Goal: Task Accomplishment & Management: Use online tool/utility

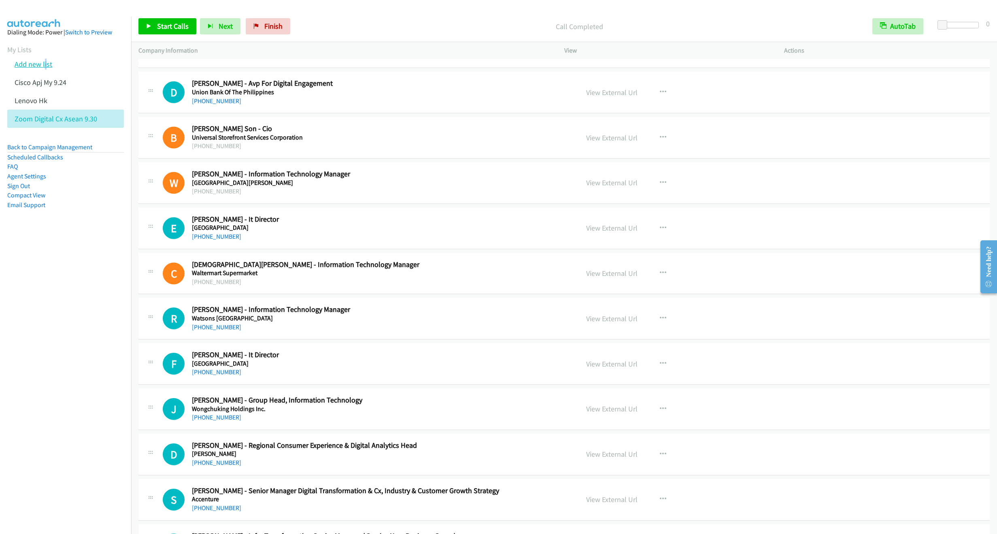
click at [44, 61] on link "Add new list" at bounding box center [34, 63] width 38 height 9
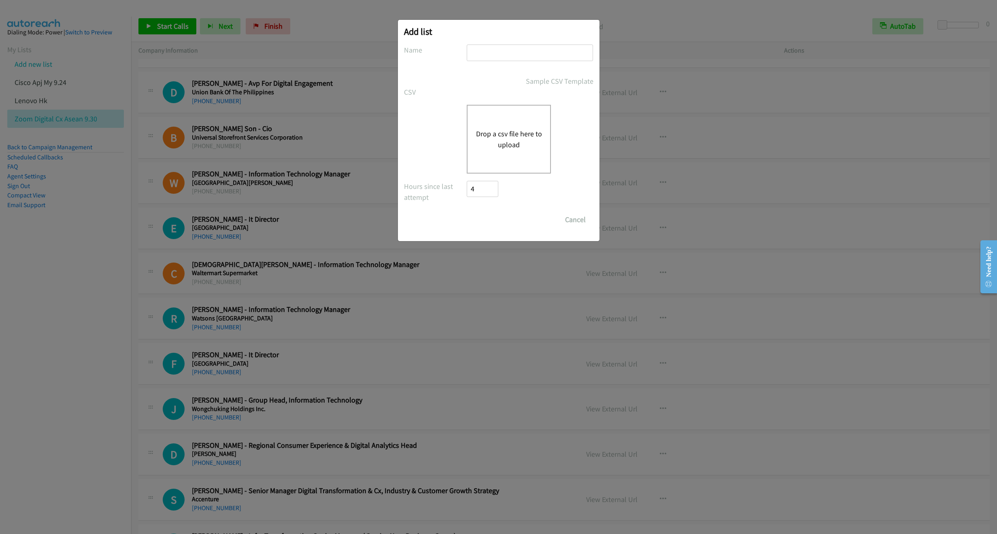
click at [485, 50] on input "text" at bounding box center [529, 53] width 126 height 17
paste input "Cisco Q1FY26 APJC Singapore"
type input "Cisco Q1FY26 APJC Singapore 9.30"
click at [546, 159] on div "Drop a csv file here to upload" at bounding box center [508, 139] width 84 height 69
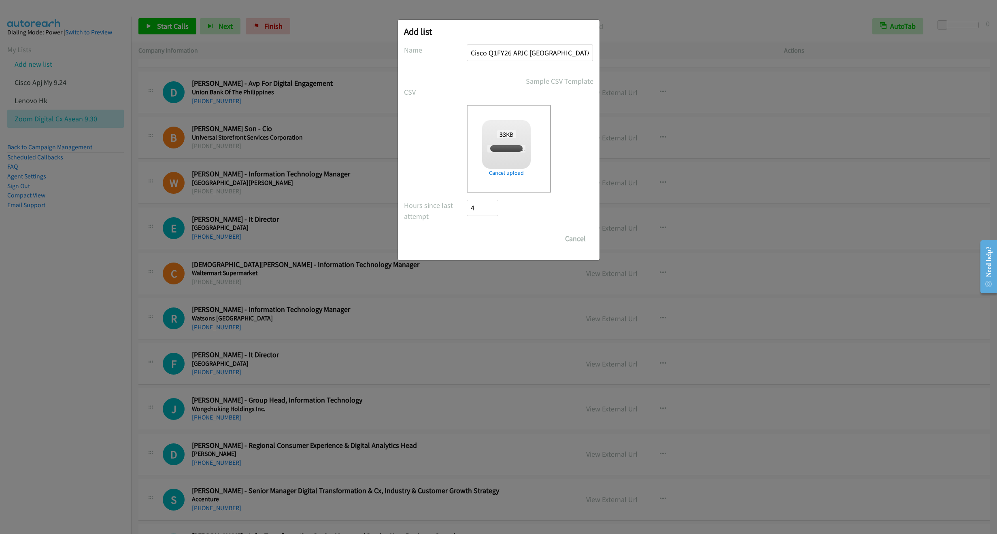
checkbox input "true"
click at [491, 244] on input "Save List" at bounding box center [488, 239] width 42 height 16
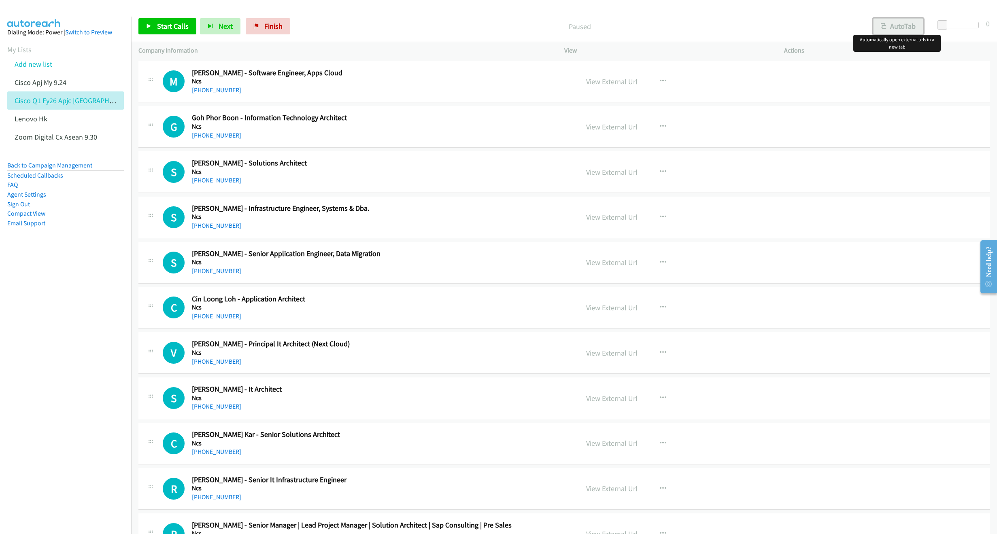
click at [893, 32] on button "AutoTab" at bounding box center [898, 26] width 50 height 16
click at [594, 84] on link "View External Url" at bounding box center [611, 81] width 51 height 9
click at [170, 27] on span "Start Calls" at bounding box center [173, 25] width 32 height 9
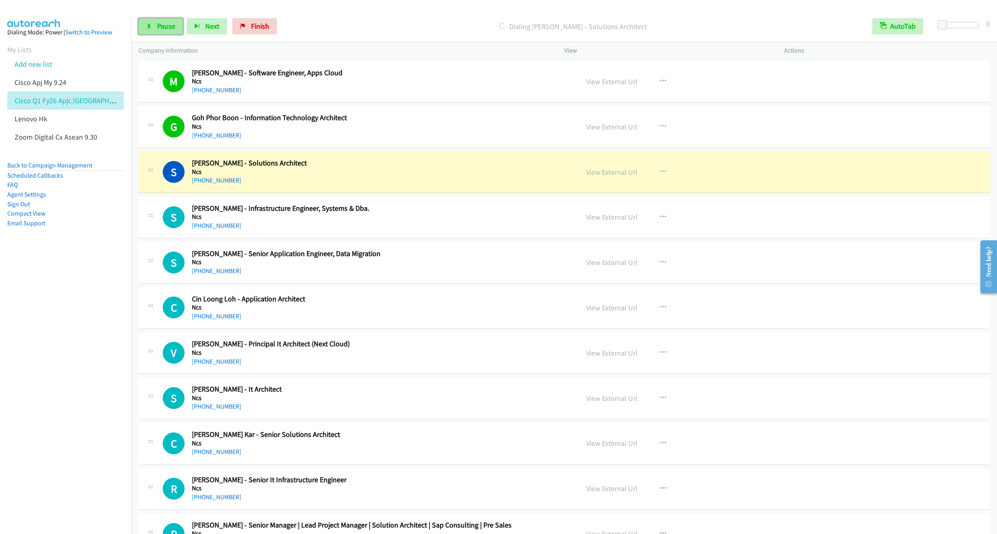
click at [155, 21] on link "Pause" at bounding box center [160, 26] width 45 height 16
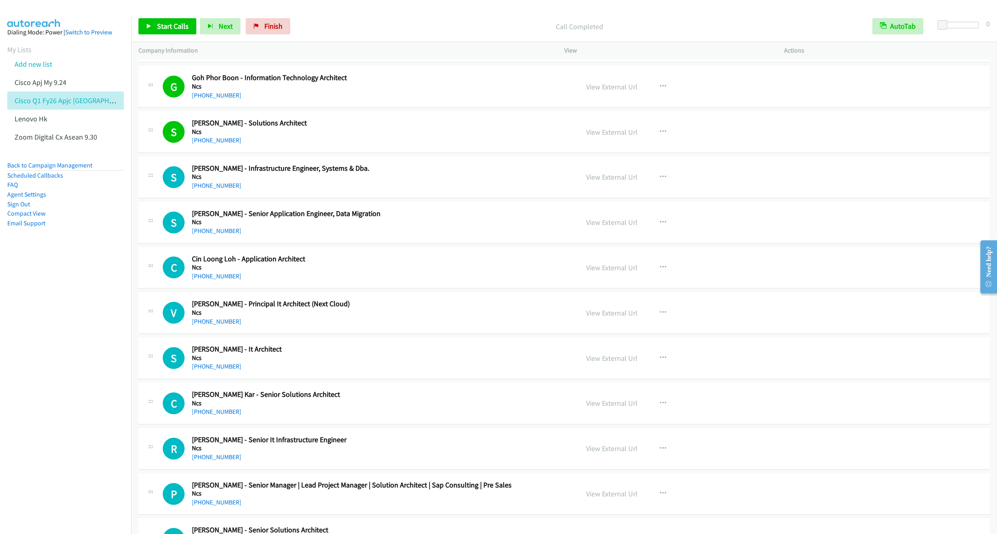
scroll to position [61, 0]
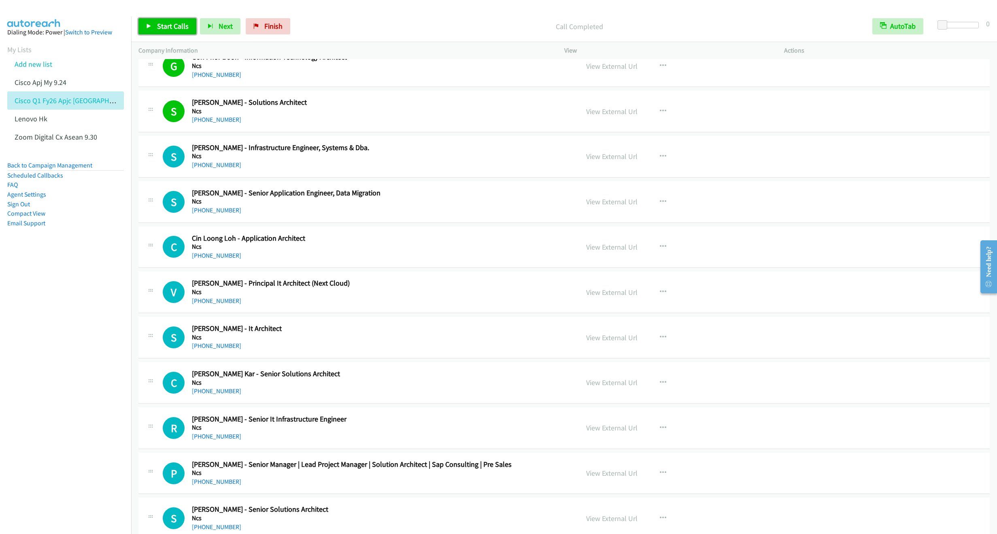
click at [157, 27] on link "Start Calls" at bounding box center [167, 26] width 58 height 16
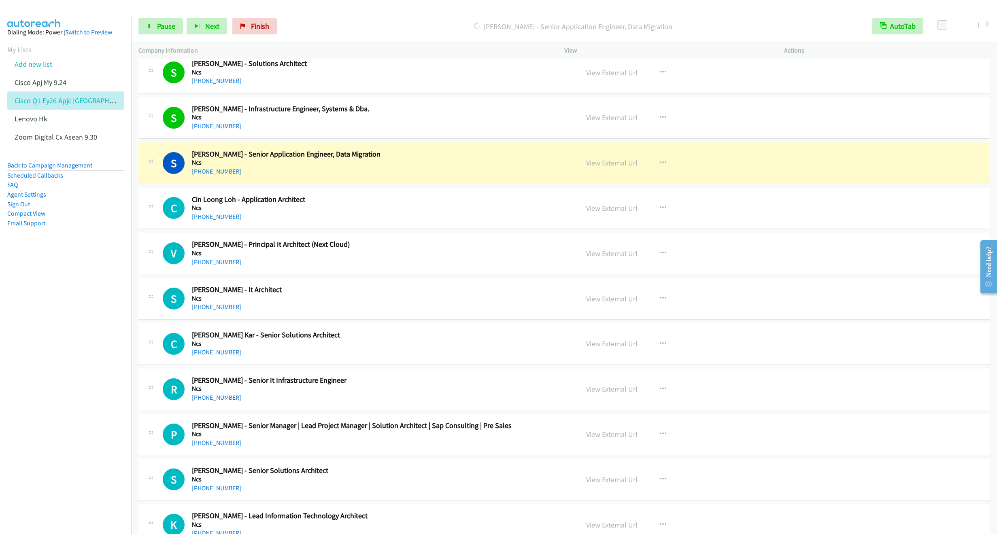
scroll to position [121, 0]
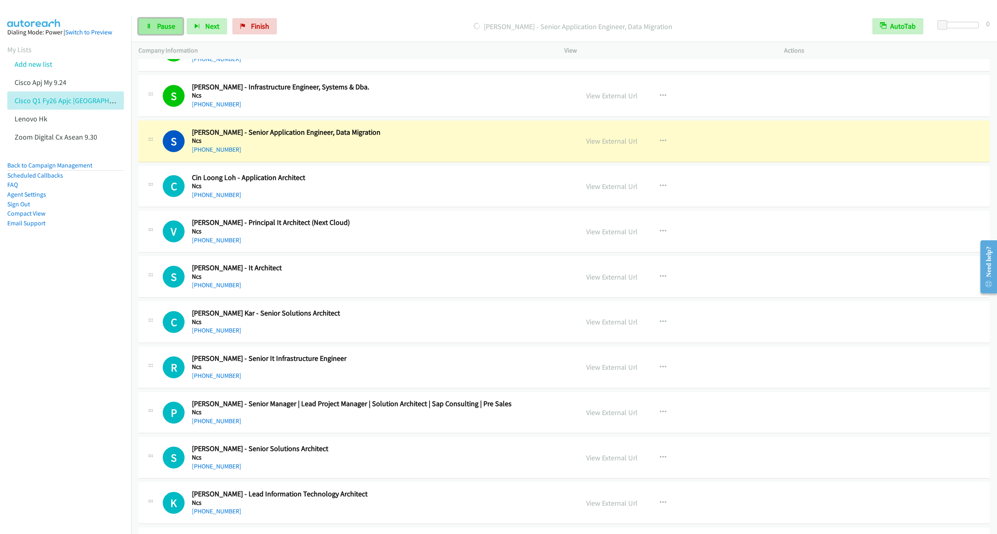
click at [160, 33] on link "Pause" at bounding box center [160, 26] width 45 height 16
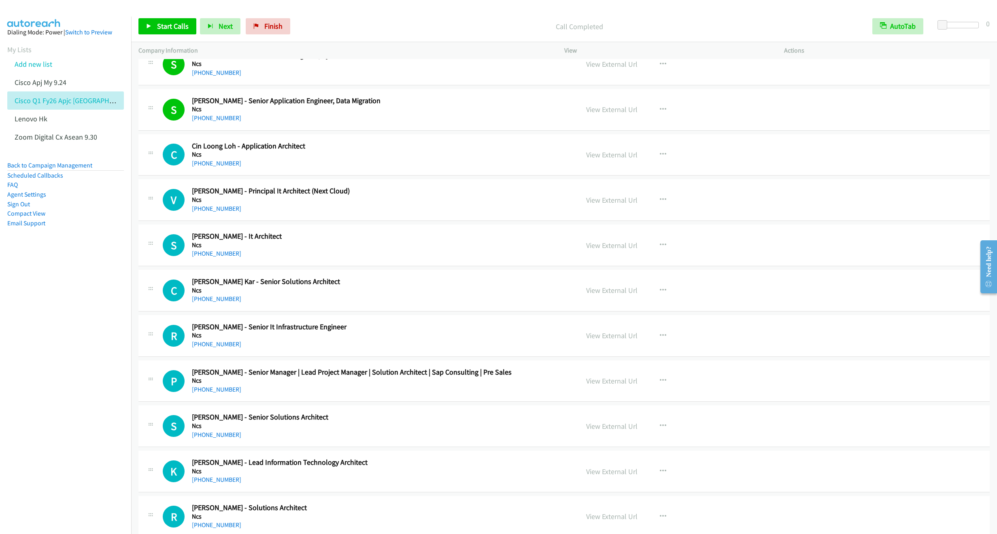
scroll to position [182, 0]
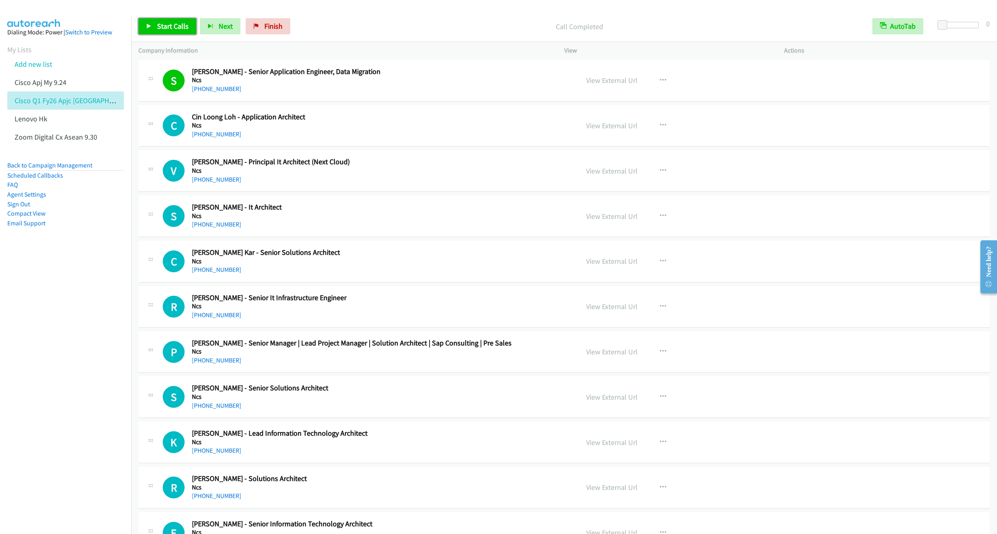
click at [161, 25] on span "Start Calls" at bounding box center [173, 25] width 32 height 9
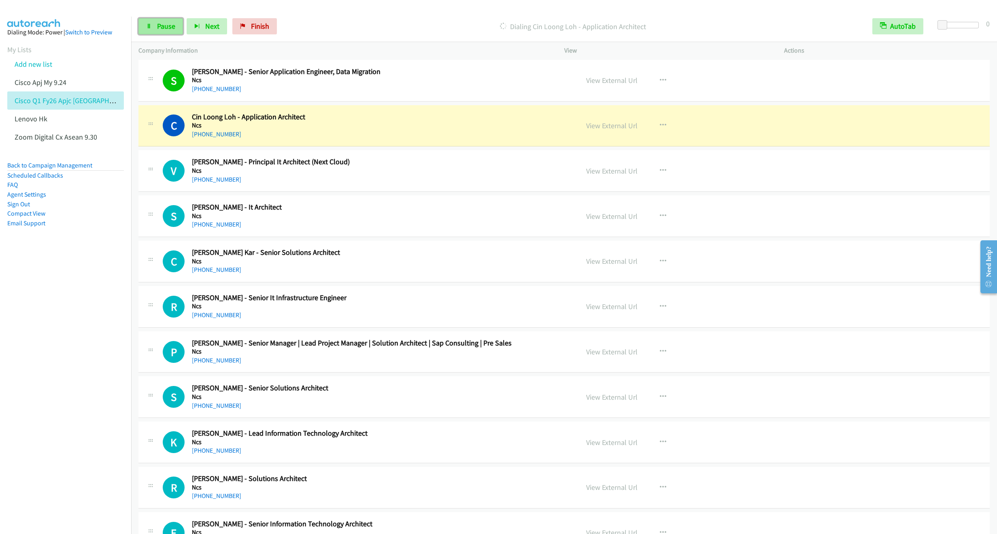
click at [161, 26] on span "Pause" at bounding box center [166, 25] width 18 height 9
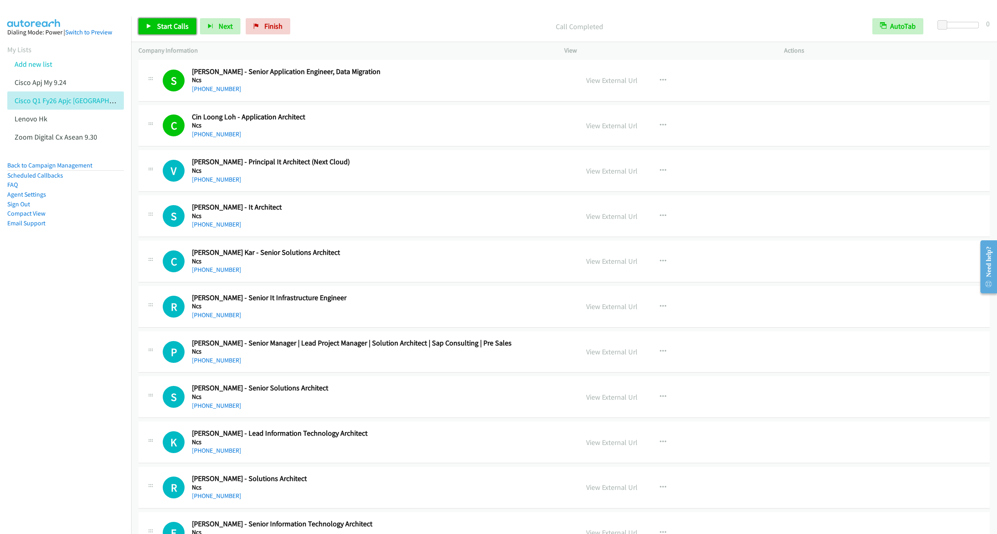
click at [157, 29] on span "Start Calls" at bounding box center [173, 25] width 32 height 9
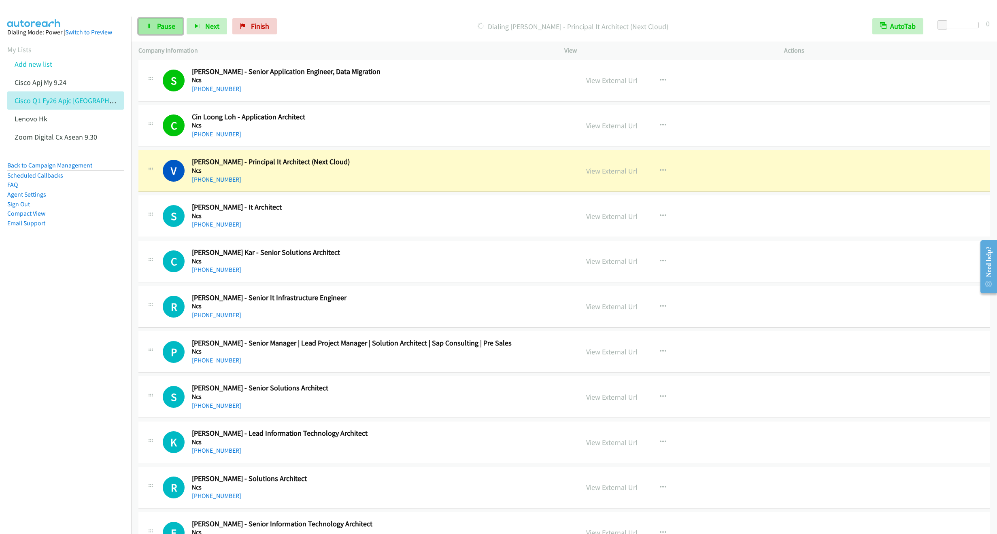
click at [149, 29] on link "Pause" at bounding box center [160, 26] width 45 height 16
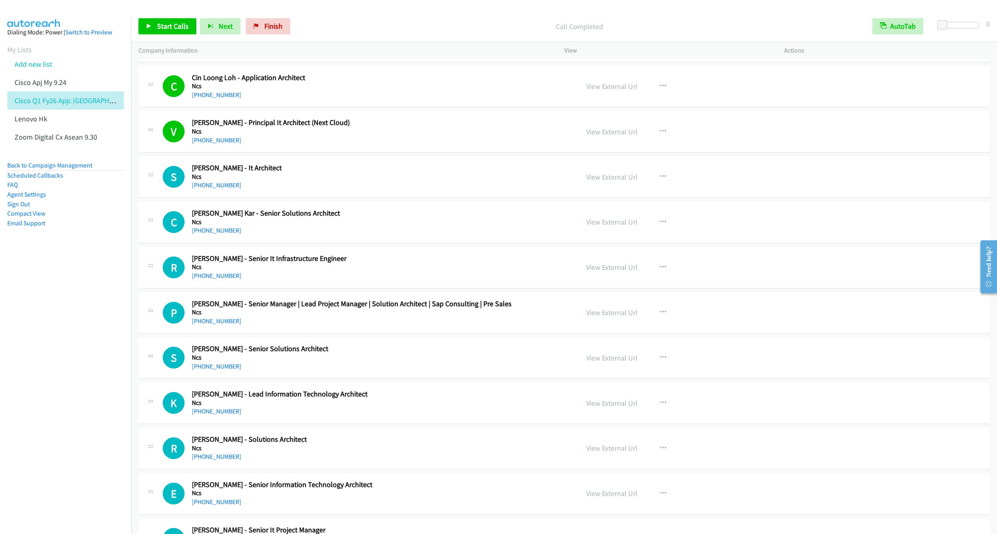
scroll to position [243, 0]
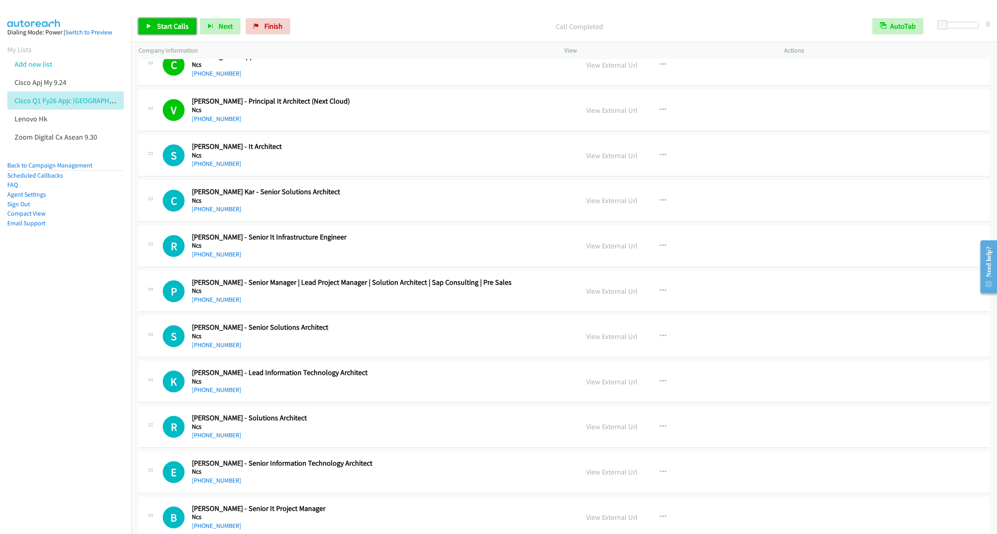
click at [165, 29] on span "Start Calls" at bounding box center [173, 25] width 32 height 9
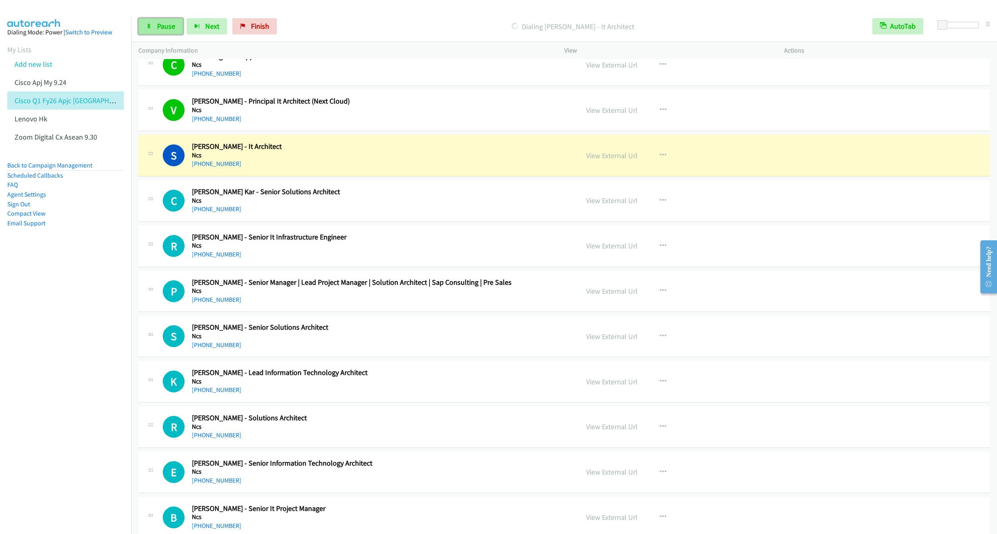
drag, startPoint x: 159, startPoint y: 27, endPoint x: 153, endPoint y: 34, distance: 9.5
click at [159, 27] on span "Pause" at bounding box center [166, 25] width 18 height 9
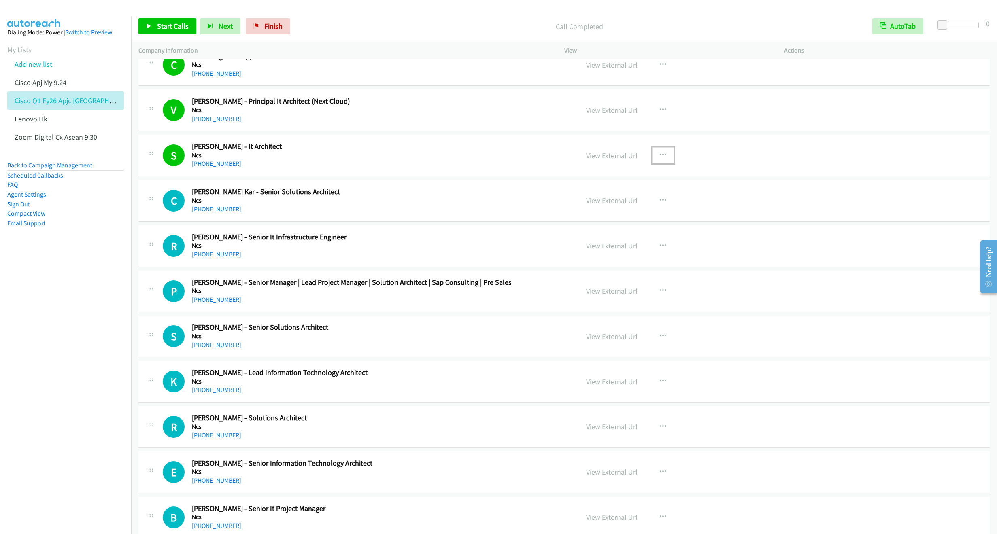
click at [659, 155] on icon "button" at bounding box center [662, 155] width 6 height 6
click at [612, 228] on link "Remove from list" at bounding box center [620, 224] width 108 height 16
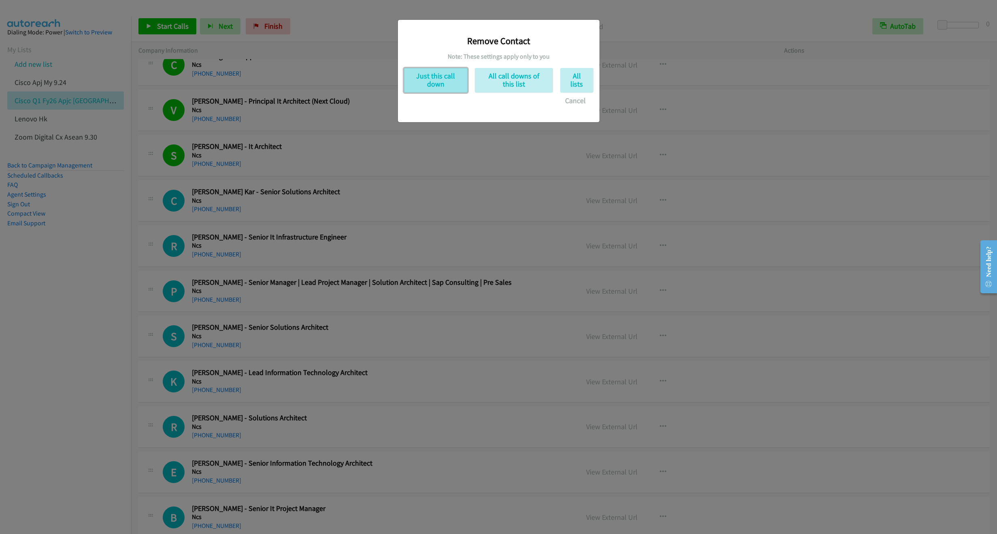
click at [431, 79] on button "Just this call down" at bounding box center [436, 80] width 64 height 25
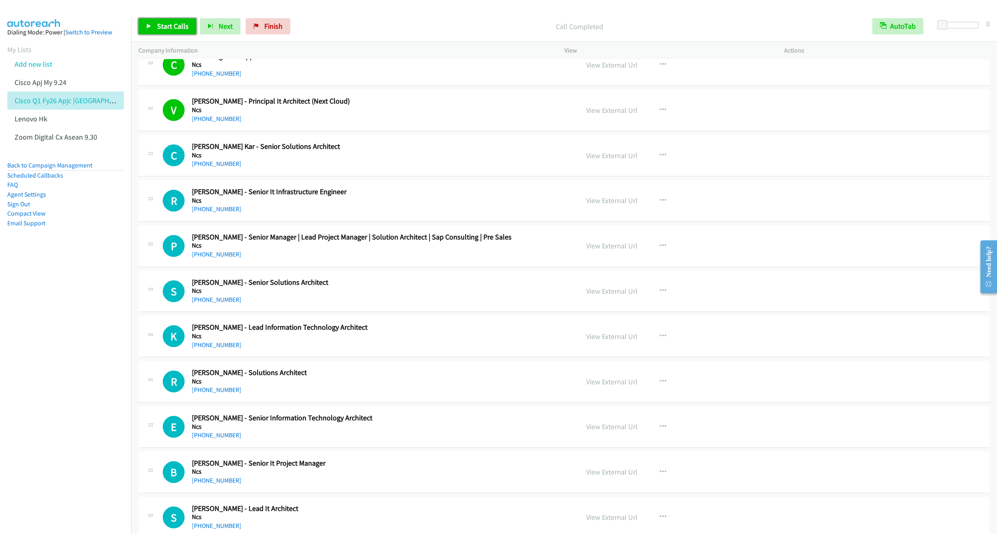
click at [165, 25] on span "Start Calls" at bounding box center [173, 25] width 32 height 9
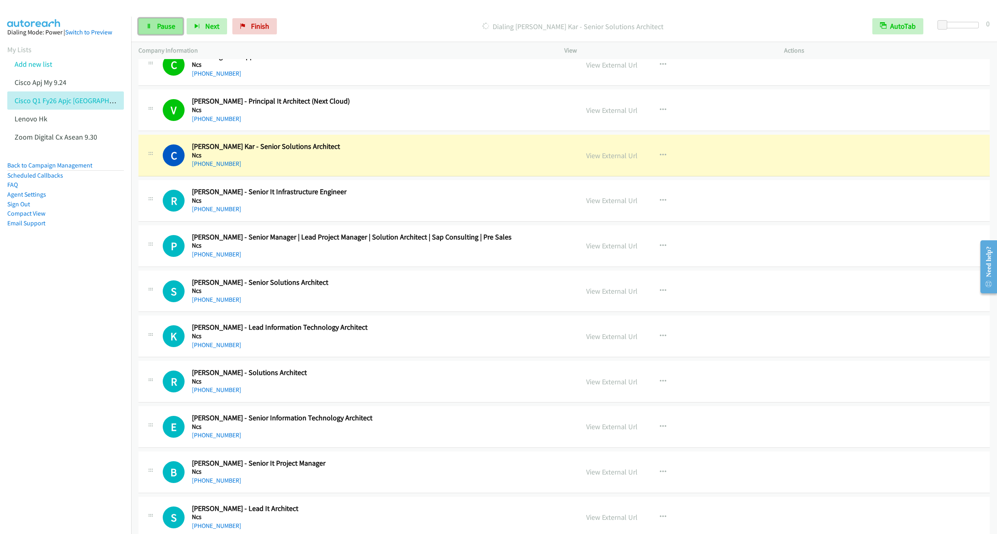
click at [157, 27] on span "Pause" at bounding box center [166, 25] width 18 height 9
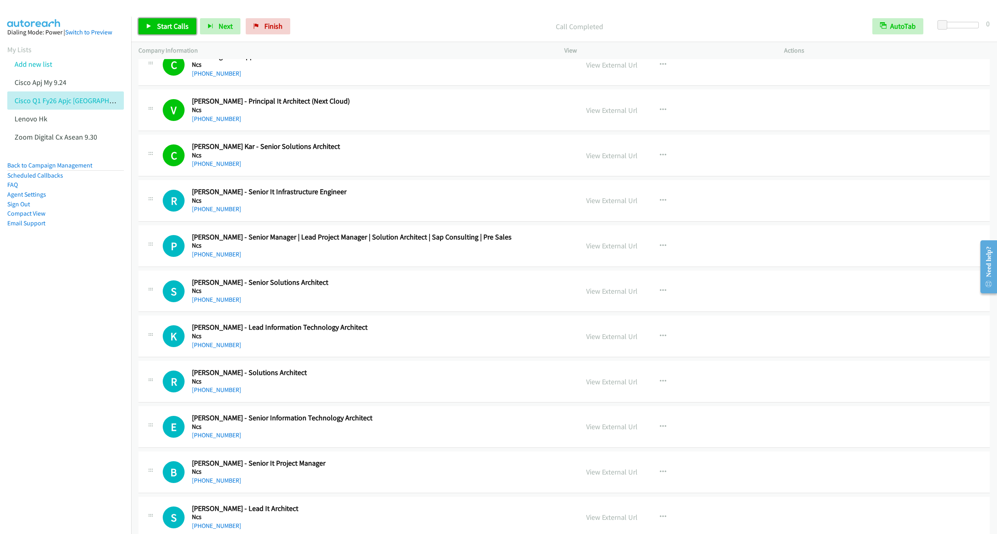
drag, startPoint x: 155, startPoint y: 25, endPoint x: 160, endPoint y: 34, distance: 10.5
click at [155, 25] on link "Start Calls" at bounding box center [167, 26] width 58 height 16
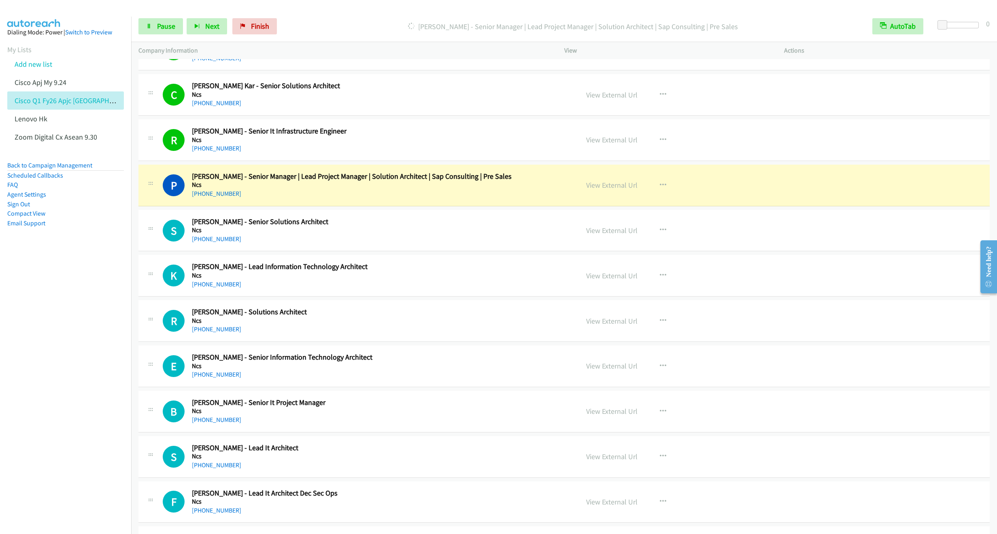
scroll to position [364, 0]
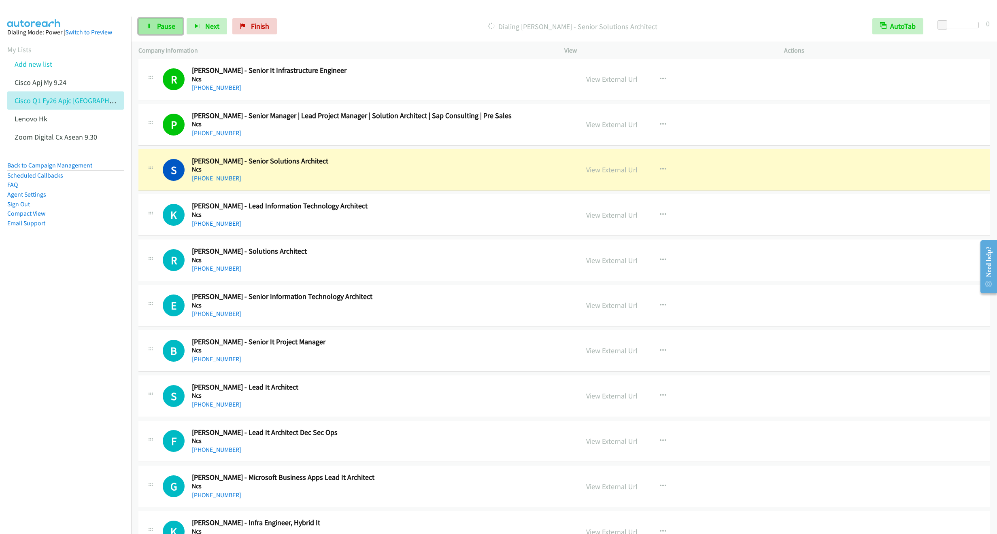
click at [159, 34] on link "Pause" at bounding box center [160, 26] width 45 height 16
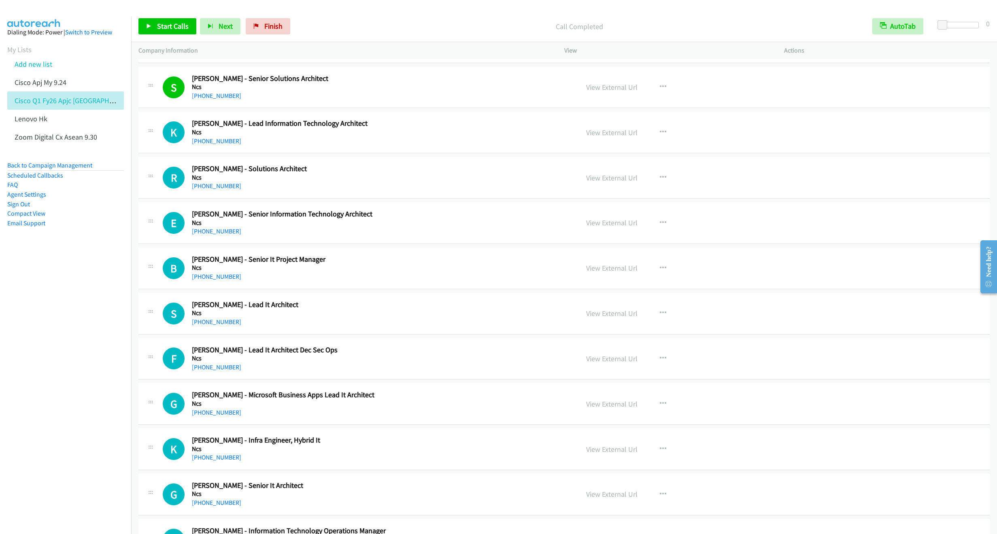
scroll to position [425, 0]
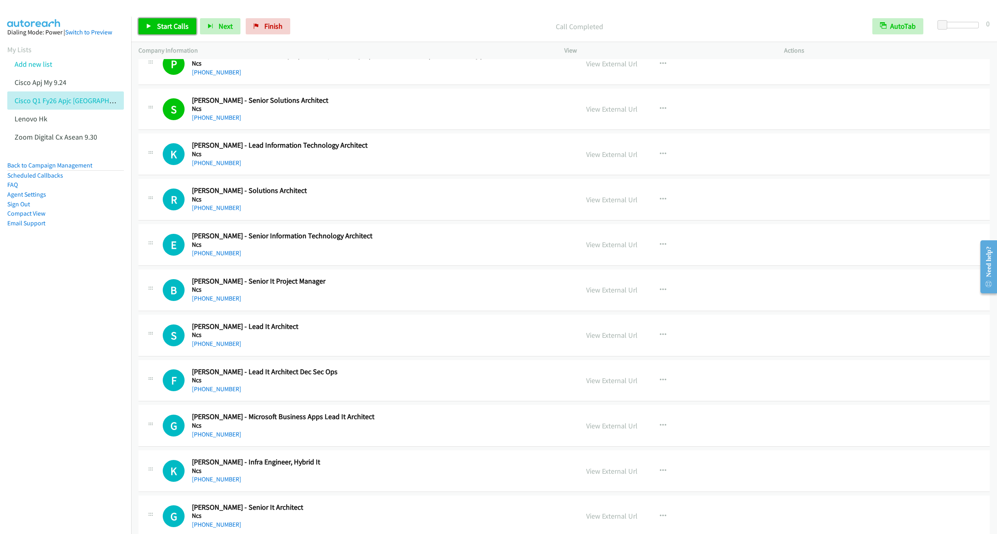
drag, startPoint x: 152, startPoint y: 28, endPoint x: 158, endPoint y: 33, distance: 8.3
click at [152, 27] on link "Start Calls" at bounding box center [167, 26] width 58 height 16
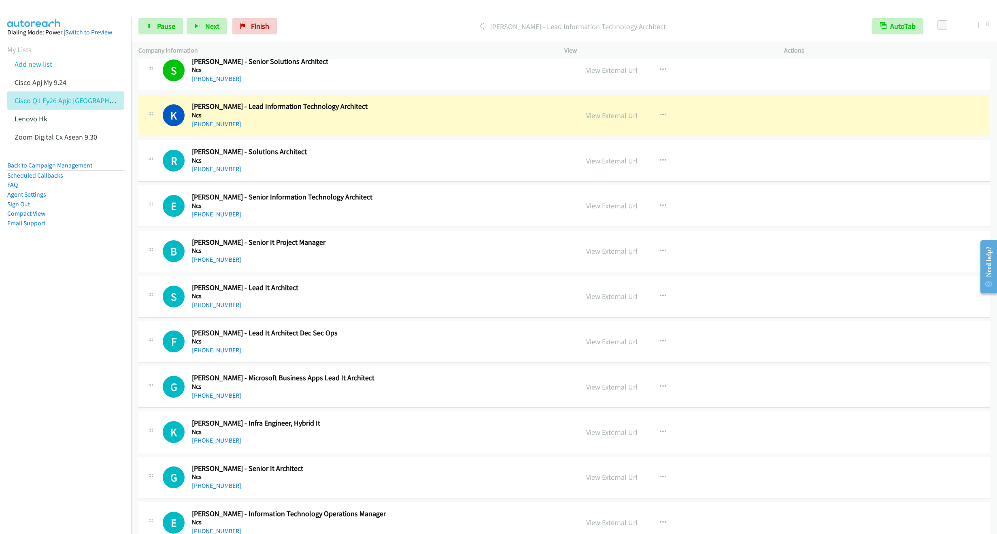
scroll to position [486, 0]
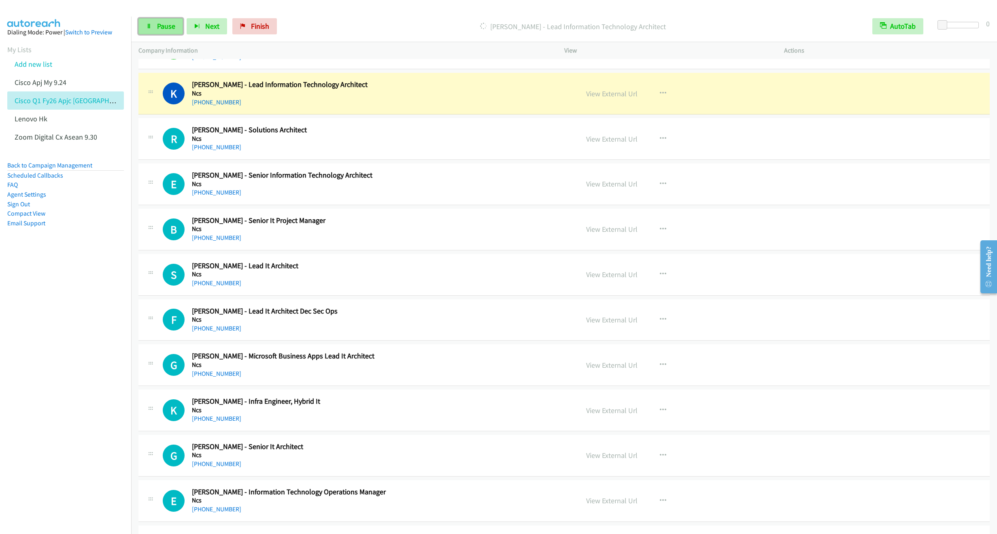
click at [164, 27] on span "Pause" at bounding box center [166, 25] width 18 height 9
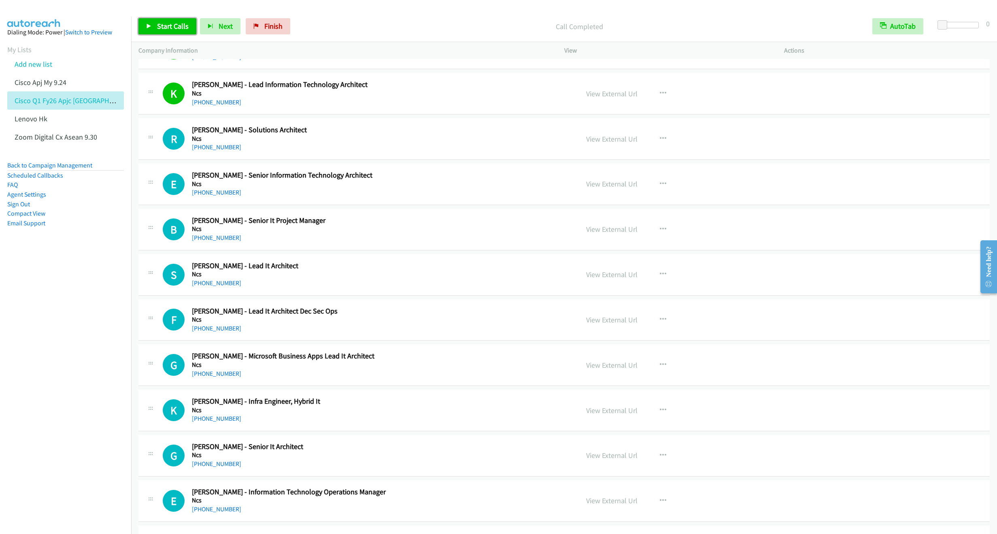
click at [164, 24] on span "Start Calls" at bounding box center [173, 25] width 32 height 9
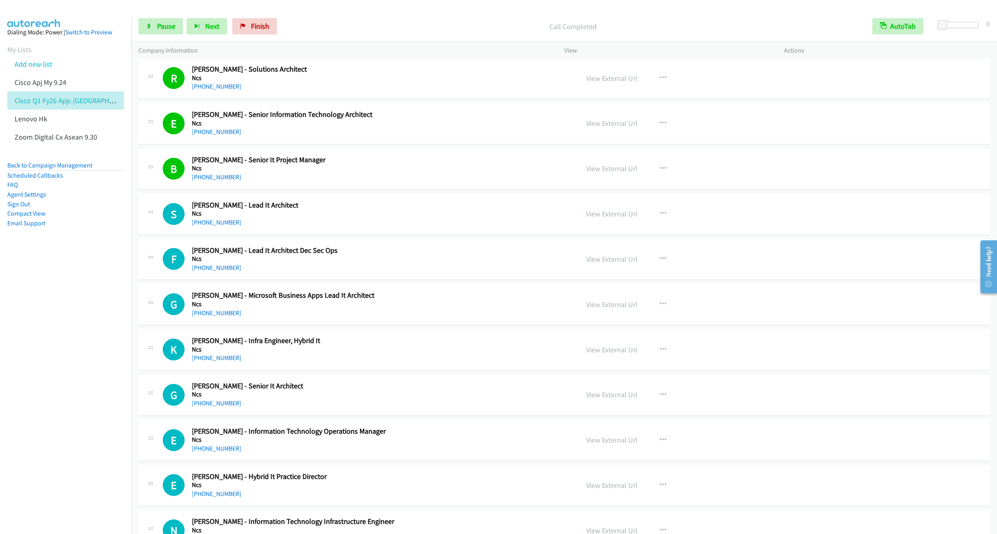
scroll to position [607, 0]
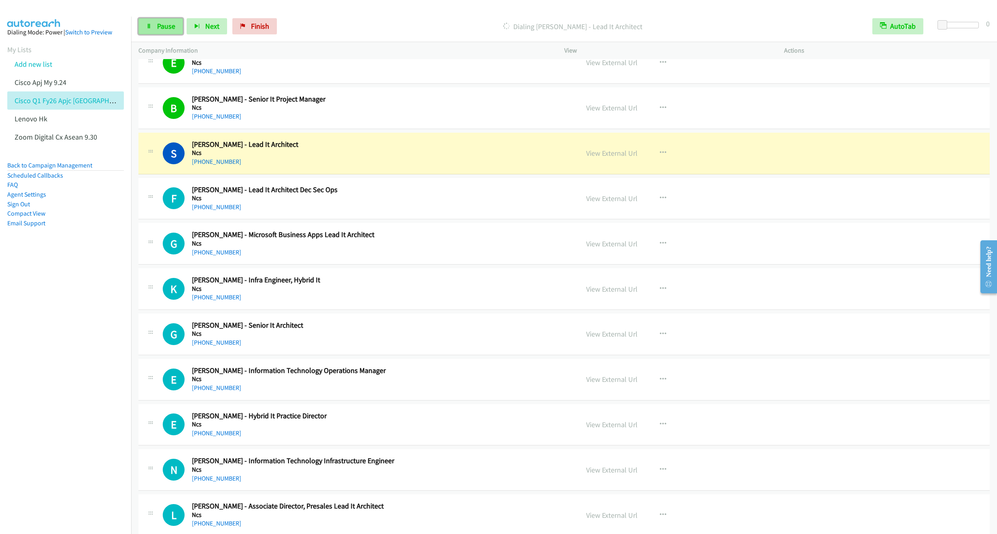
click at [153, 28] on link "Pause" at bounding box center [160, 26] width 45 height 16
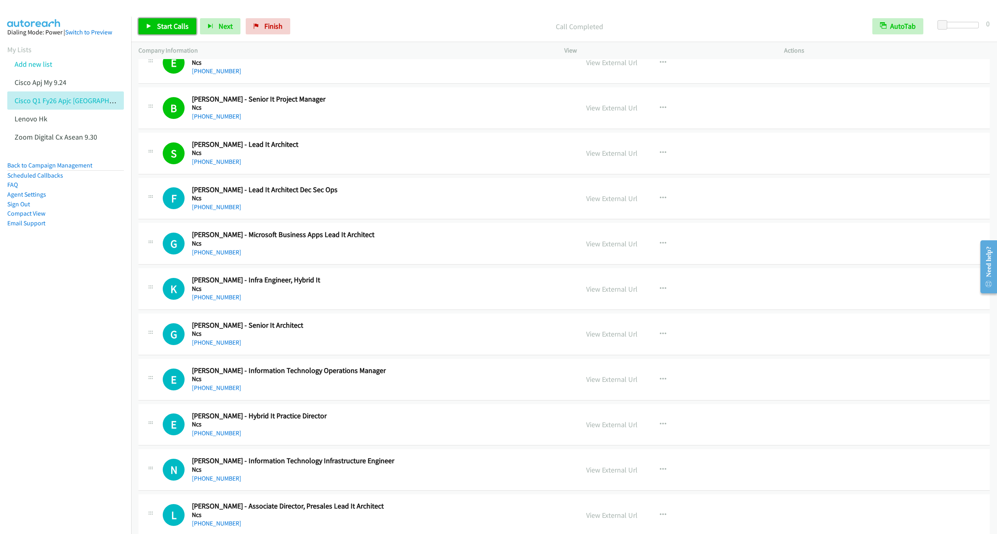
click at [170, 20] on link "Start Calls" at bounding box center [167, 26] width 58 height 16
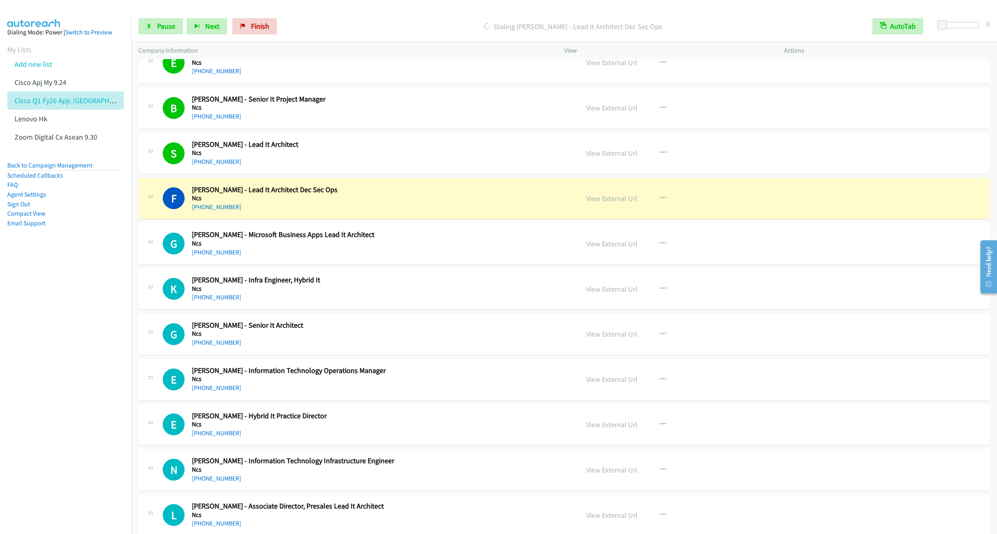
click at [351, 21] on p "Dialing [PERSON_NAME] - Lead It Architect Dec Sec Ops" at bounding box center [573, 26] width 570 height 11
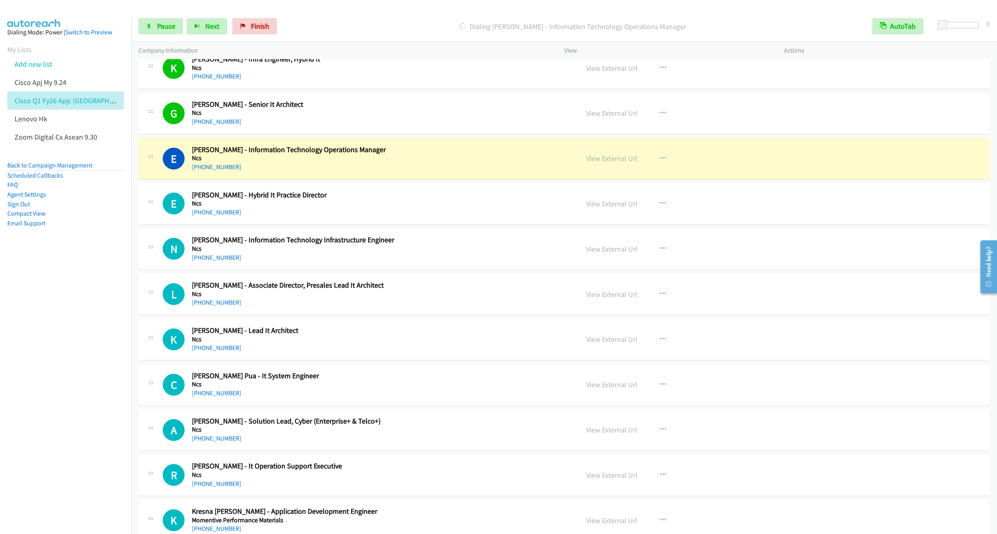
scroll to position [850, 0]
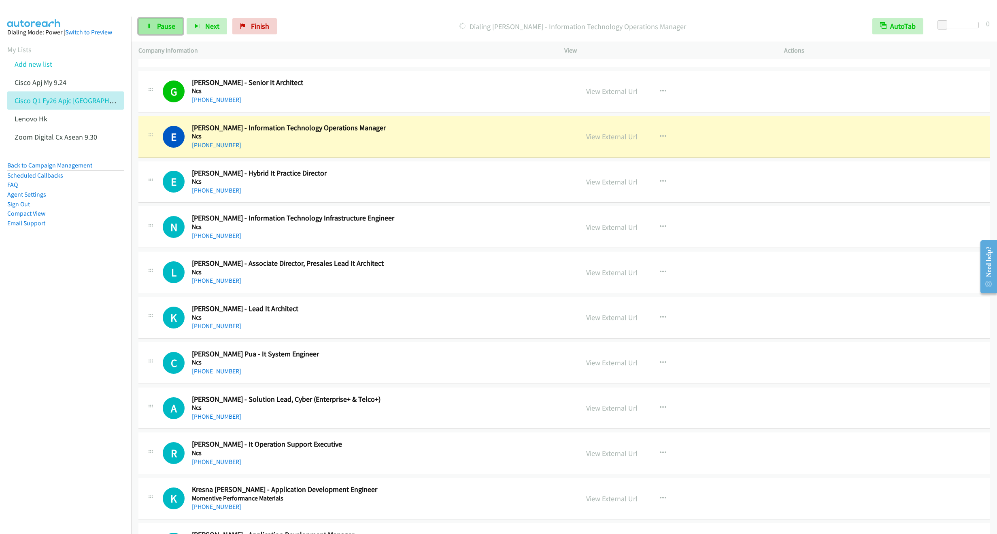
click at [165, 24] on span "Pause" at bounding box center [166, 25] width 18 height 9
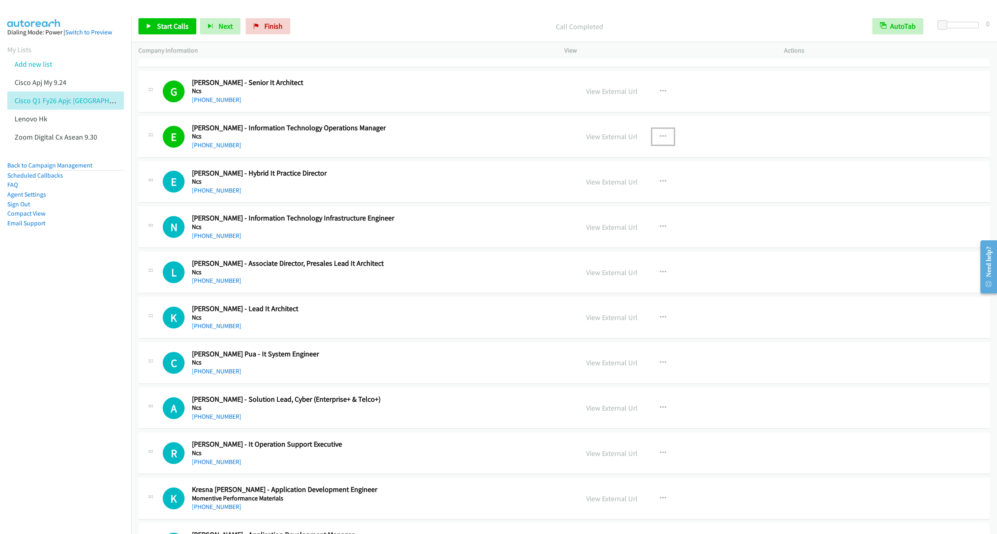
click at [659, 139] on icon "button" at bounding box center [662, 137] width 6 height 6
click at [612, 209] on link "Remove from list" at bounding box center [620, 206] width 108 height 16
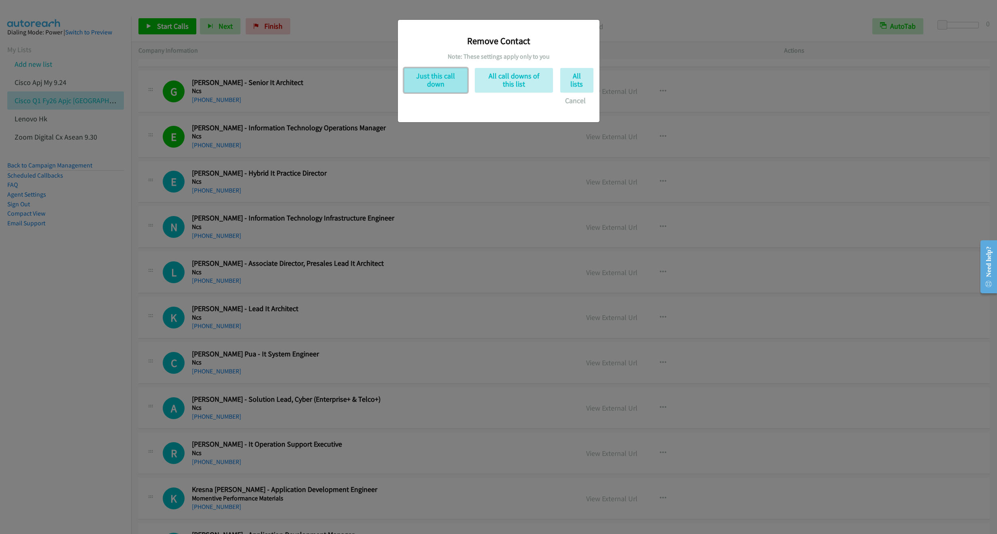
click at [425, 75] on button "Just this call down" at bounding box center [436, 80] width 64 height 25
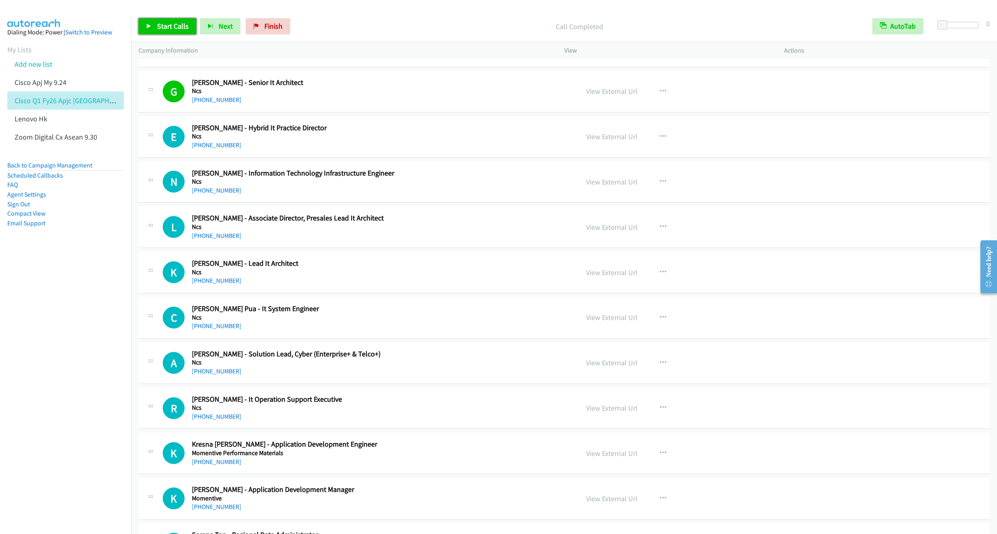
click at [159, 23] on span "Start Calls" at bounding box center [173, 25] width 32 height 9
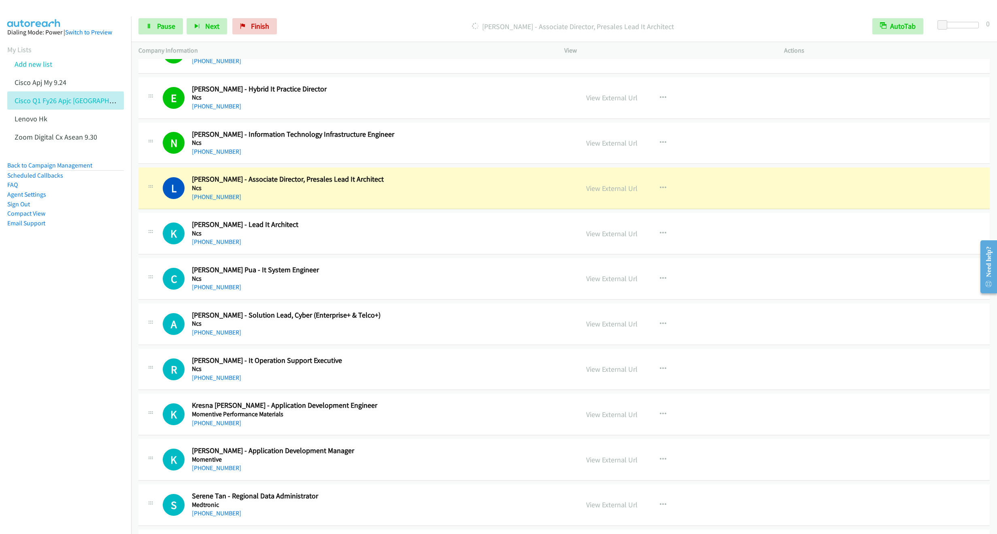
scroll to position [910, 0]
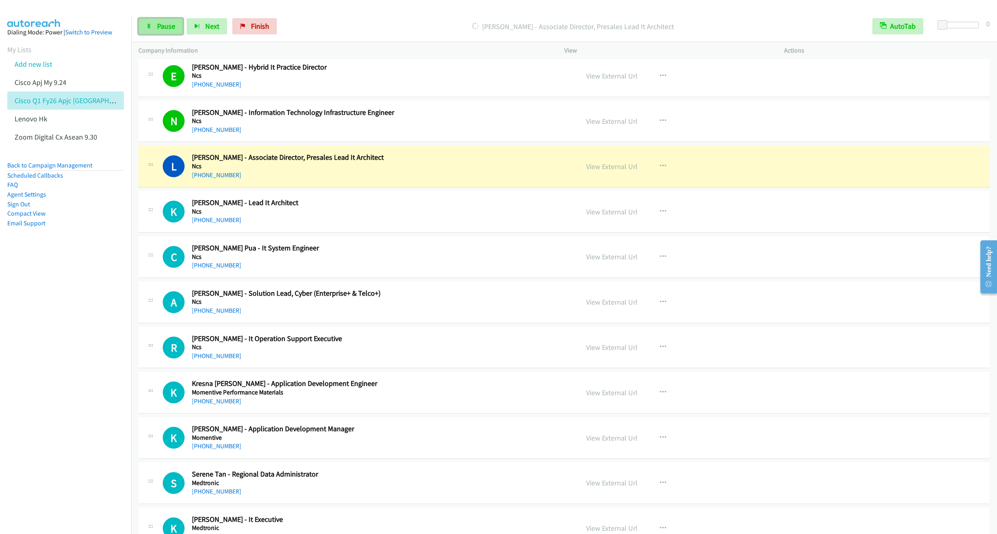
click at [155, 34] on link "Pause" at bounding box center [160, 26] width 45 height 16
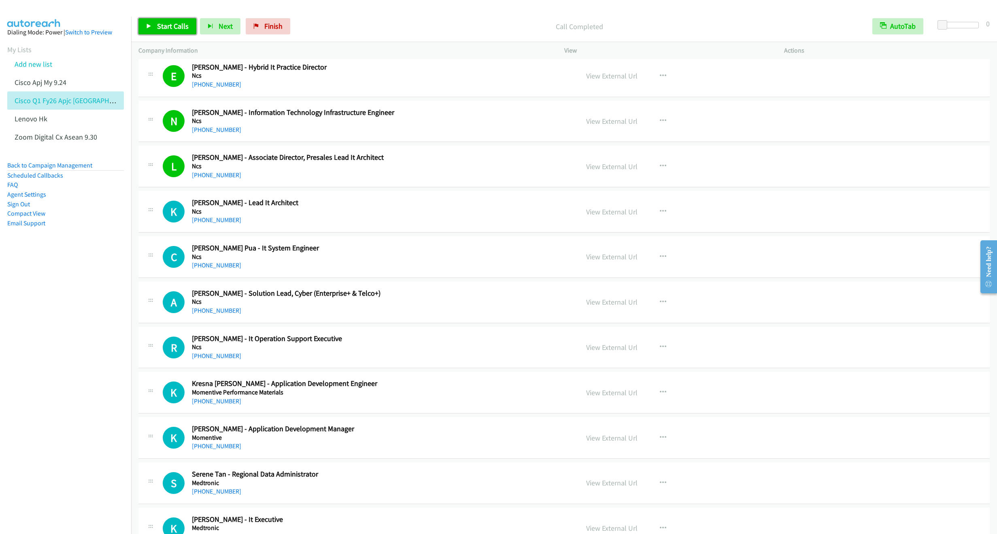
click at [158, 29] on span "Start Calls" at bounding box center [173, 25] width 32 height 9
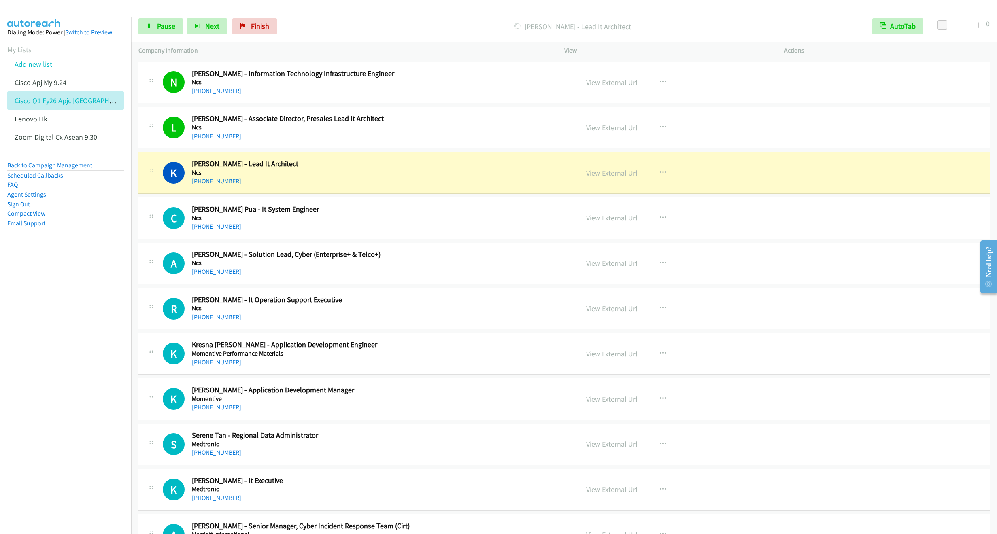
scroll to position [971, 0]
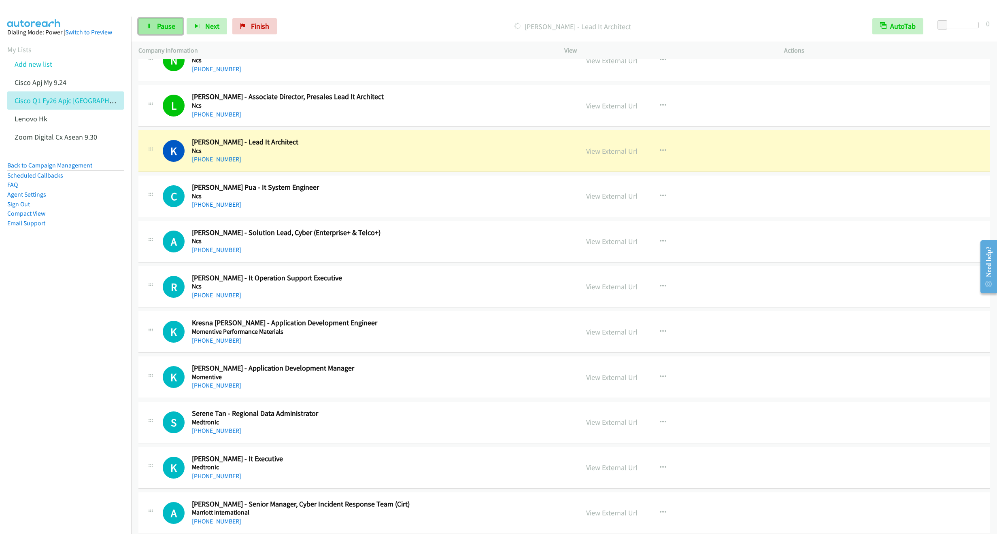
click at [157, 32] on link "Pause" at bounding box center [160, 26] width 45 height 16
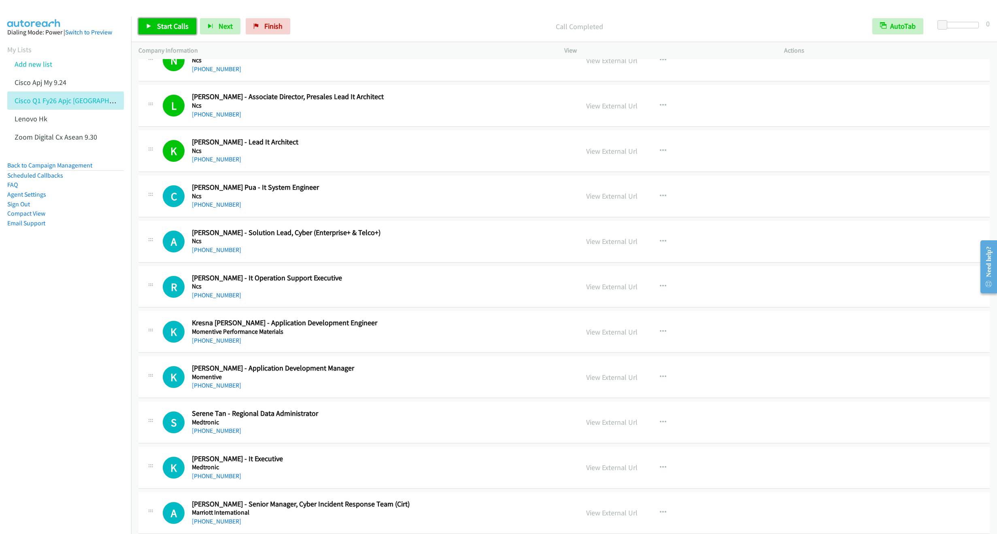
click at [156, 22] on link "Start Calls" at bounding box center [167, 26] width 58 height 16
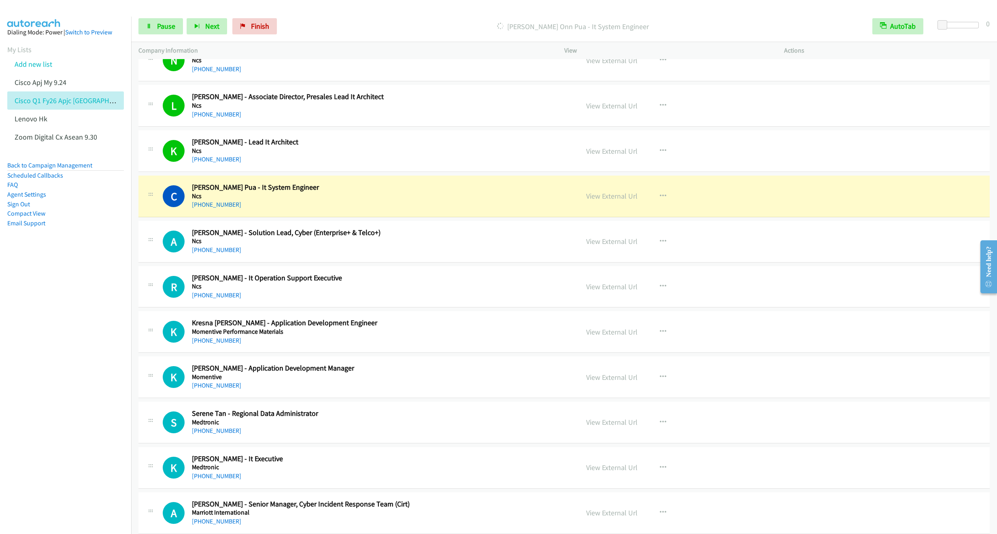
scroll to position [1032, 0]
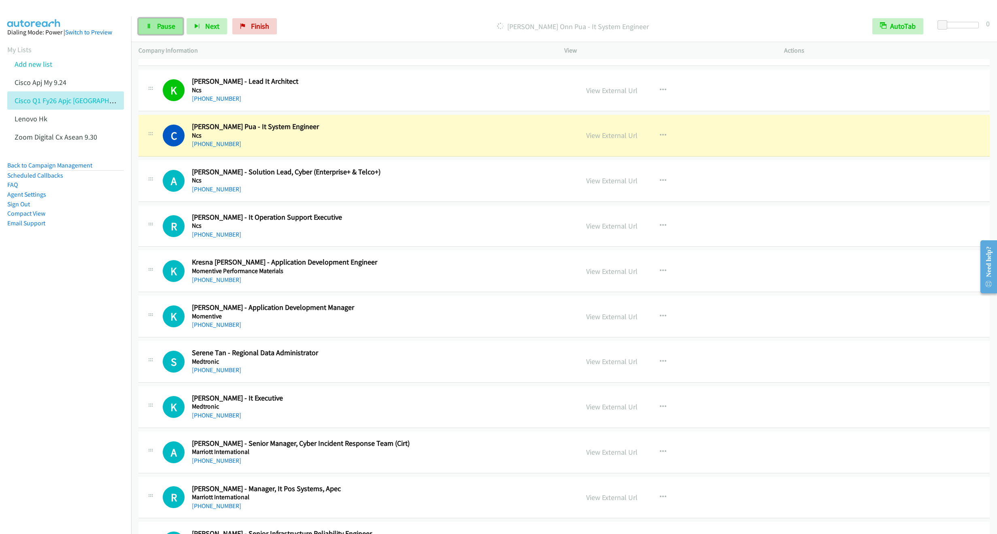
click at [150, 31] on link "Pause" at bounding box center [160, 26] width 45 height 16
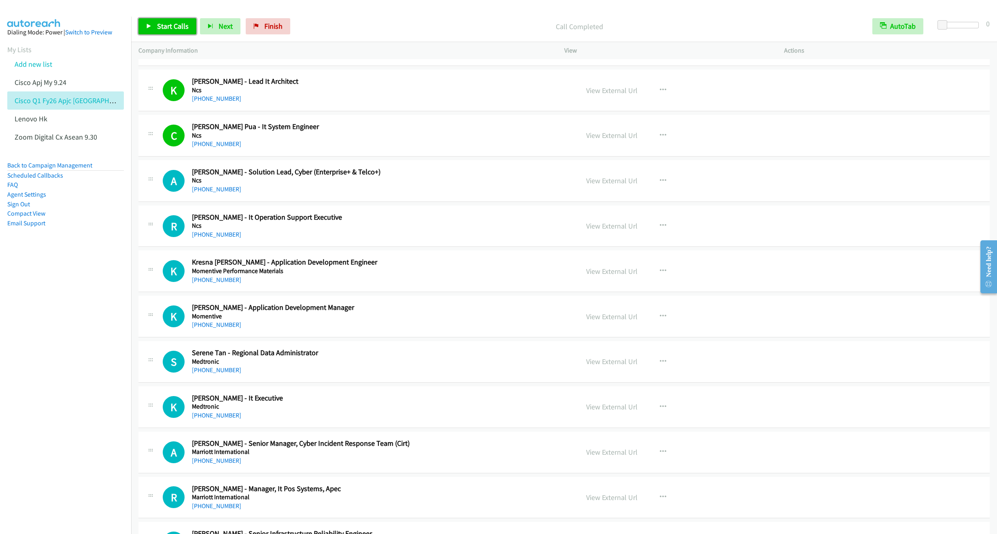
click at [155, 28] on link "Start Calls" at bounding box center [167, 26] width 58 height 16
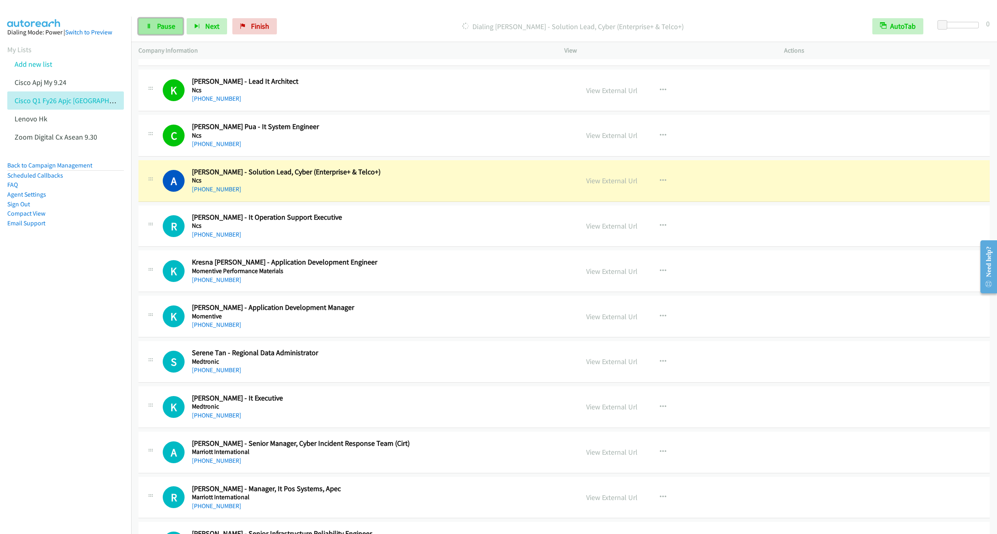
click at [158, 28] on span "Pause" at bounding box center [166, 25] width 18 height 9
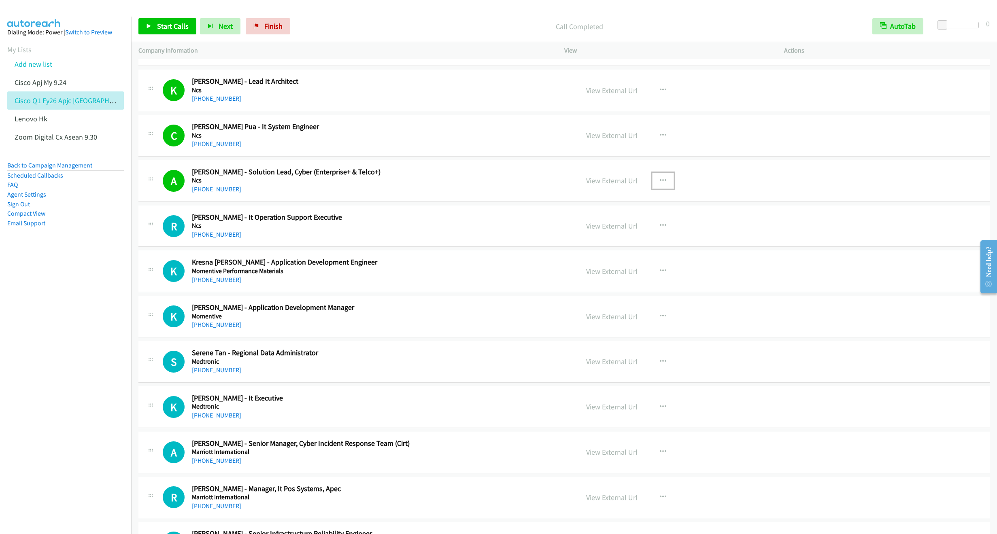
click at [660, 184] on icon "button" at bounding box center [662, 181] width 6 height 6
click at [592, 254] on link "Remove from list" at bounding box center [620, 250] width 108 height 16
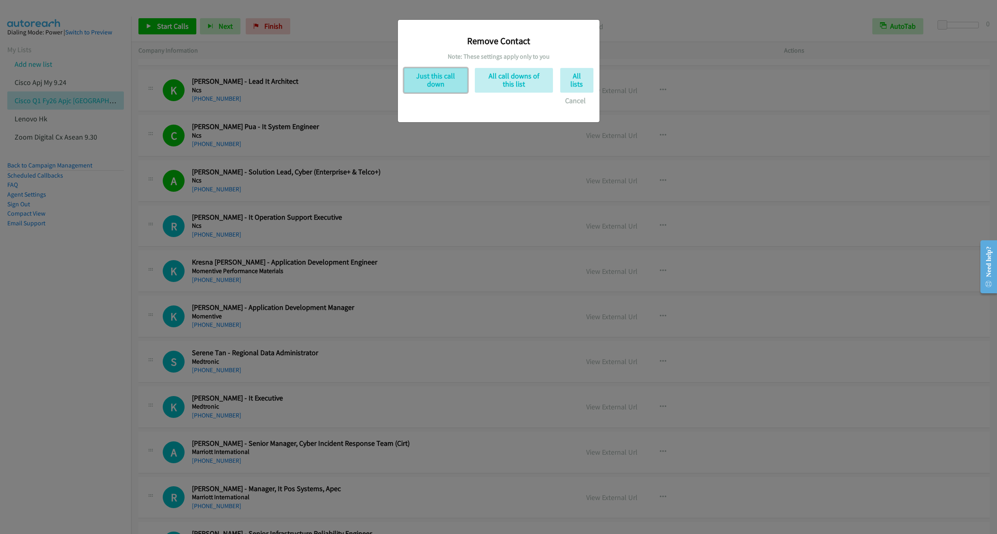
click at [424, 83] on button "Just this call down" at bounding box center [436, 80] width 64 height 25
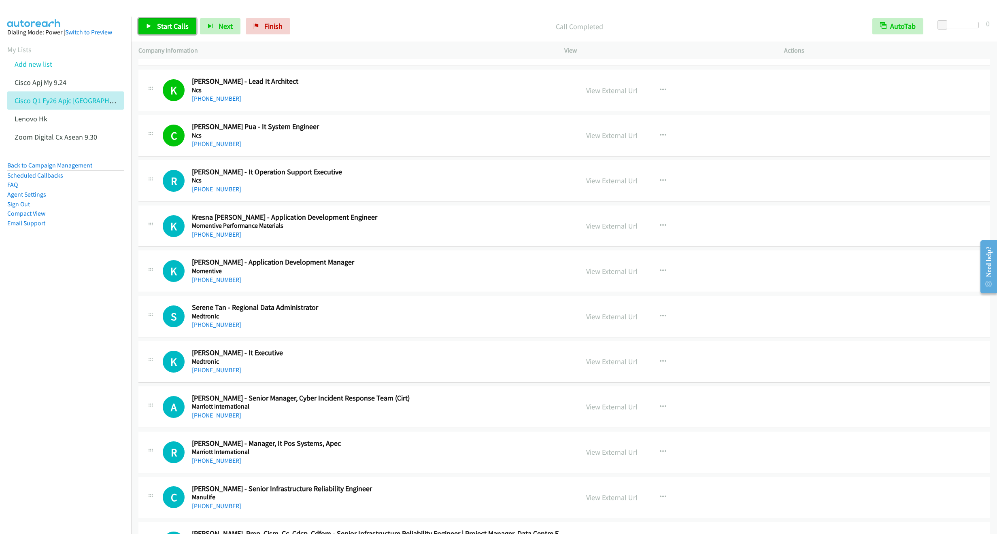
click at [167, 24] on span "Start Calls" at bounding box center [173, 25] width 32 height 9
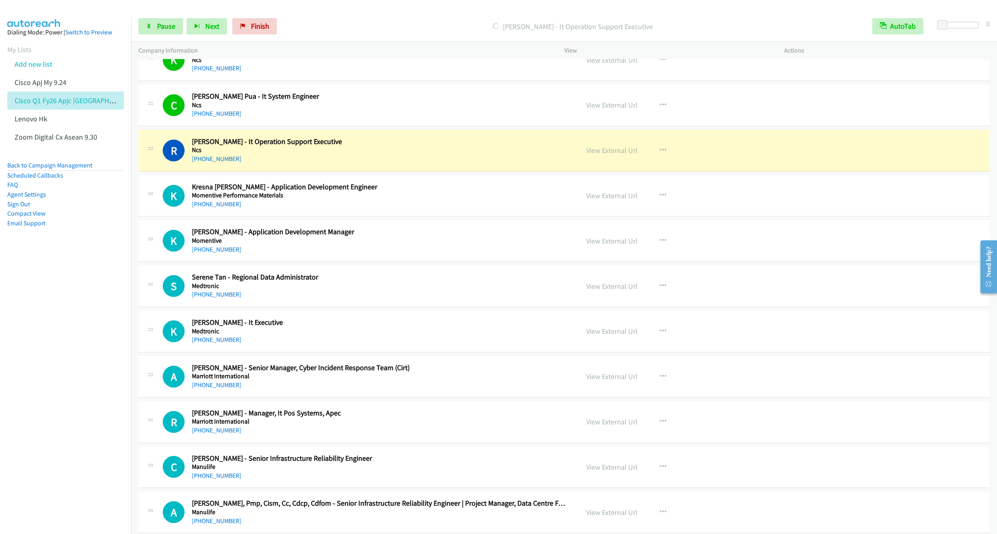
scroll to position [1092, 0]
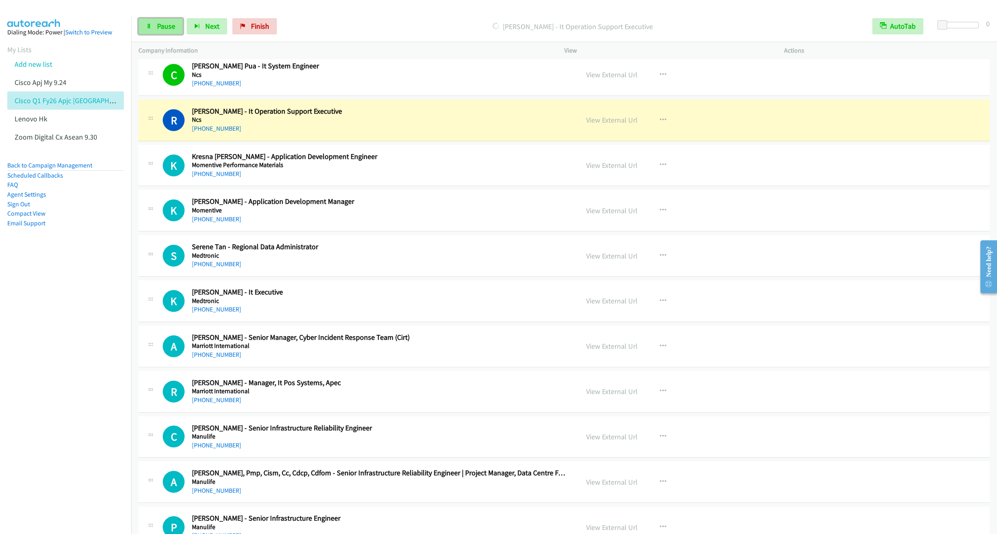
click at [163, 26] on span "Pause" at bounding box center [166, 25] width 18 height 9
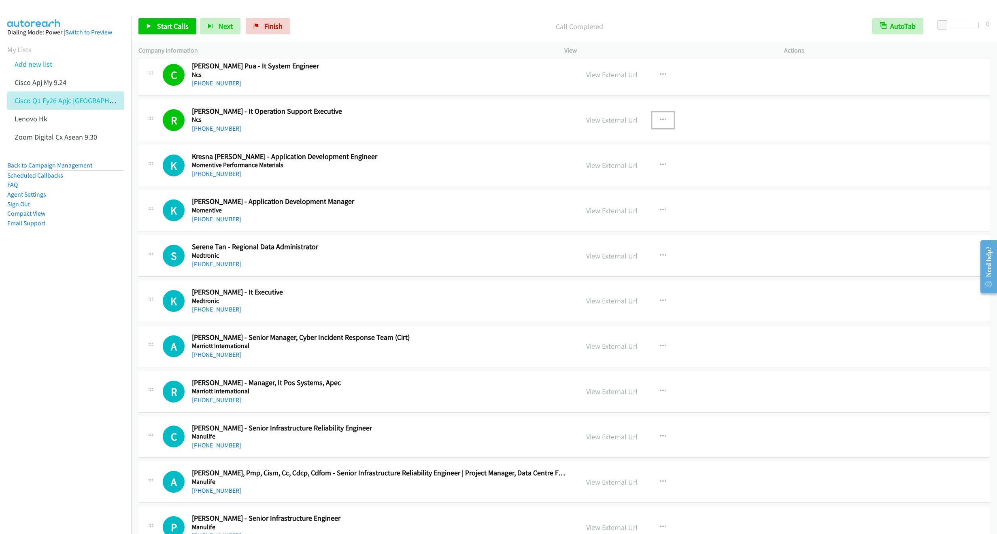
click at [655, 120] on button "button" at bounding box center [663, 120] width 22 height 16
click at [598, 195] on link "Remove from list" at bounding box center [620, 189] width 108 height 16
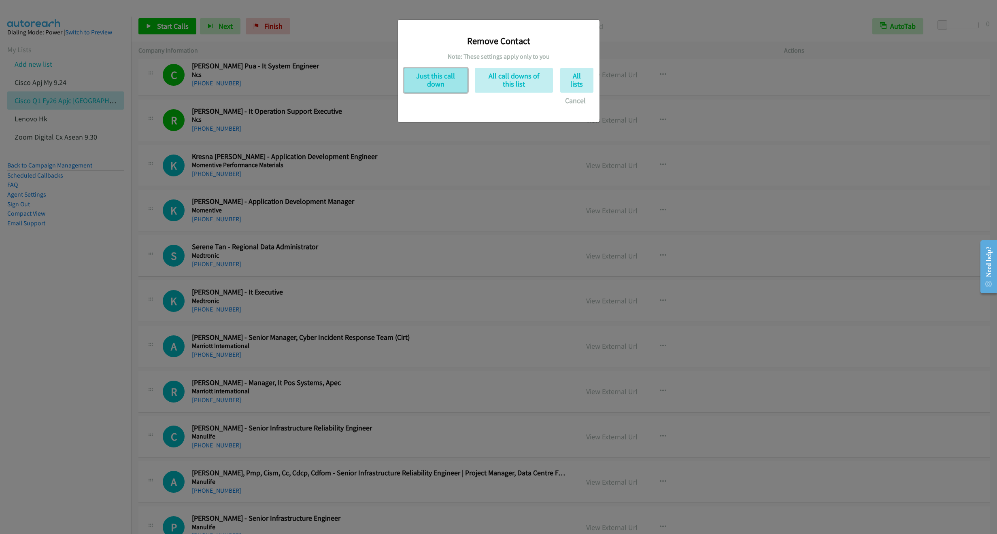
click at [446, 85] on button "Just this call down" at bounding box center [436, 80] width 64 height 25
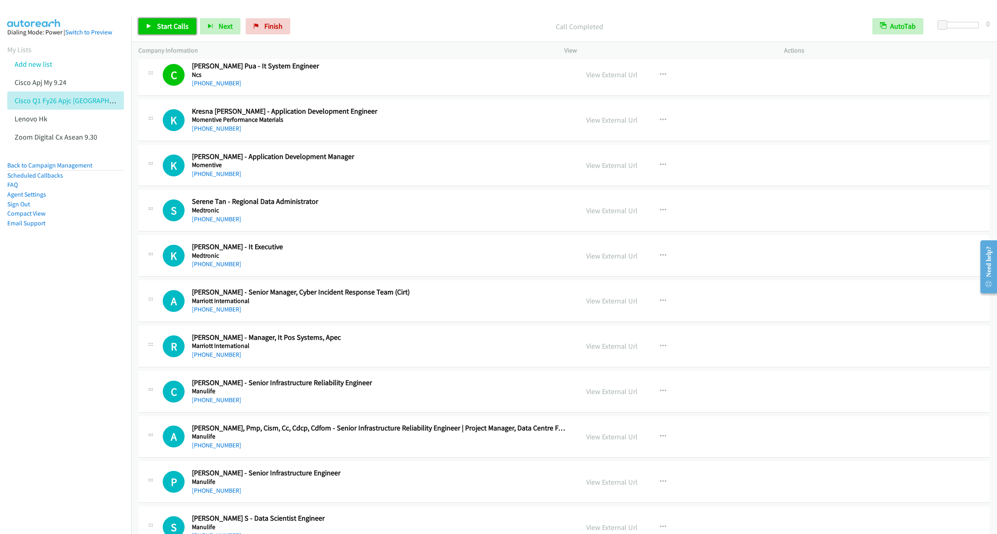
click at [152, 23] on link "Start Calls" at bounding box center [167, 26] width 58 height 16
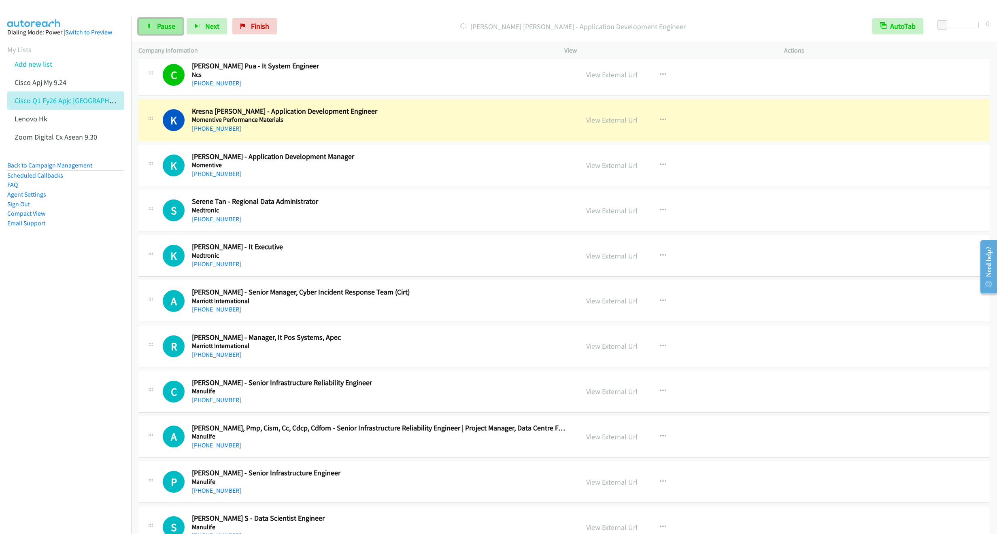
click at [164, 28] on span "Pause" at bounding box center [166, 25] width 18 height 9
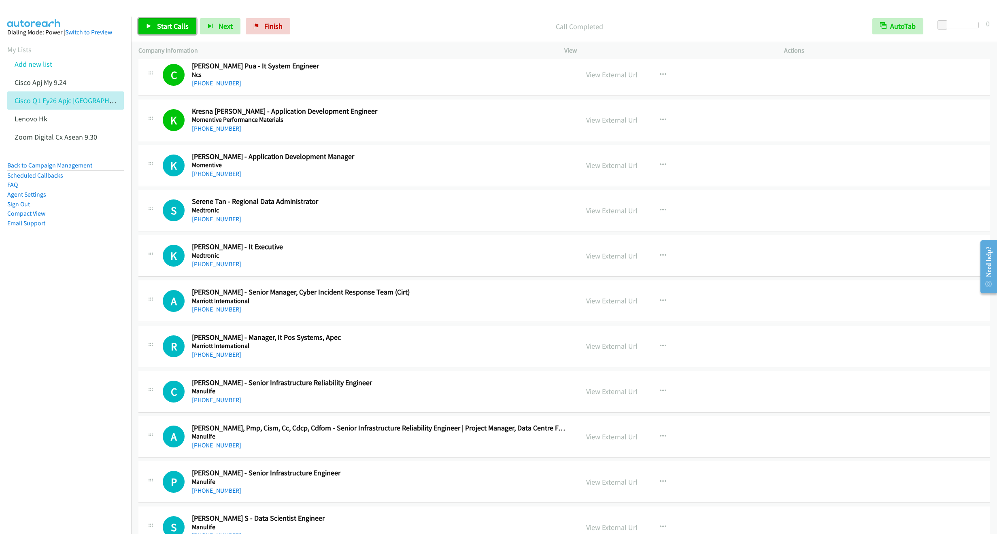
click at [169, 28] on span "Start Calls" at bounding box center [173, 25] width 32 height 9
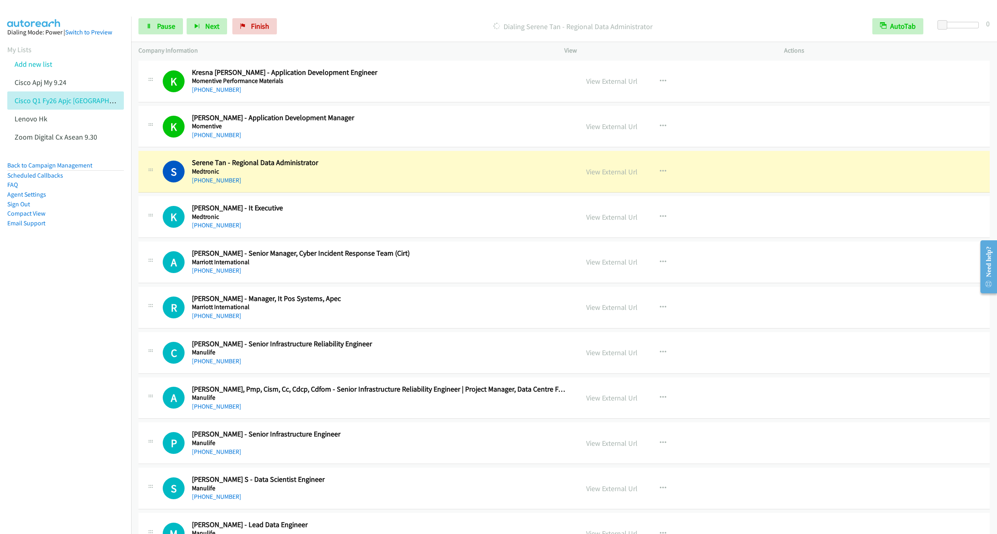
scroll to position [1153, 0]
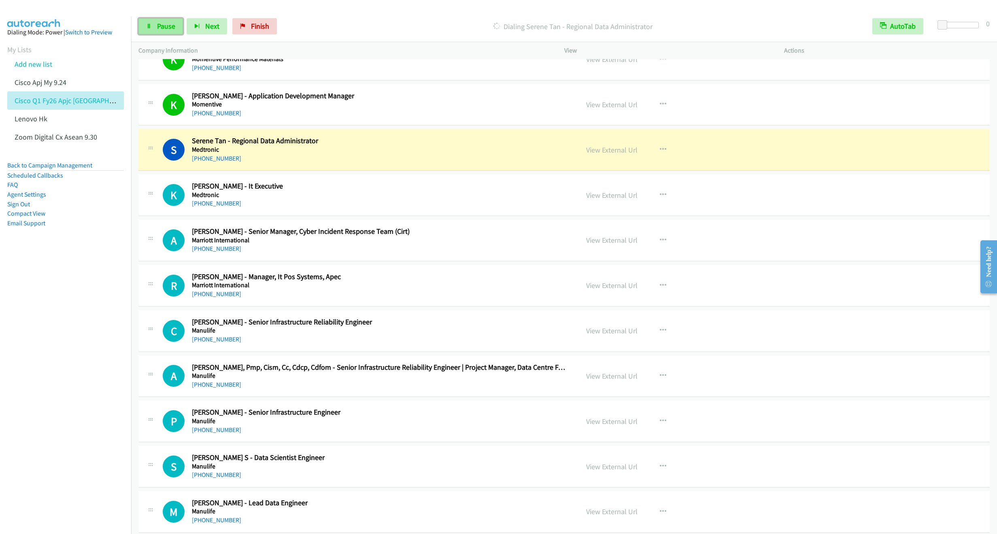
click at [155, 24] on link "Pause" at bounding box center [160, 26] width 45 height 16
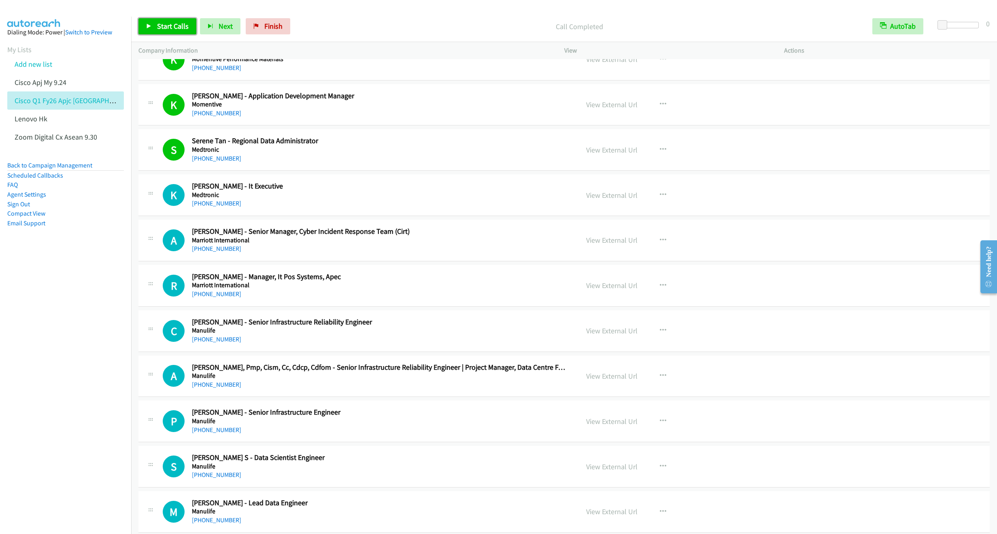
click at [166, 25] on span "Start Calls" at bounding box center [173, 25] width 32 height 9
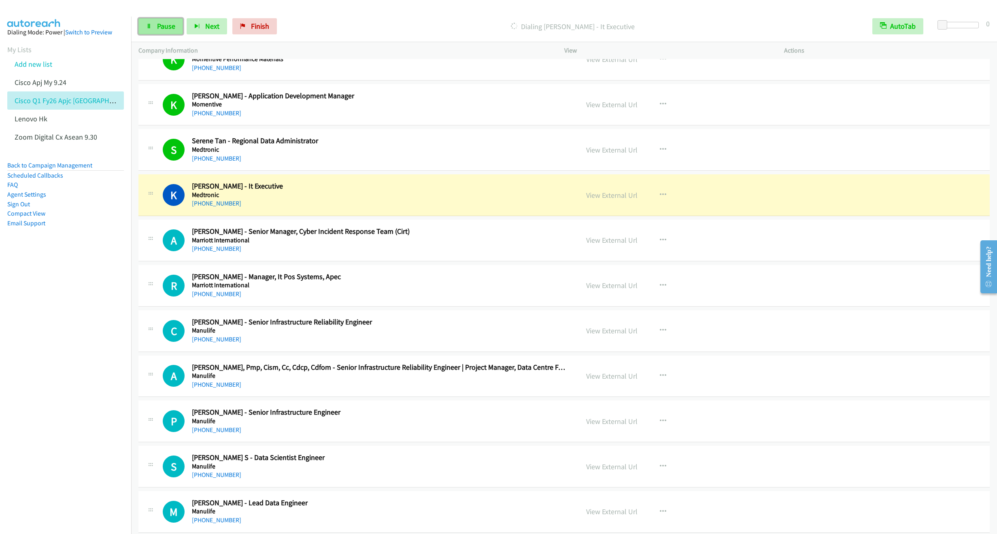
click at [159, 26] on span "Pause" at bounding box center [166, 25] width 18 height 9
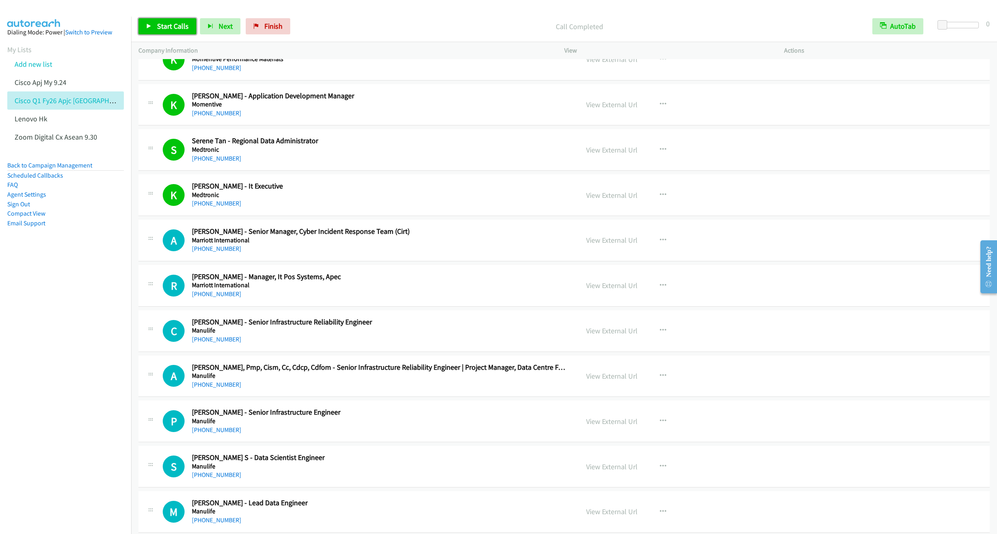
click at [153, 24] on link "Start Calls" at bounding box center [167, 26] width 58 height 16
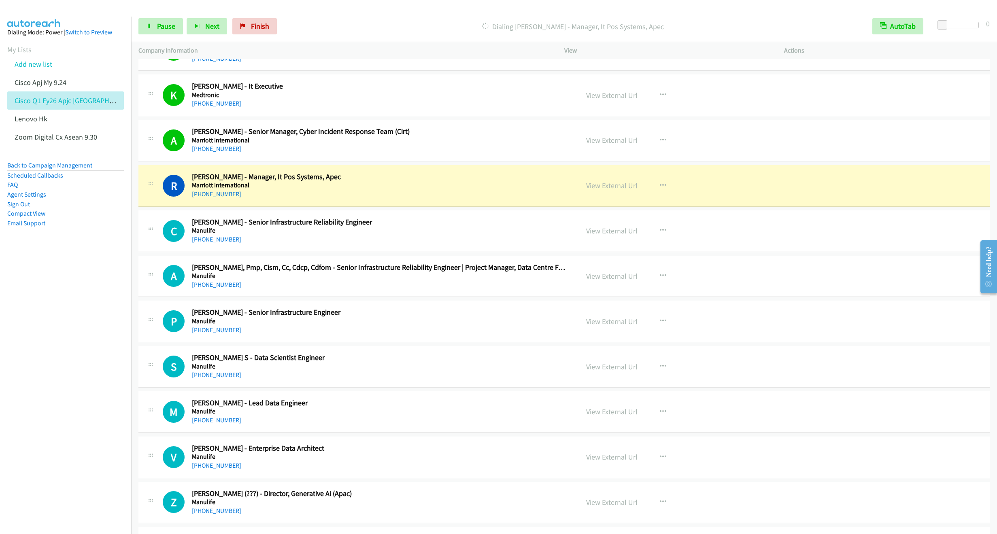
scroll to position [1274, 0]
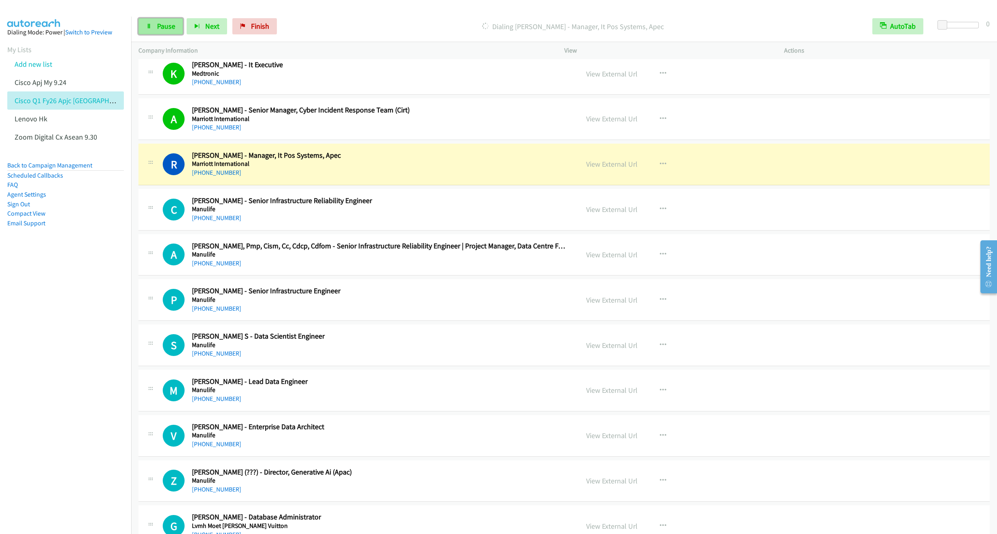
click at [164, 25] on span "Pause" at bounding box center [166, 25] width 18 height 9
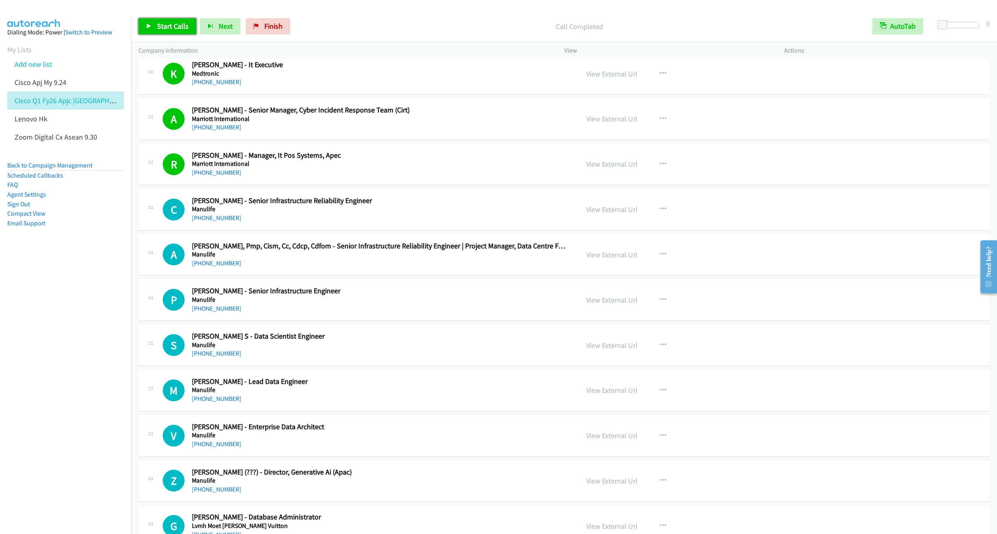
click at [168, 25] on span "Start Calls" at bounding box center [173, 25] width 32 height 9
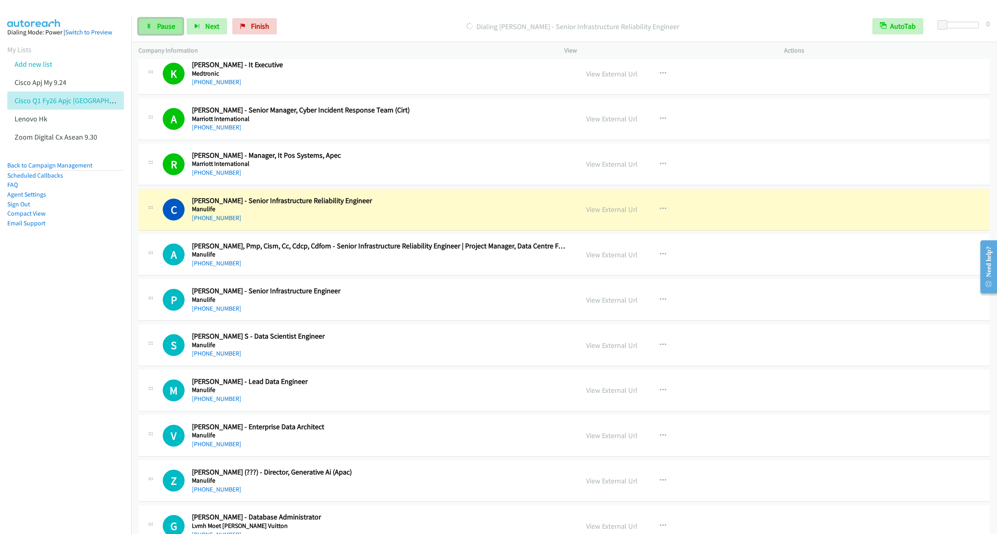
click at [162, 25] on span "Pause" at bounding box center [166, 25] width 18 height 9
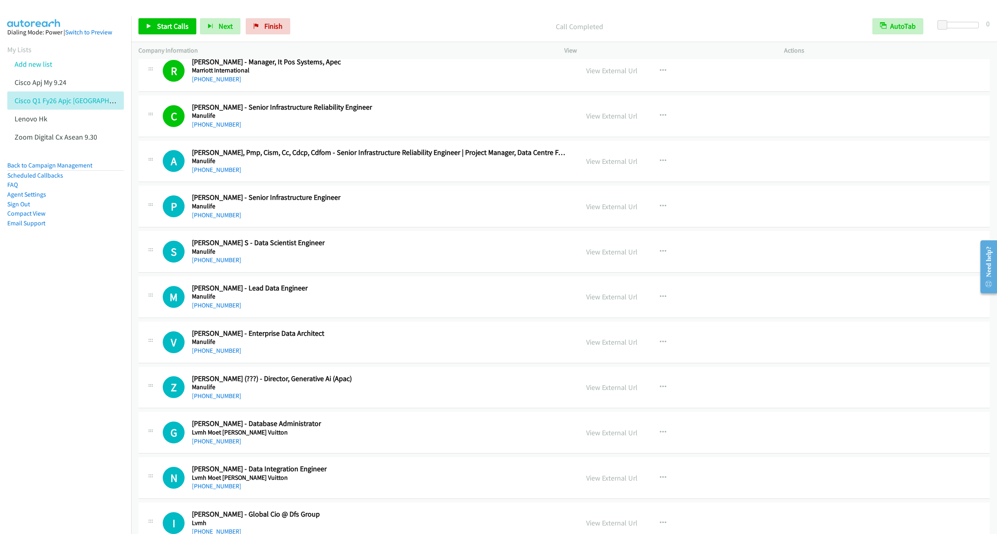
scroll to position [1396, 0]
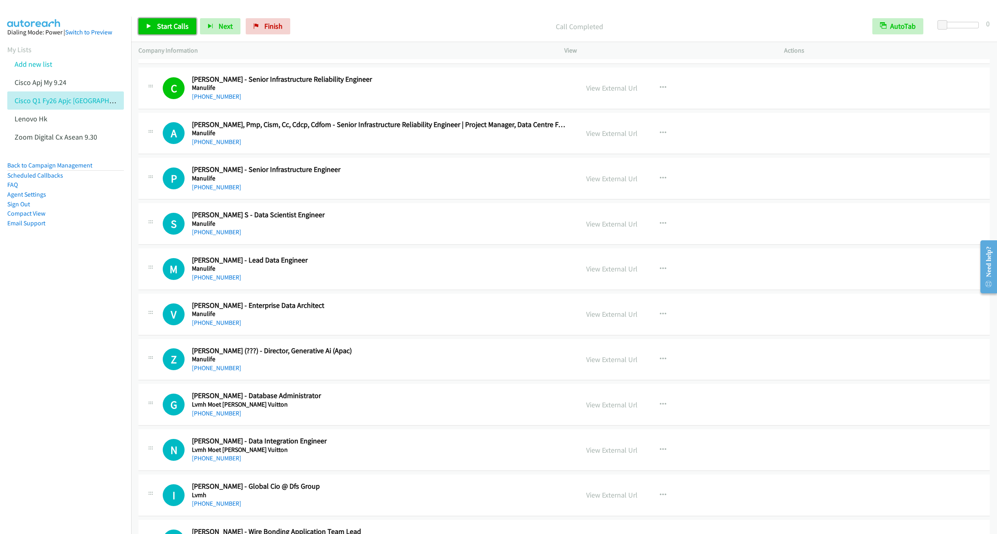
click at [164, 29] on span "Start Calls" at bounding box center [173, 25] width 32 height 9
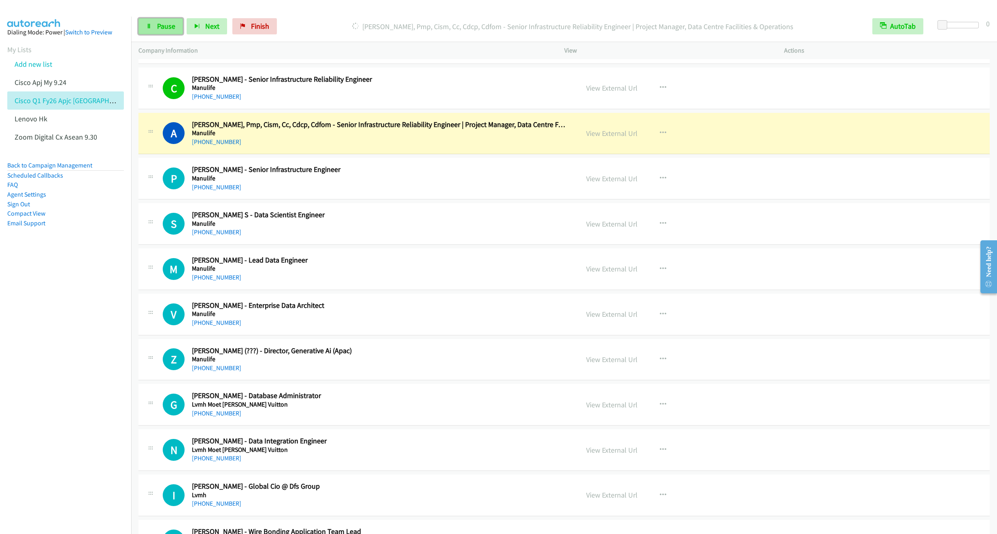
click at [163, 30] on span "Pause" at bounding box center [166, 25] width 18 height 9
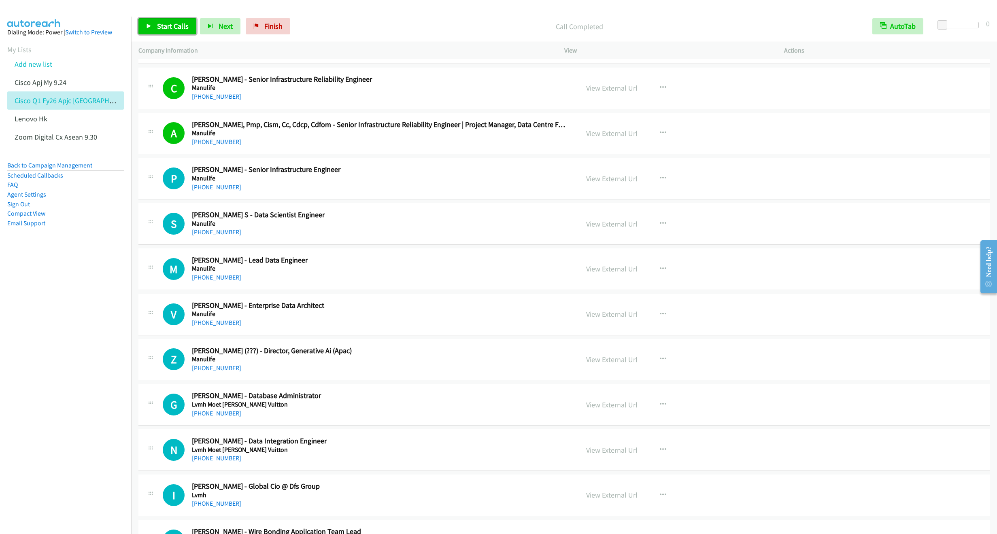
click at [162, 28] on span "Start Calls" at bounding box center [173, 25] width 32 height 9
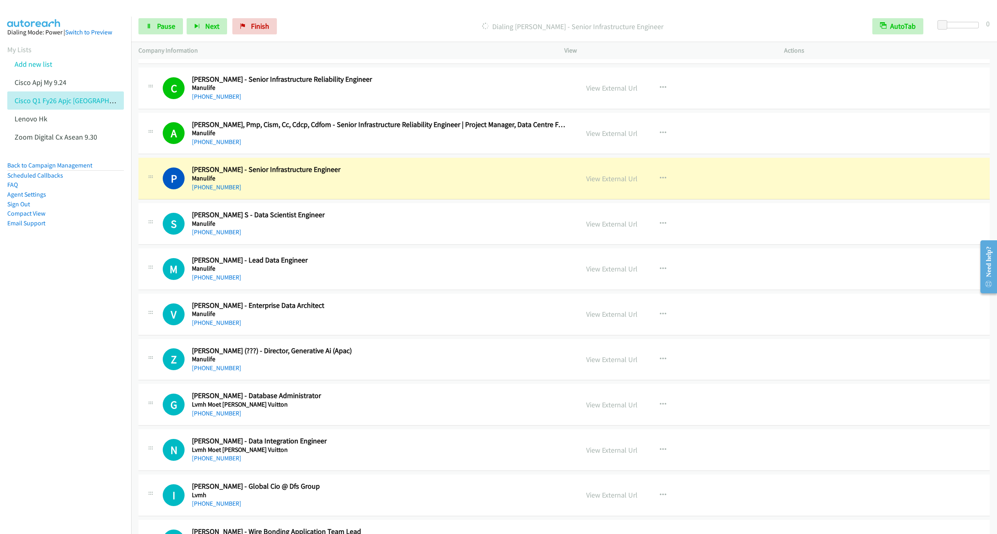
scroll to position [1457, 0]
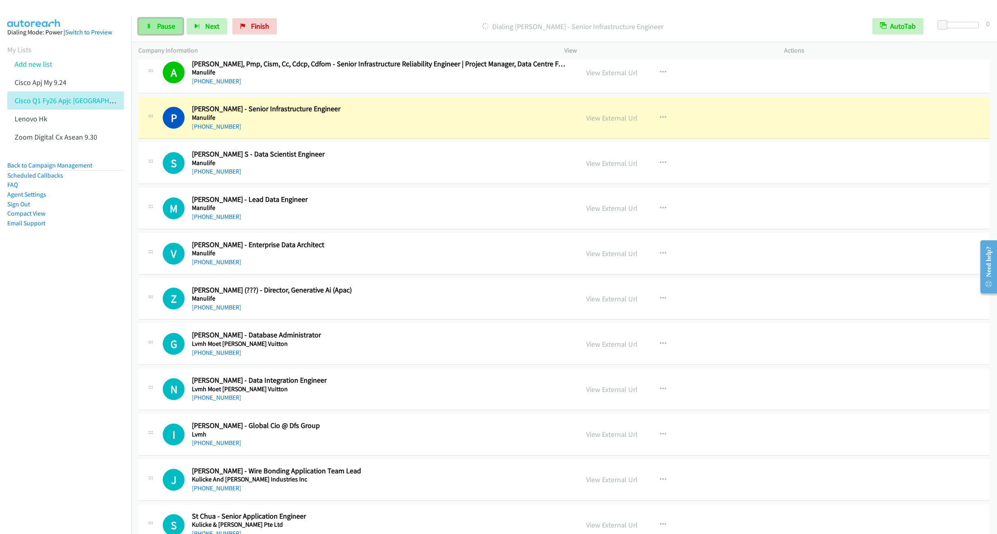
click at [156, 30] on link "Pause" at bounding box center [160, 26] width 45 height 16
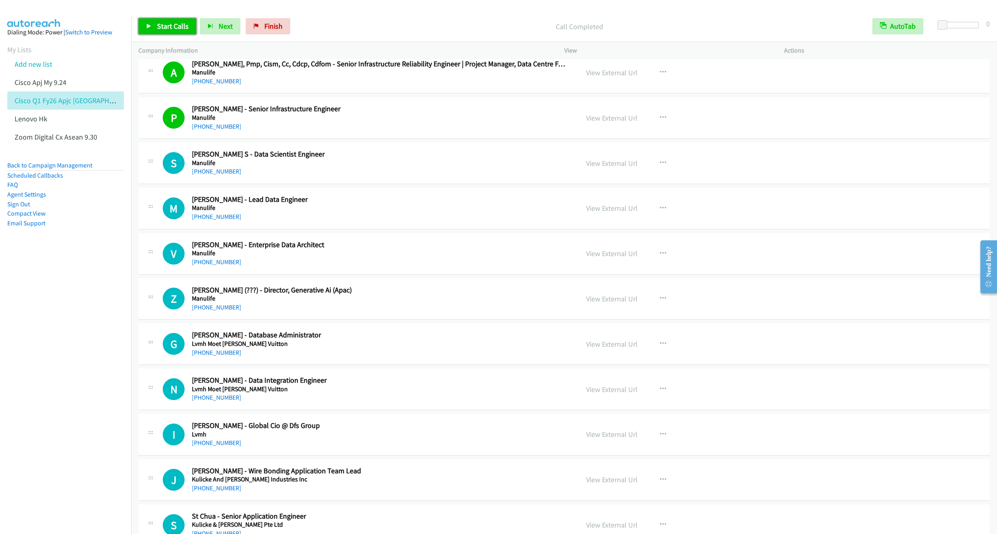
click at [161, 27] on span "Start Calls" at bounding box center [173, 25] width 32 height 9
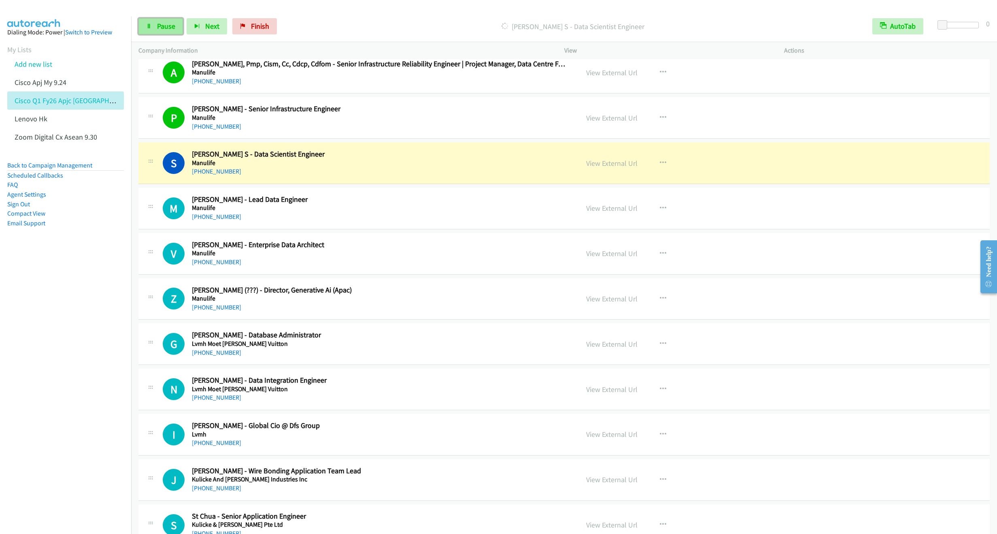
click at [155, 25] on link "Pause" at bounding box center [160, 26] width 45 height 16
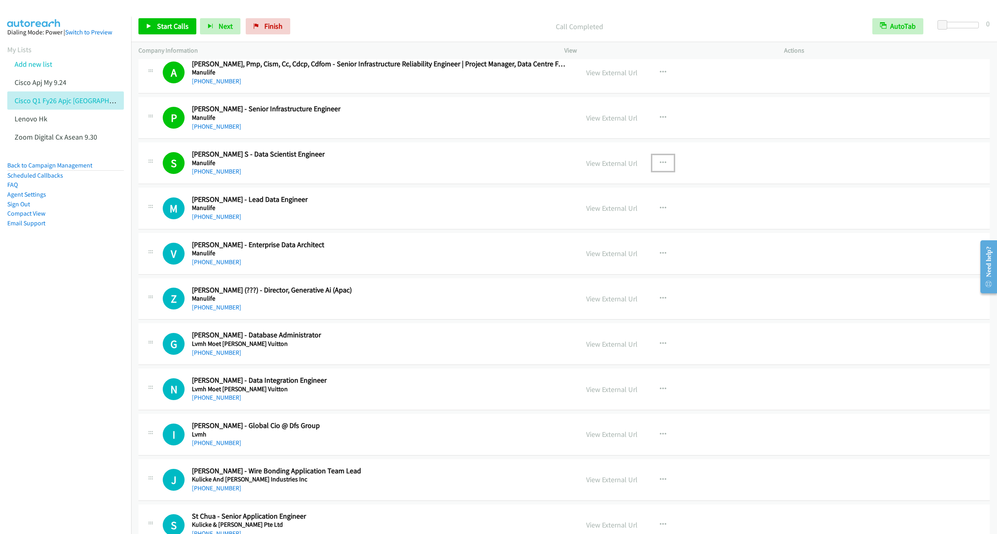
click at [664, 167] on button "button" at bounding box center [663, 163] width 22 height 16
click at [584, 240] on link "Remove from list" at bounding box center [620, 232] width 108 height 16
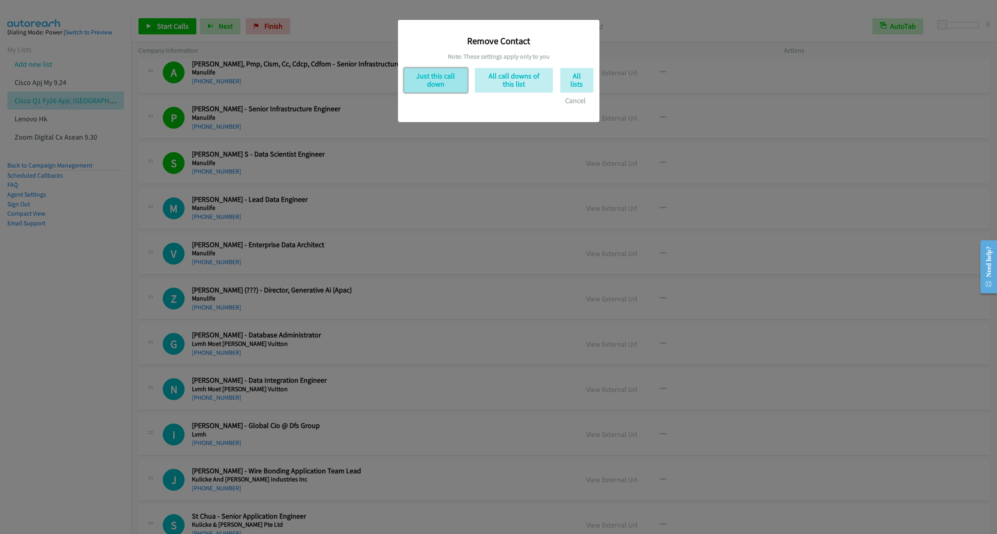
click at [453, 81] on button "Just this call down" at bounding box center [436, 80] width 64 height 25
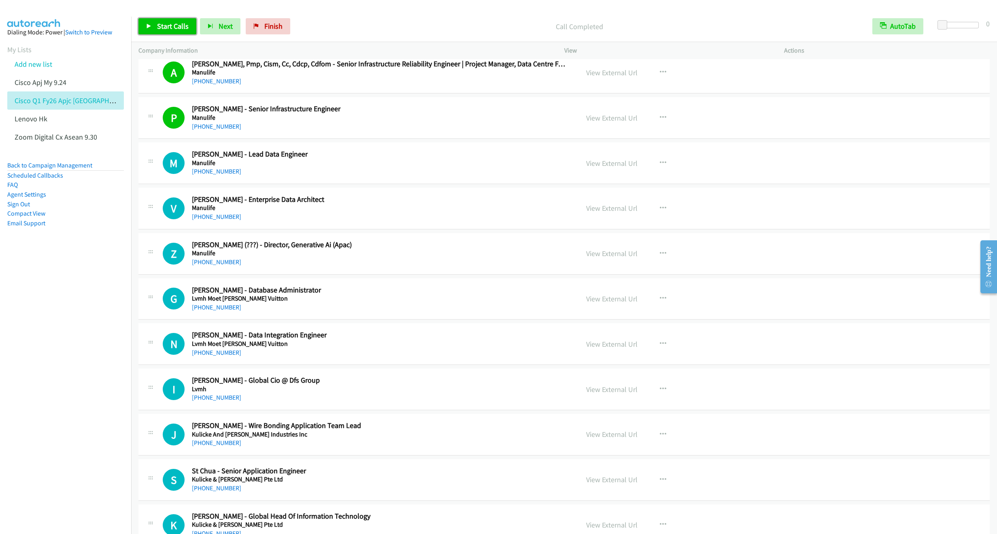
click at [163, 34] on link "Start Calls" at bounding box center [167, 26] width 58 height 16
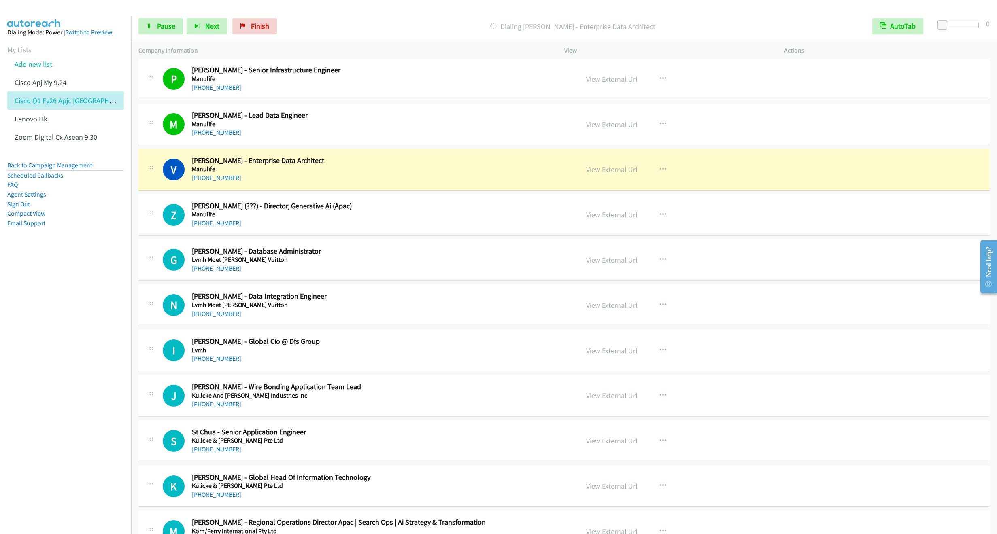
scroll to position [1517, 0]
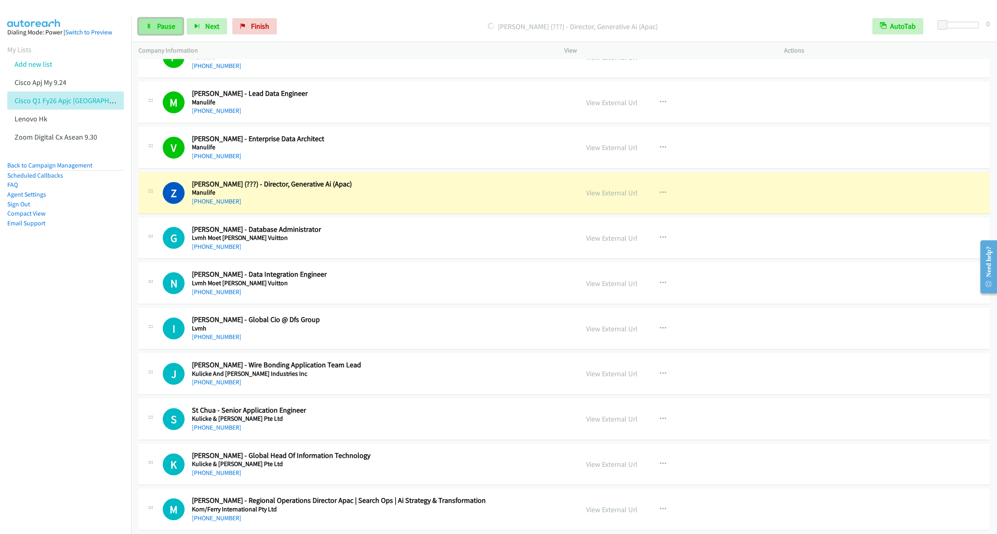
click at [161, 28] on span "Pause" at bounding box center [166, 25] width 18 height 9
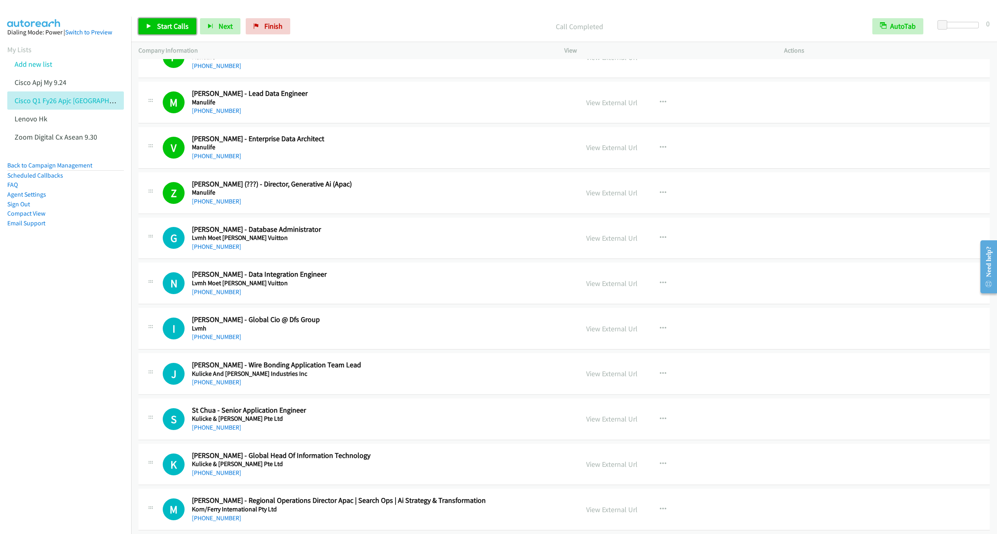
click at [171, 31] on link "Start Calls" at bounding box center [167, 26] width 58 height 16
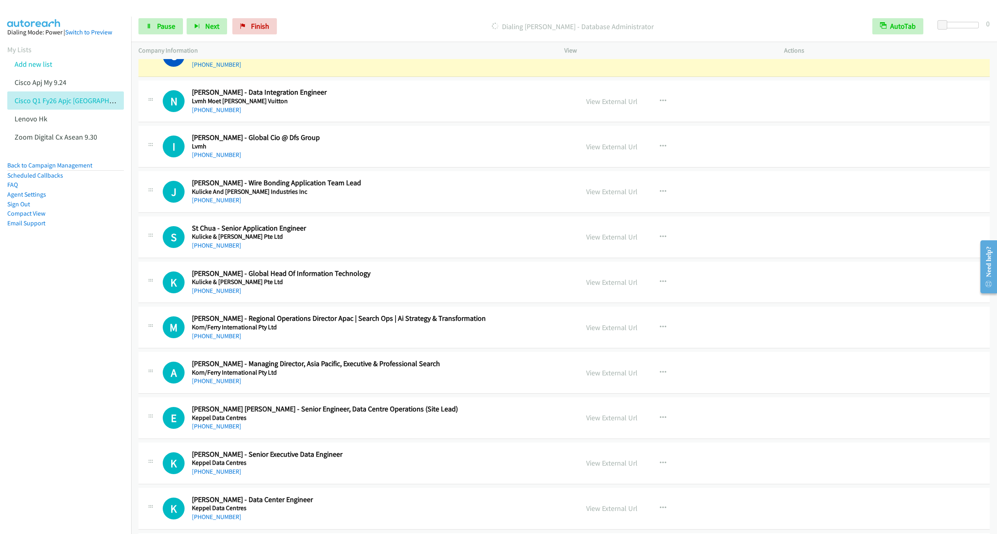
scroll to position [1639, 0]
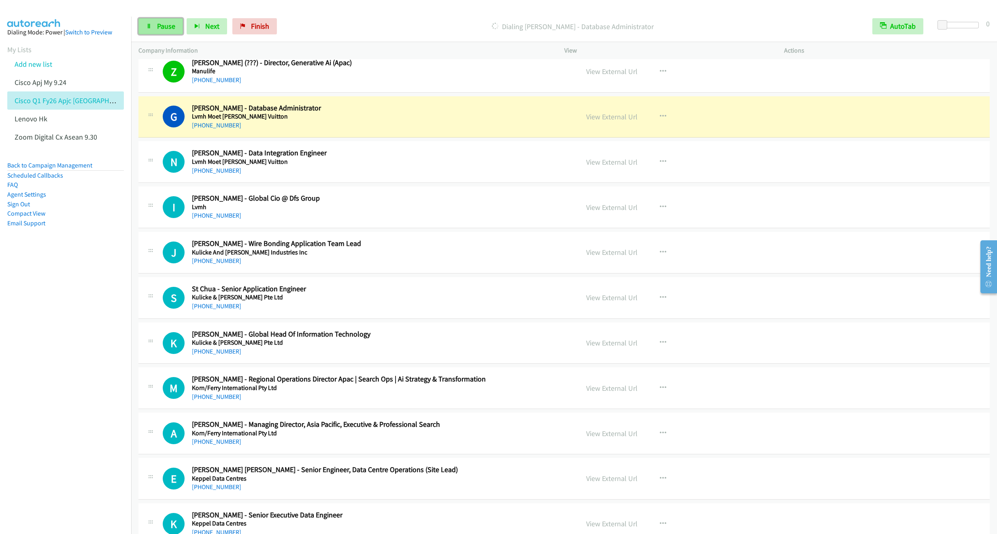
click at [159, 32] on link "Pause" at bounding box center [160, 26] width 45 height 16
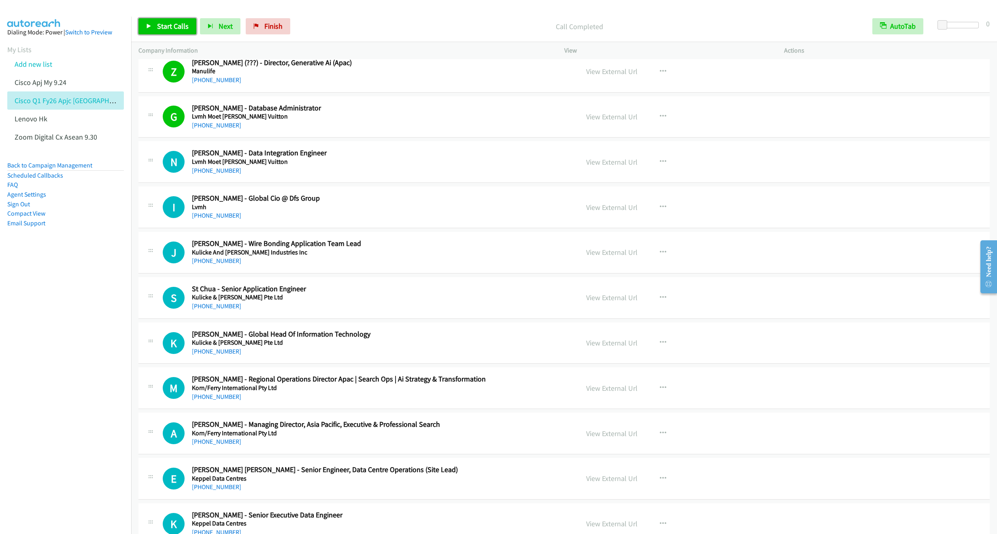
click at [165, 27] on span "Start Calls" at bounding box center [173, 25] width 32 height 9
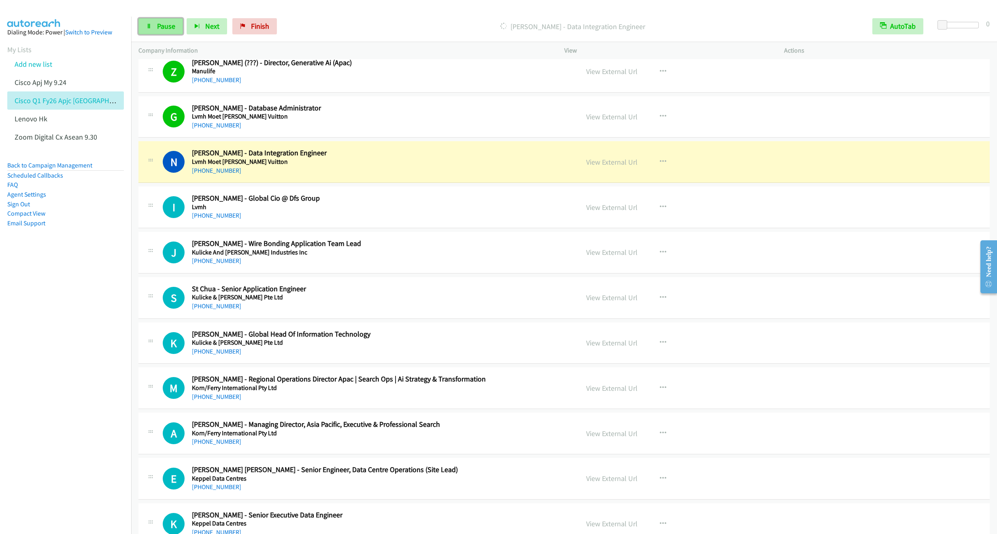
click at [164, 22] on span "Pause" at bounding box center [166, 25] width 18 height 9
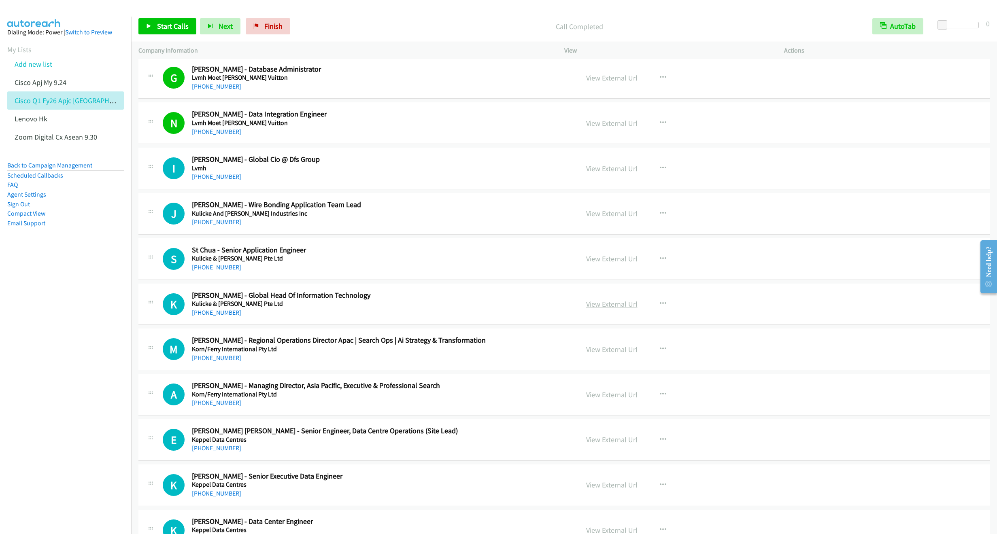
scroll to position [1699, 0]
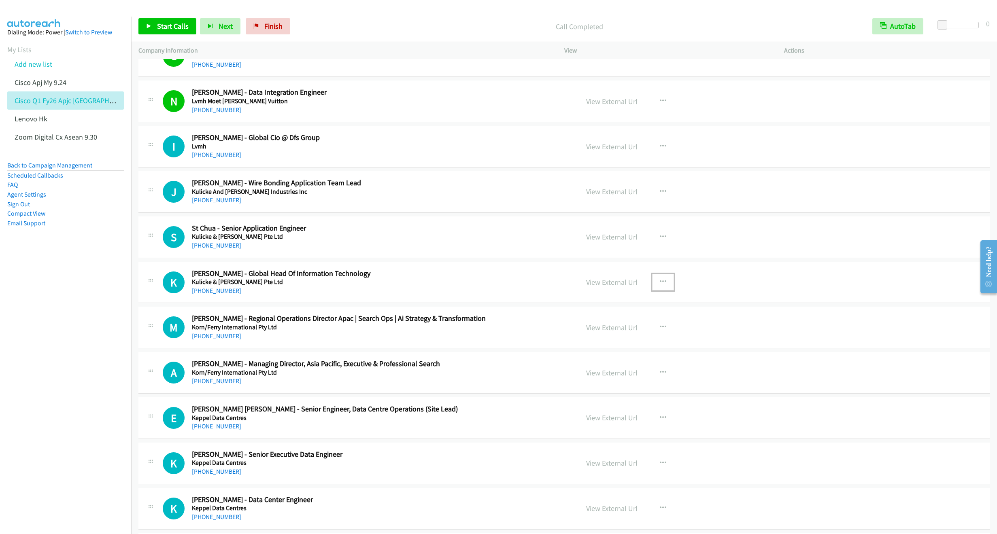
click at [660, 285] on icon "button" at bounding box center [662, 282] width 6 height 6
click at [607, 343] on link "Start Calls Here" at bounding box center [620, 335] width 108 height 16
click at [168, 27] on span "Start Calls" at bounding box center [173, 25] width 32 height 9
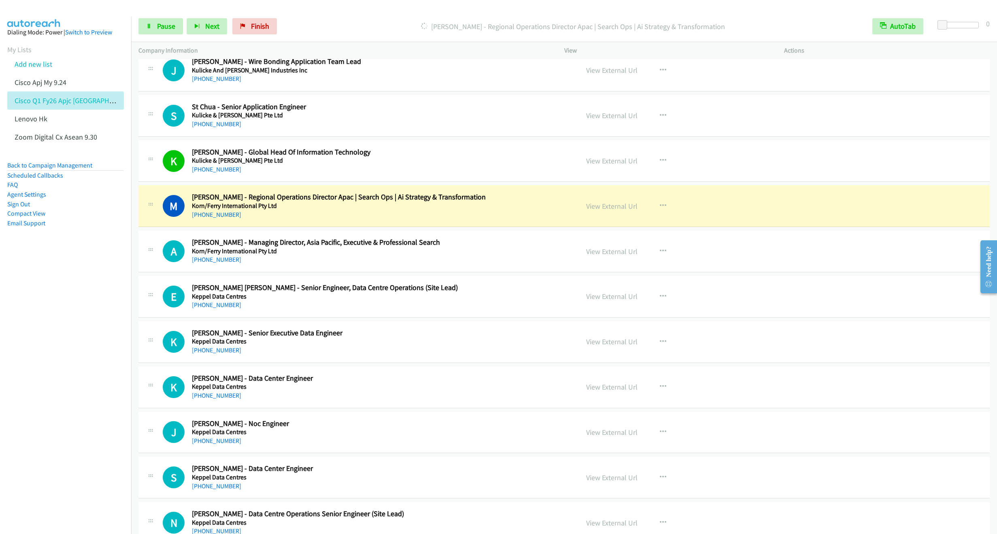
scroll to position [1881, 0]
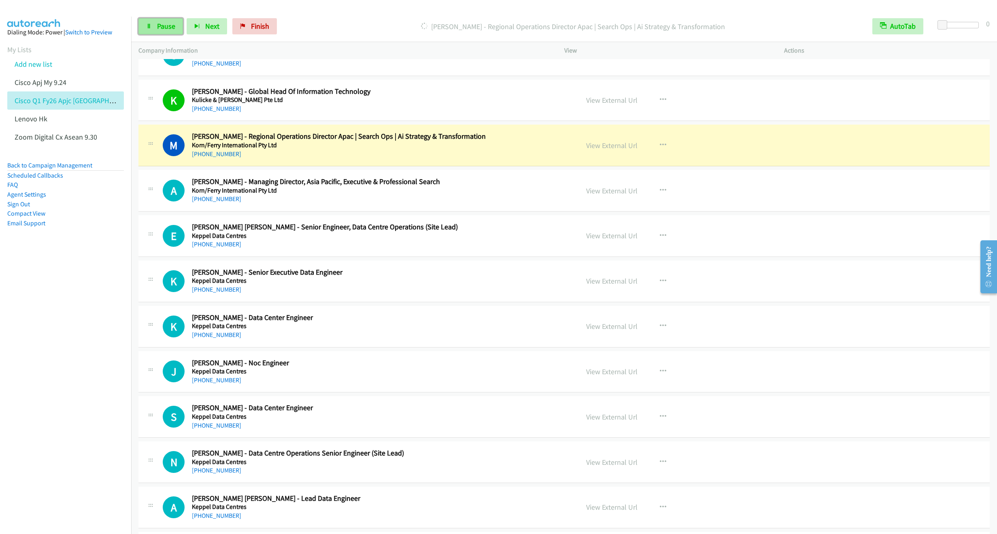
click at [153, 24] on link "Pause" at bounding box center [160, 26] width 45 height 16
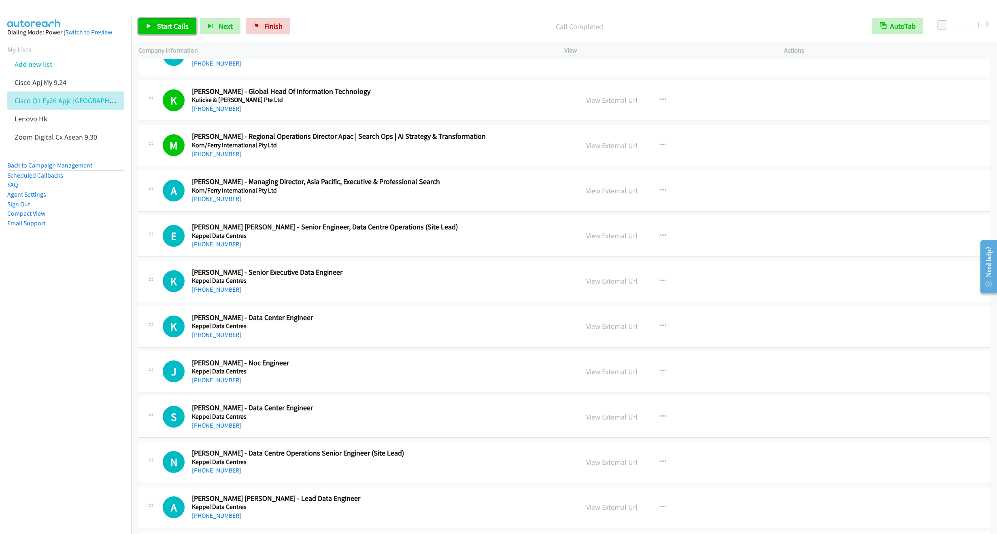
click at [172, 25] on span "Start Calls" at bounding box center [173, 25] width 32 height 9
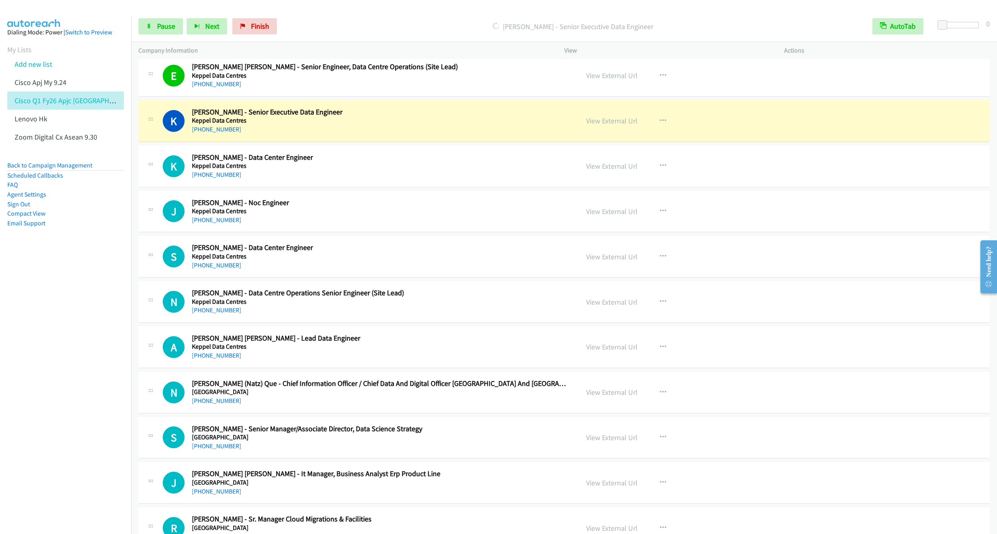
scroll to position [2063, 0]
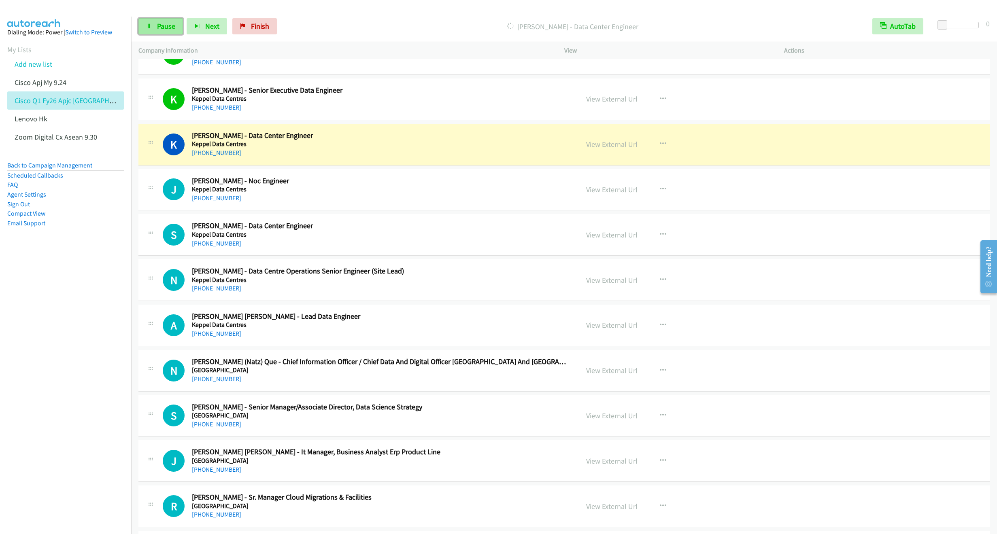
click at [164, 23] on span "Pause" at bounding box center [166, 25] width 18 height 9
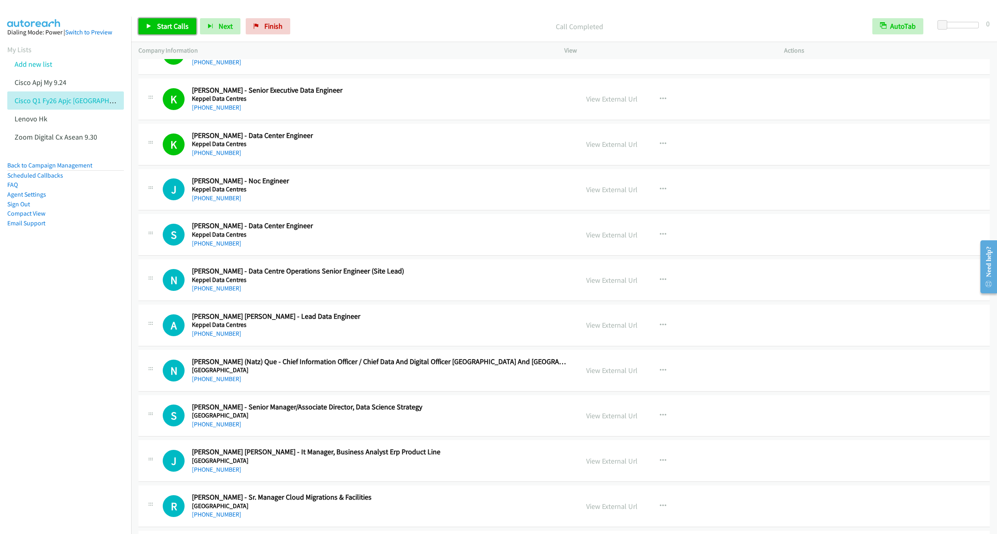
click at [158, 29] on span "Start Calls" at bounding box center [173, 25] width 32 height 9
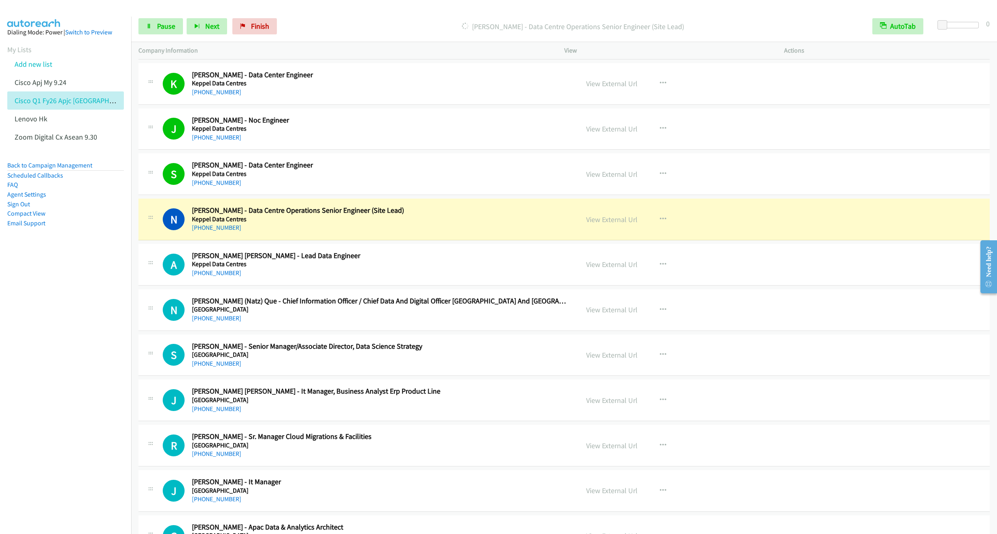
scroll to position [2185, 0]
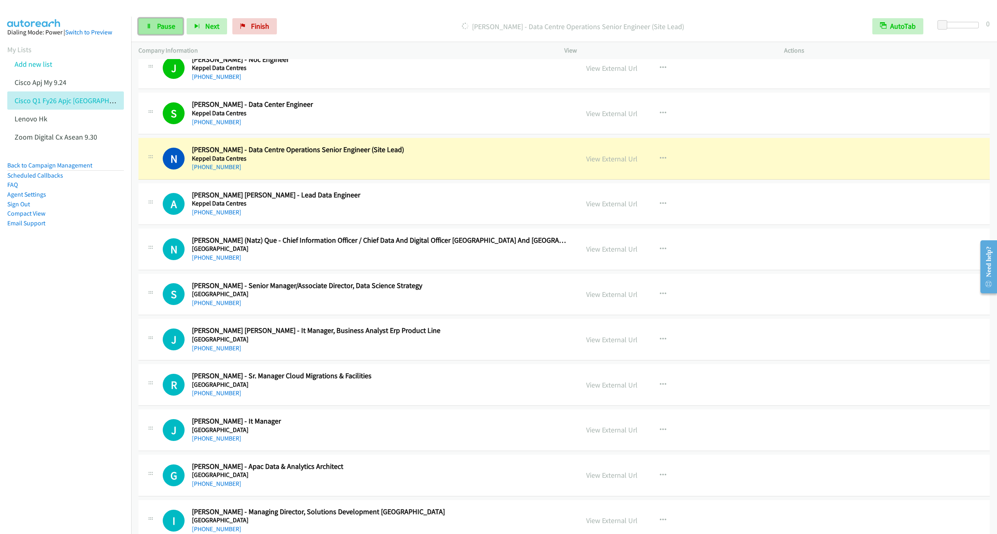
click at [152, 30] on link "Pause" at bounding box center [160, 26] width 45 height 16
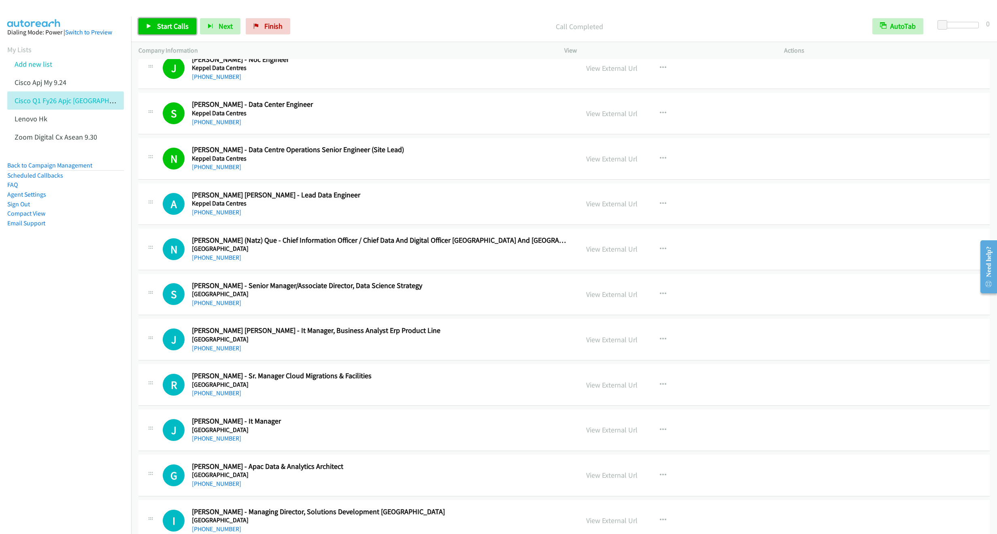
click at [163, 25] on span "Start Calls" at bounding box center [173, 25] width 32 height 9
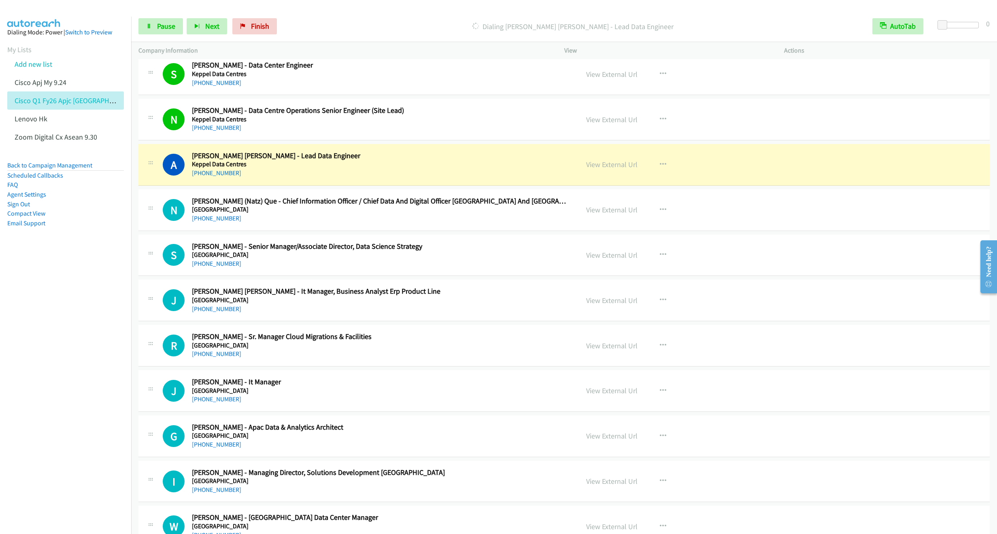
scroll to position [2245, 0]
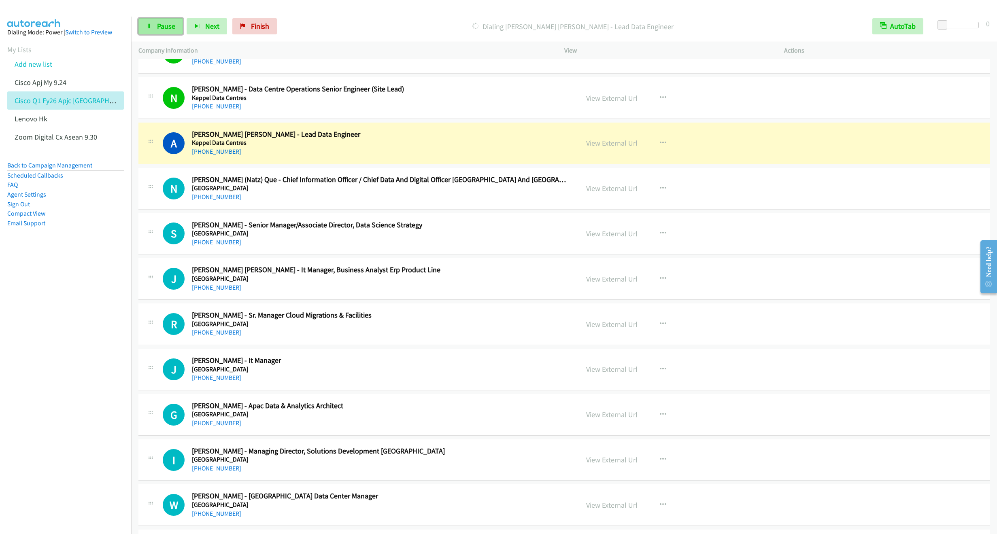
click at [153, 28] on link "Pause" at bounding box center [160, 26] width 45 height 16
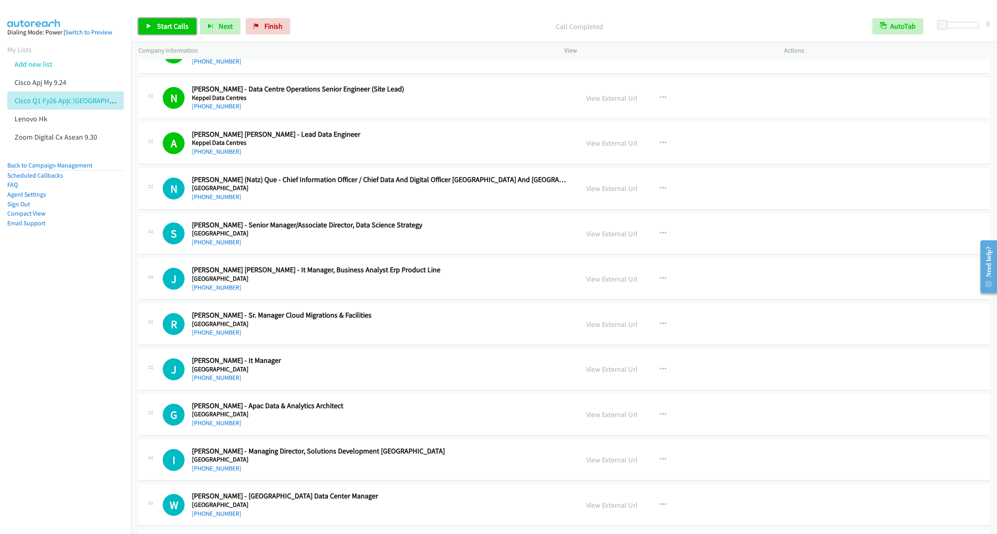
click at [157, 27] on span "Start Calls" at bounding box center [173, 25] width 32 height 9
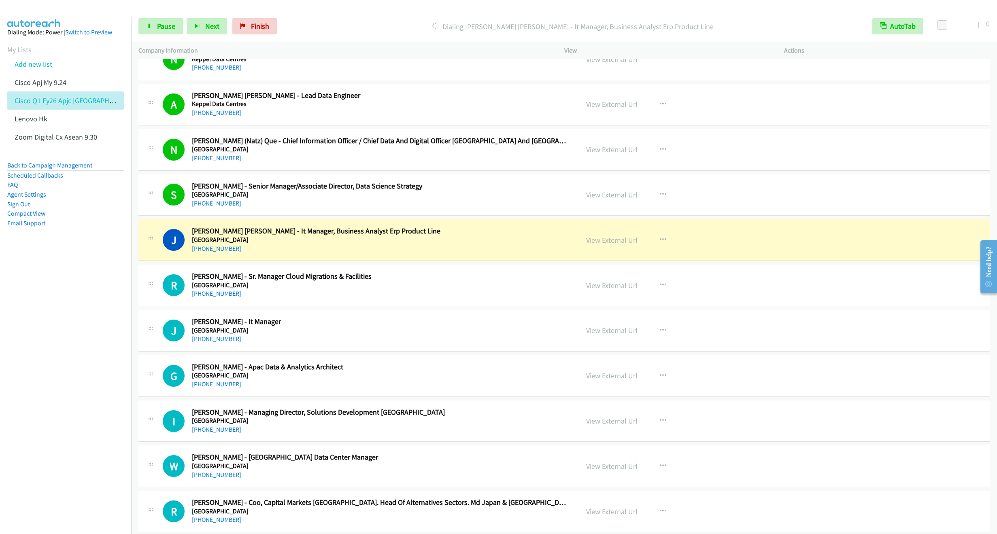
scroll to position [2306, 0]
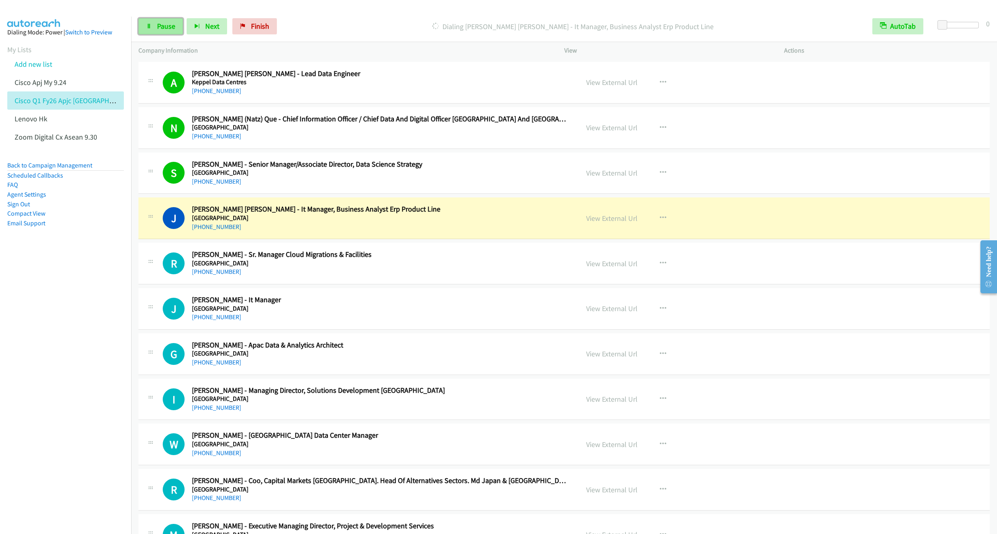
click at [154, 27] on link "Pause" at bounding box center [160, 26] width 45 height 16
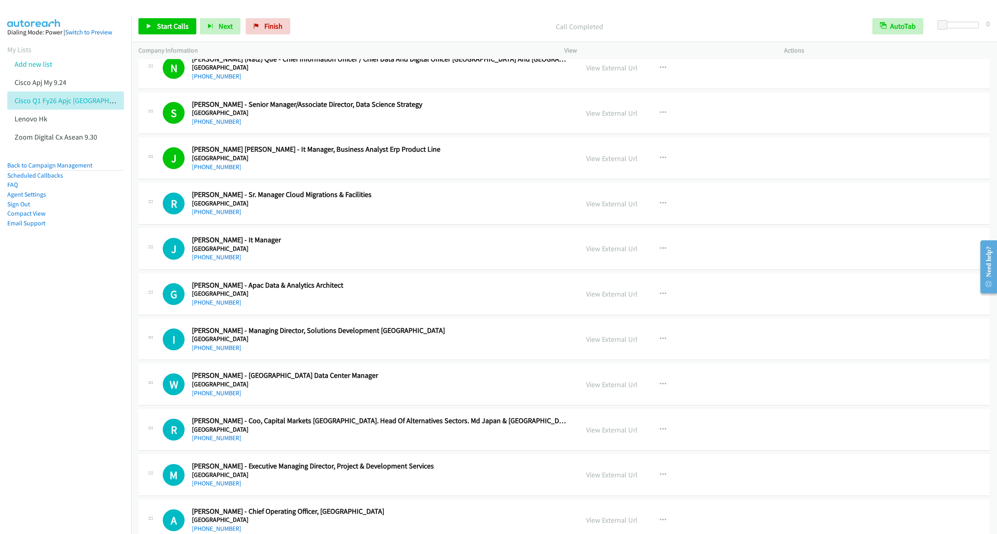
scroll to position [2367, 0]
click at [167, 27] on span "Start Calls" at bounding box center [173, 25] width 32 height 9
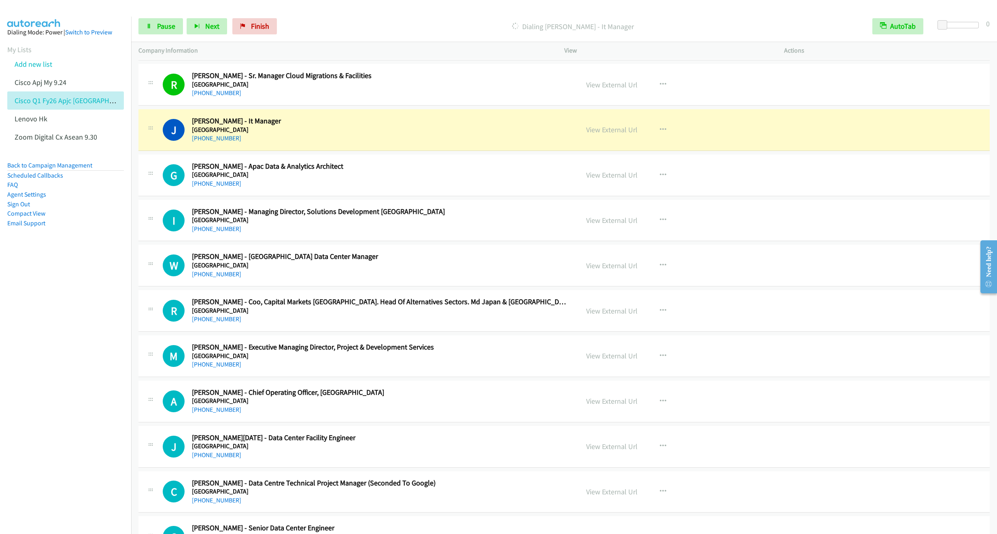
scroll to position [2488, 0]
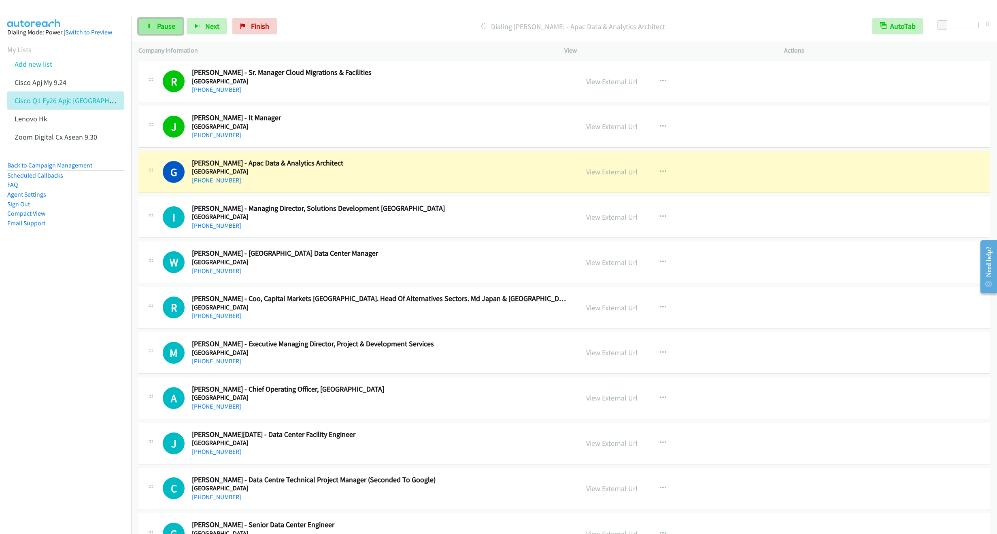
click at [157, 28] on span "Pause" at bounding box center [166, 25] width 18 height 9
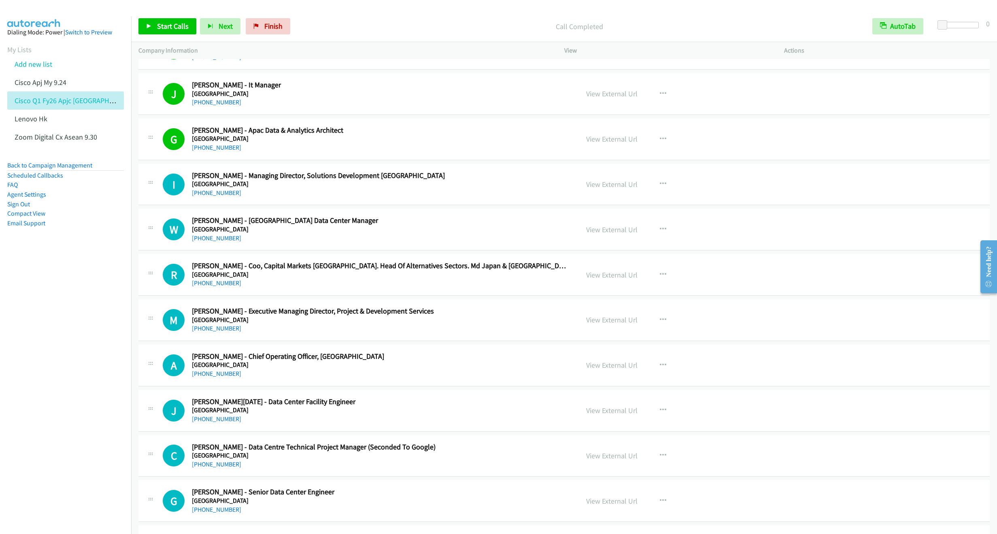
scroll to position [2549, 0]
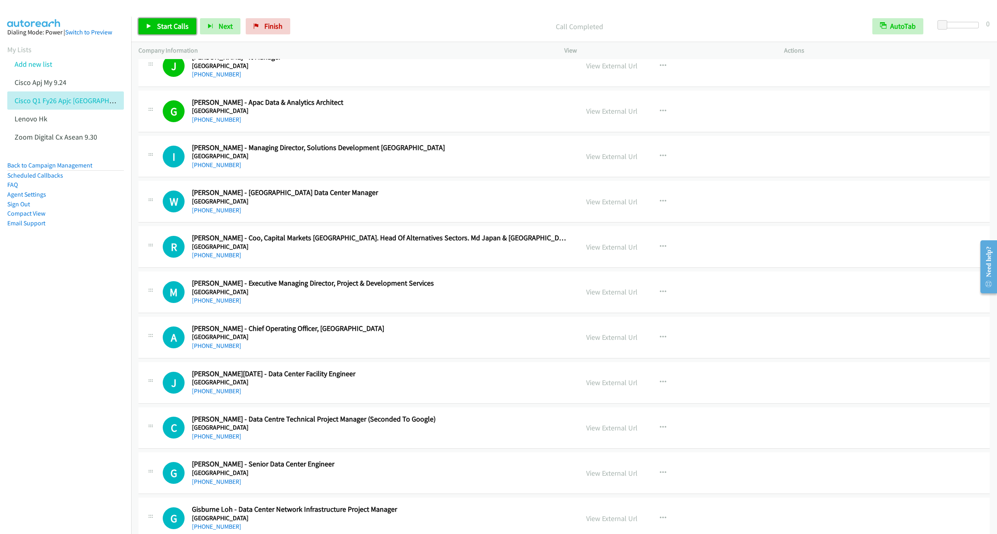
click at [164, 25] on span "Start Calls" at bounding box center [173, 25] width 32 height 9
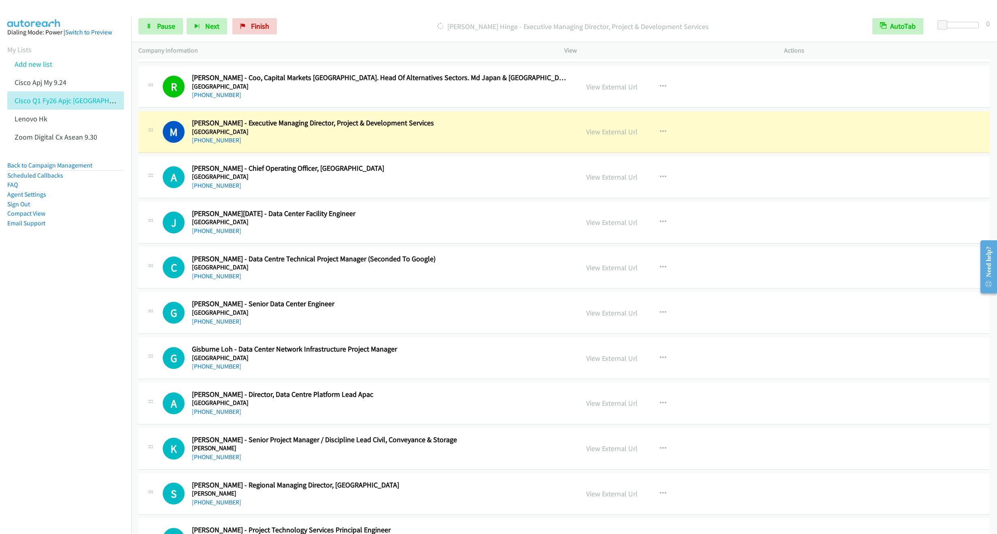
scroll to position [2731, 0]
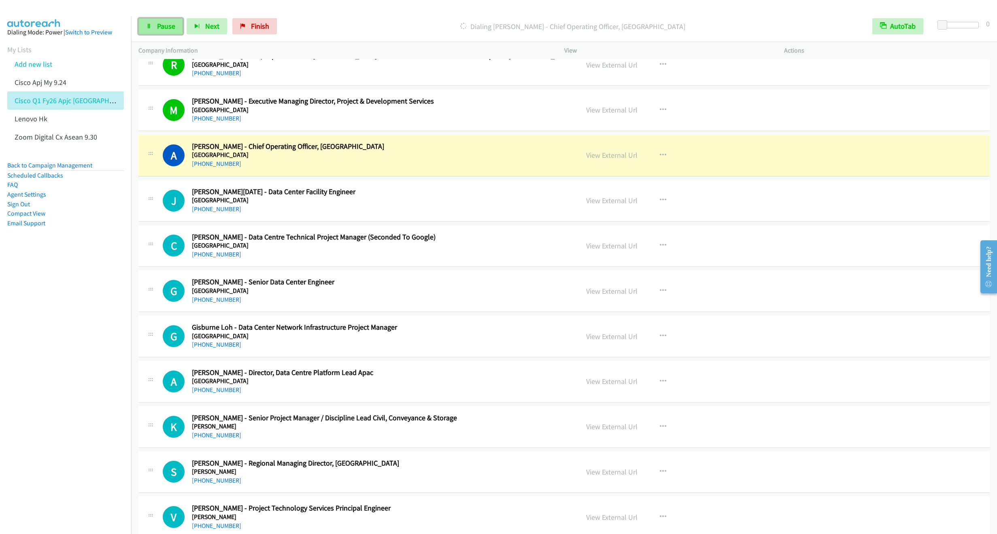
click at [162, 30] on span "Pause" at bounding box center [166, 25] width 18 height 9
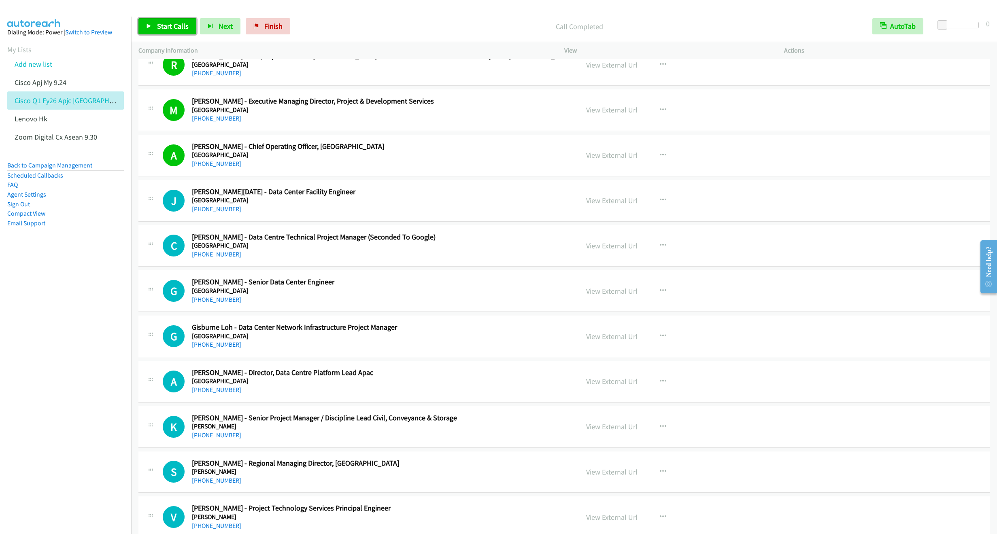
click at [171, 23] on span "Start Calls" at bounding box center [173, 25] width 32 height 9
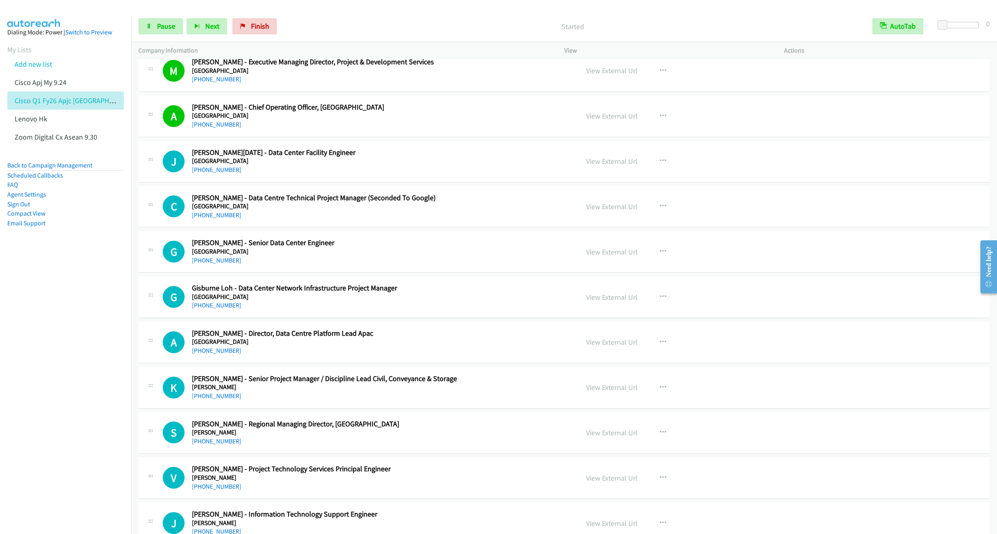
scroll to position [2792, 0]
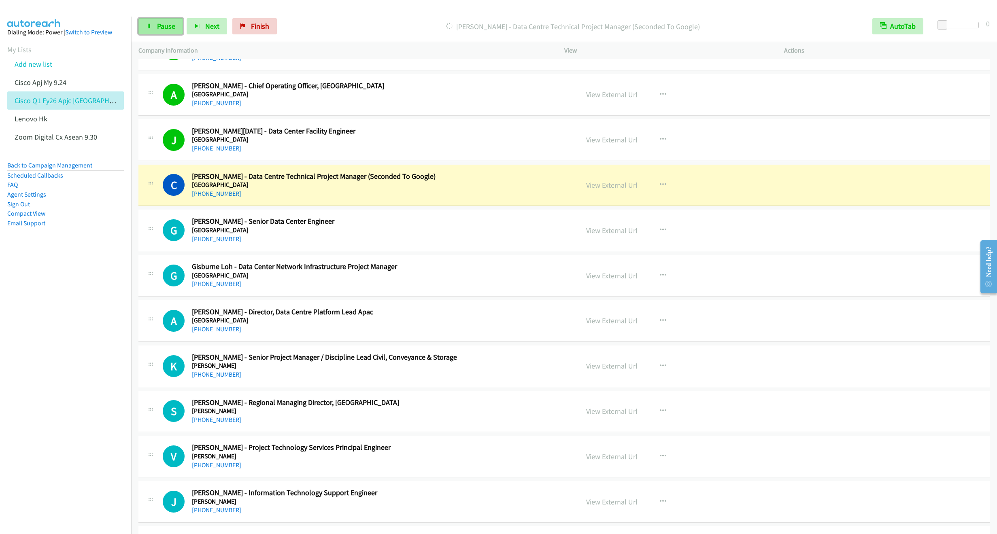
click at [158, 27] on span "Pause" at bounding box center [166, 25] width 18 height 9
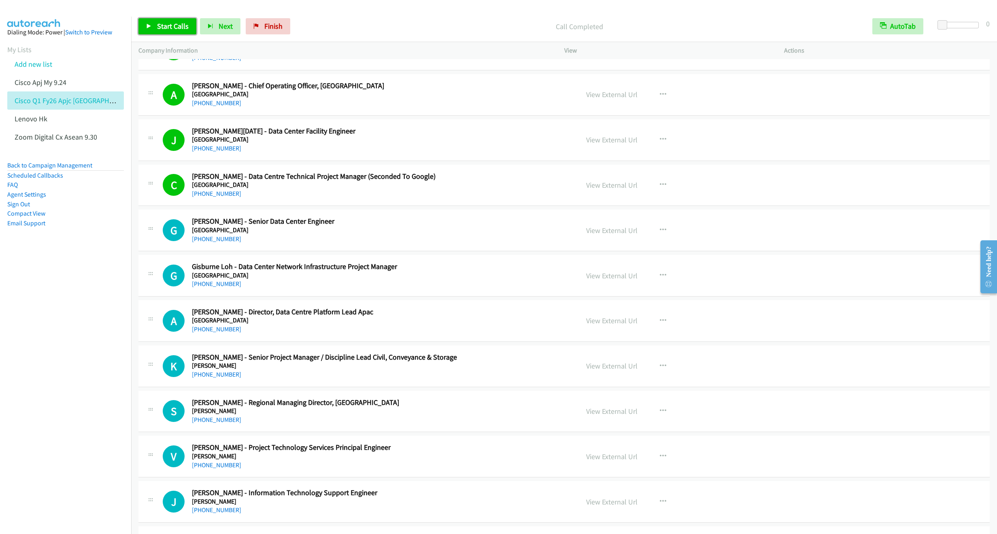
click at [163, 24] on span "Start Calls" at bounding box center [173, 25] width 32 height 9
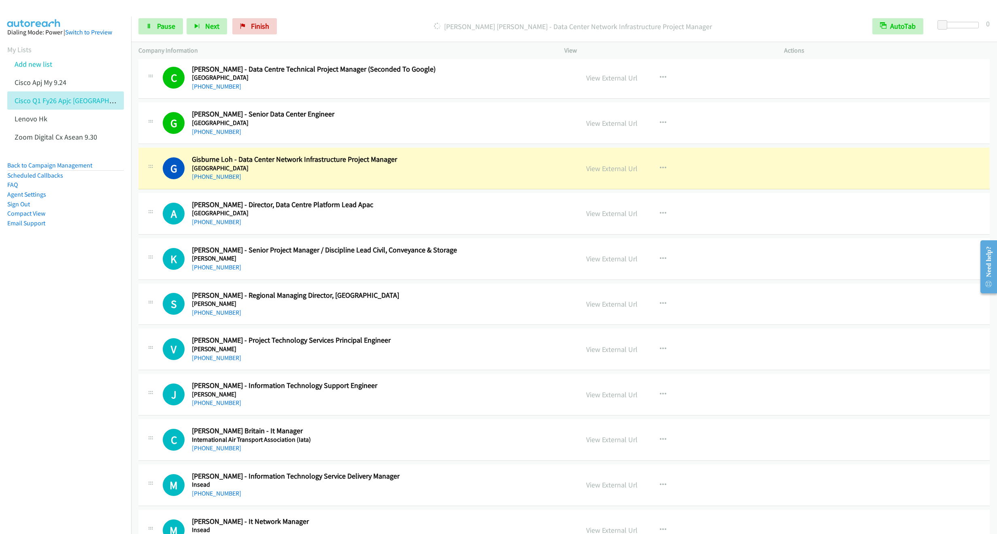
scroll to position [2913, 0]
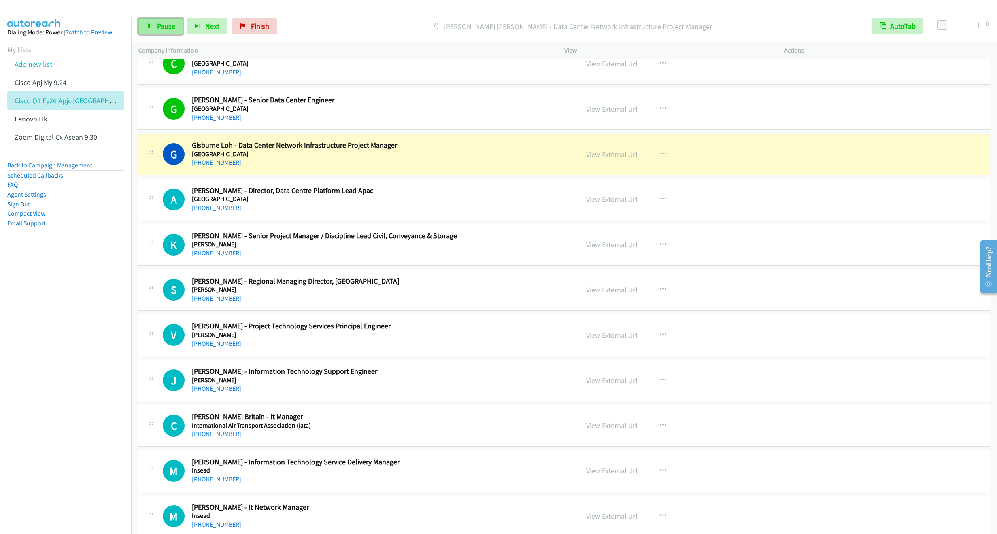
click at [163, 27] on span "Pause" at bounding box center [166, 25] width 18 height 9
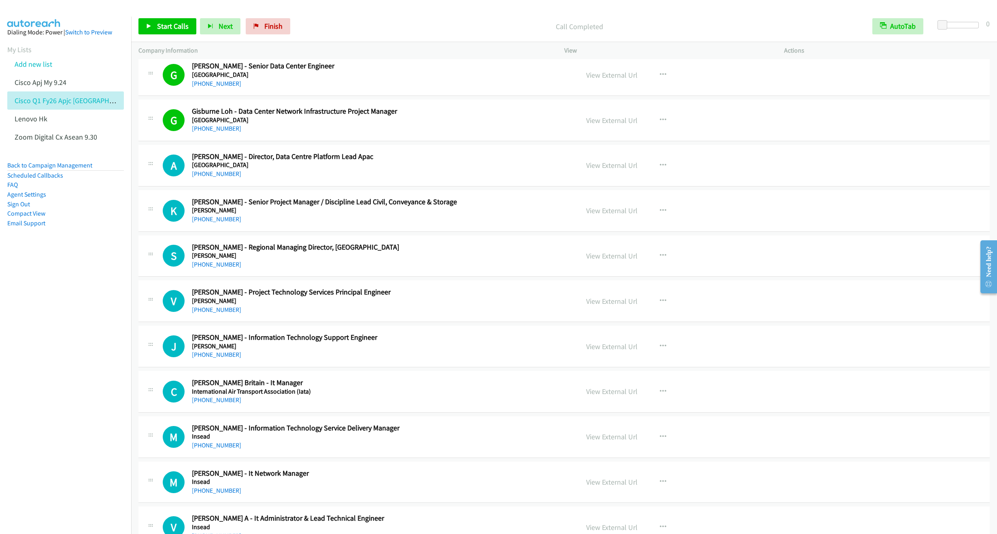
scroll to position [2974, 0]
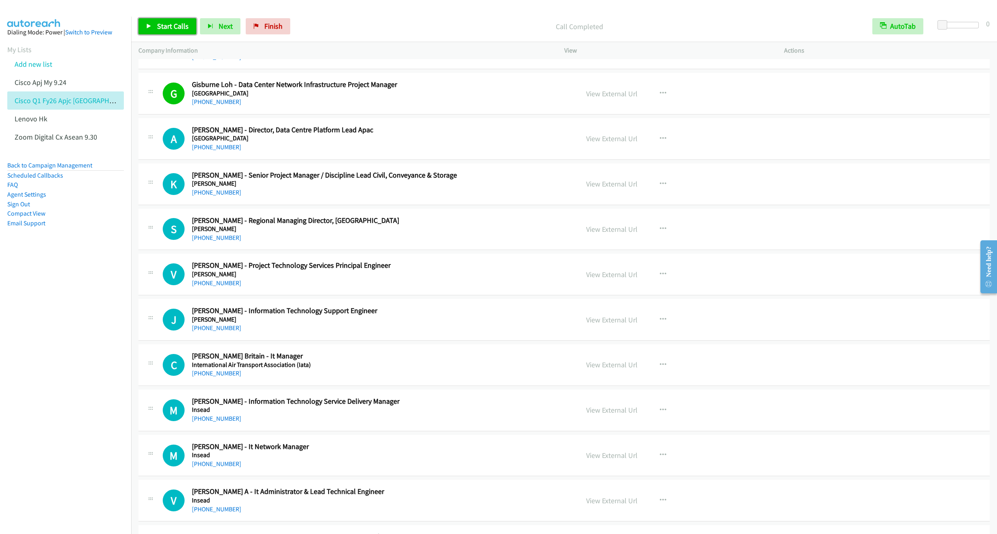
click at [174, 27] on span "Start Calls" at bounding box center [173, 25] width 32 height 9
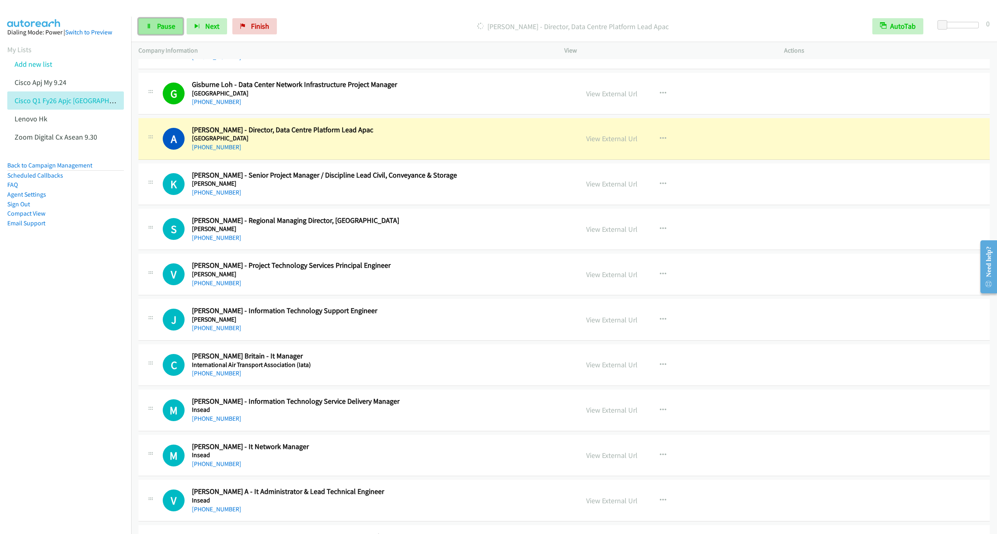
click at [165, 22] on span "Pause" at bounding box center [166, 25] width 18 height 9
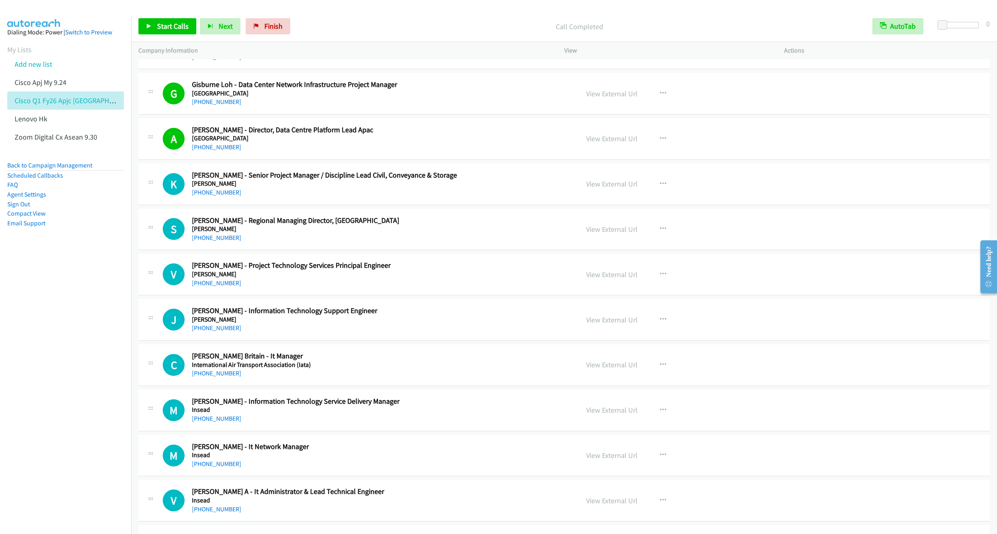
scroll to position [3034, 0]
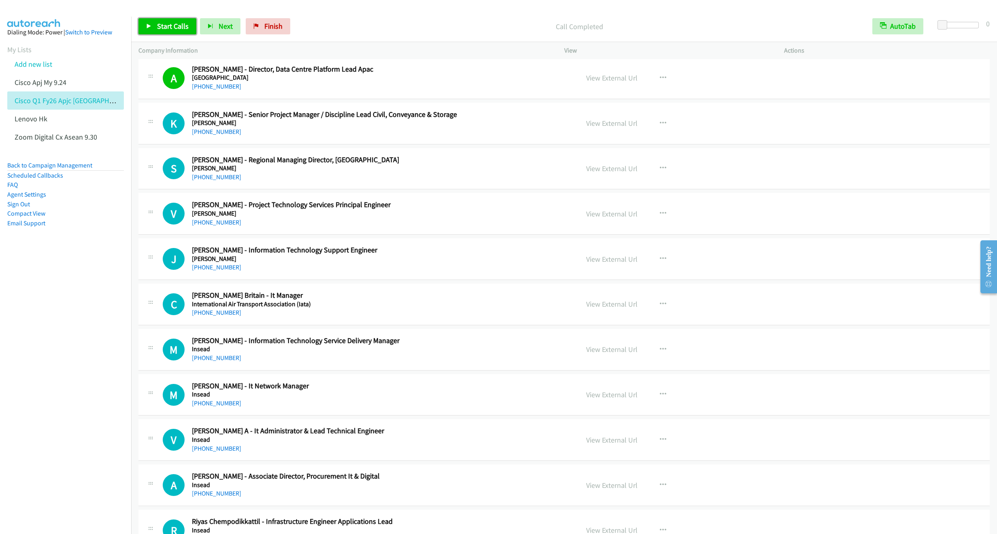
drag, startPoint x: 164, startPoint y: 28, endPoint x: 169, endPoint y: 33, distance: 6.6
click at [165, 27] on span "Start Calls" at bounding box center [173, 25] width 32 height 9
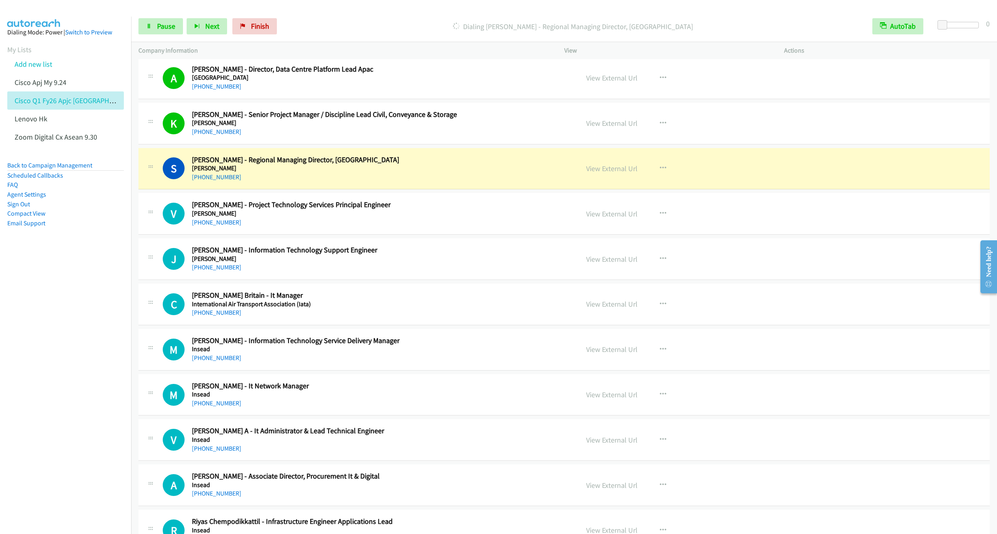
scroll to position [3095, 0]
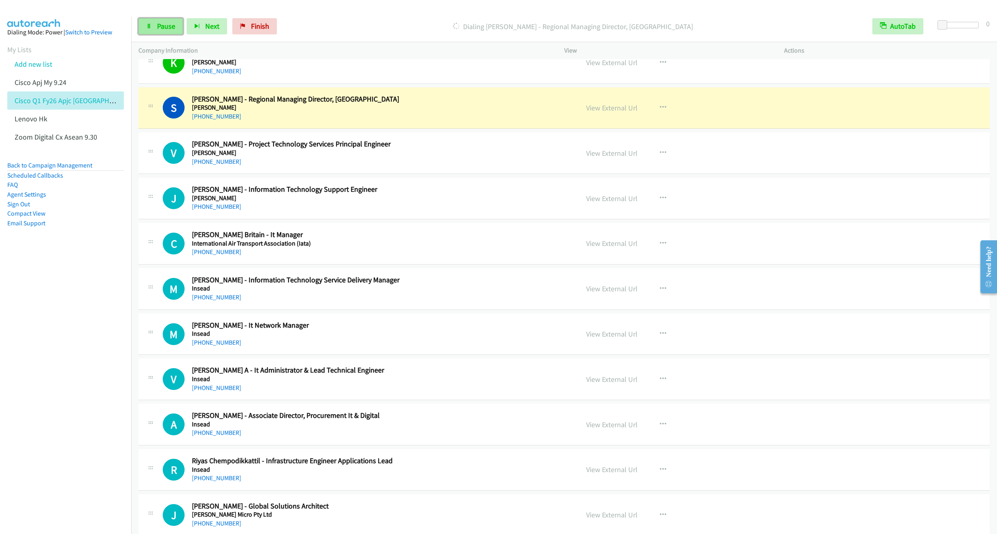
click at [161, 26] on span "Pause" at bounding box center [166, 25] width 18 height 9
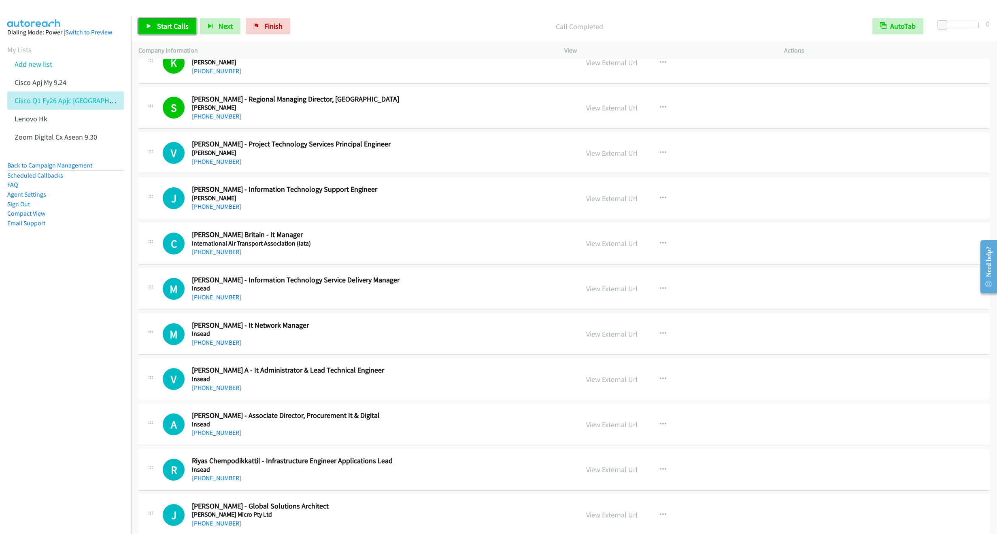
click at [164, 23] on span "Start Calls" at bounding box center [173, 25] width 32 height 9
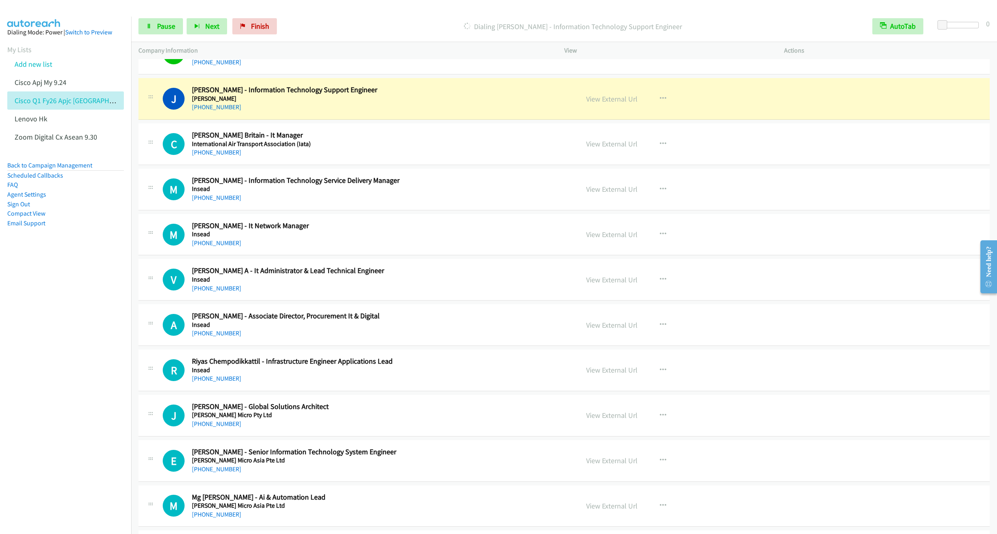
scroll to position [3216, 0]
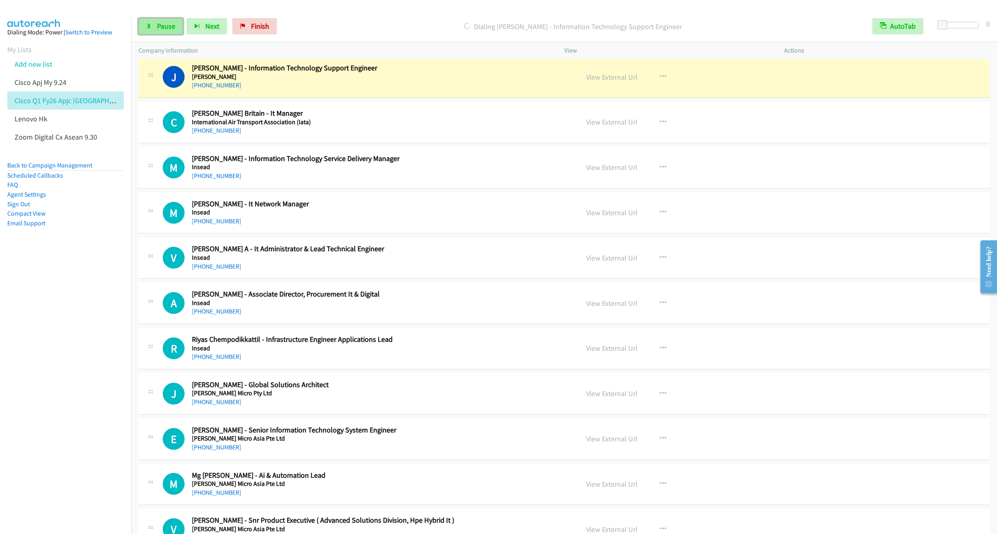
click at [151, 25] on icon at bounding box center [149, 27] width 6 height 6
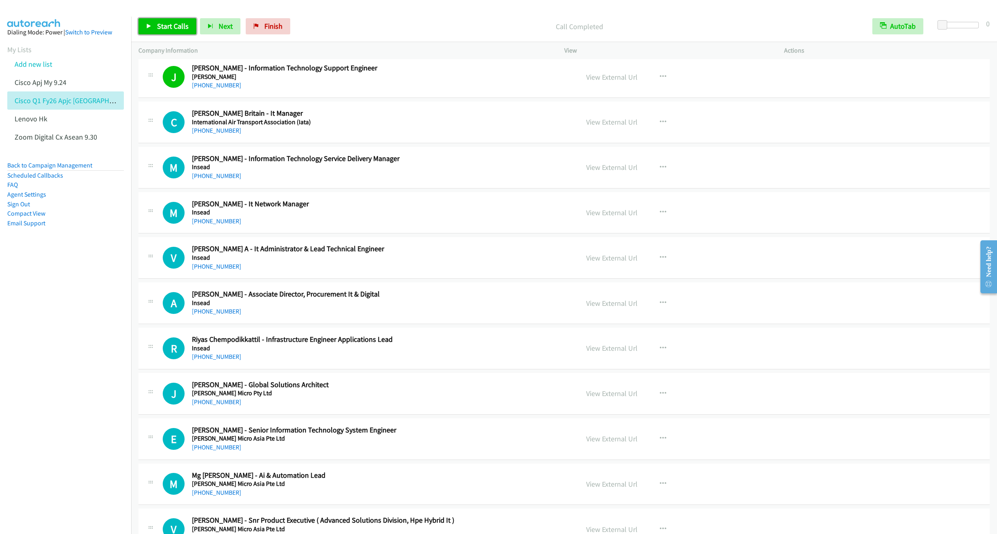
click at [163, 31] on link "Start Calls" at bounding box center [167, 26] width 58 height 16
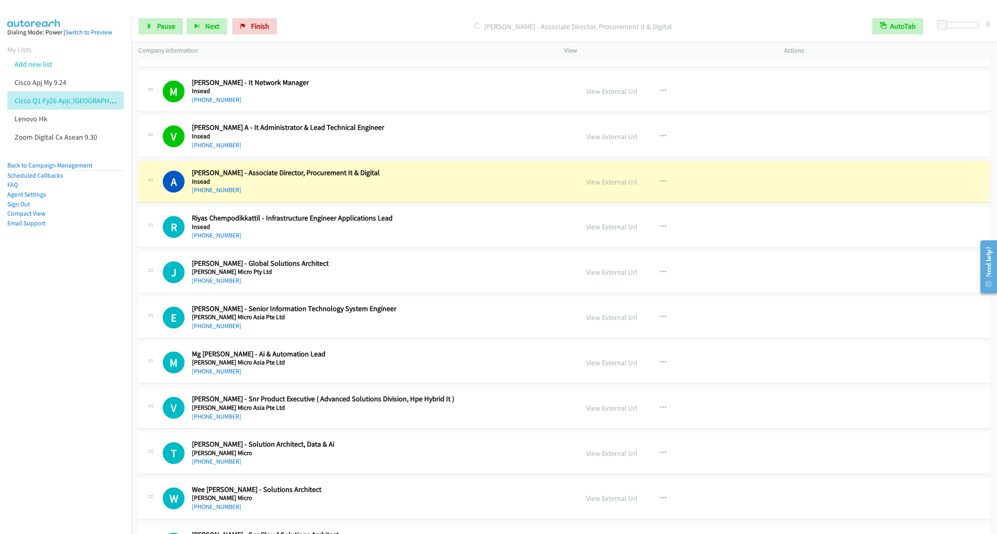
scroll to position [3399, 0]
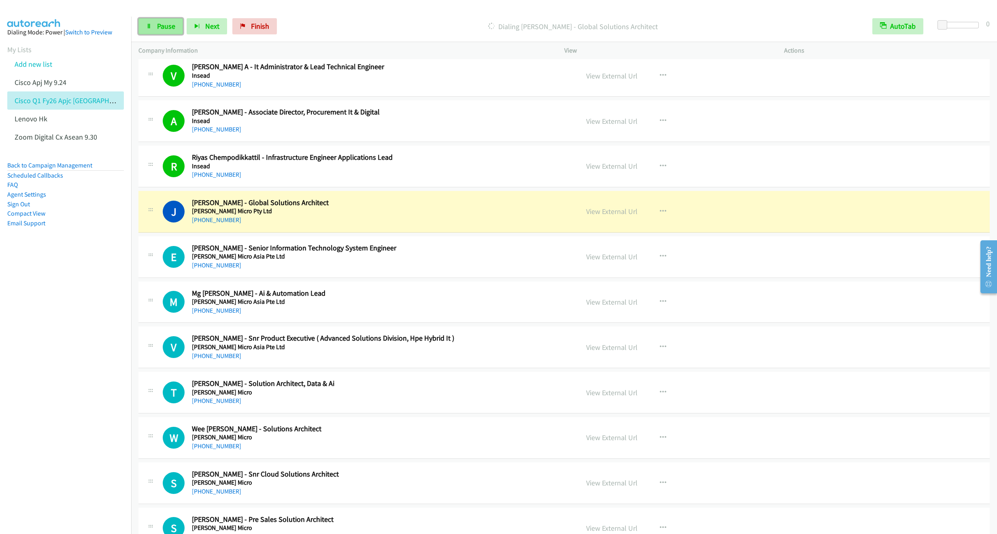
click at [160, 29] on span "Pause" at bounding box center [166, 25] width 18 height 9
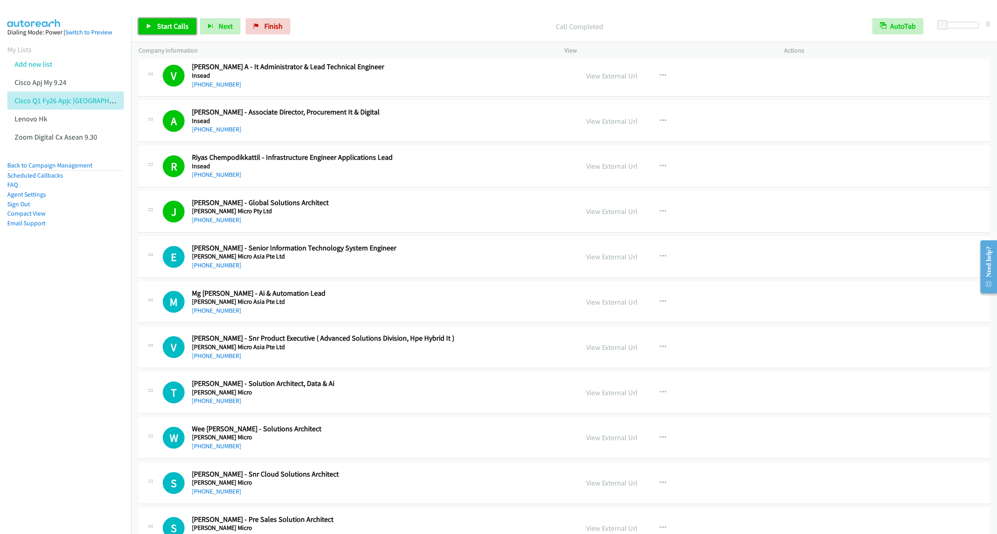
drag, startPoint x: 165, startPoint y: 28, endPoint x: 192, endPoint y: 31, distance: 26.9
click at [165, 28] on span "Start Calls" at bounding box center [173, 25] width 32 height 9
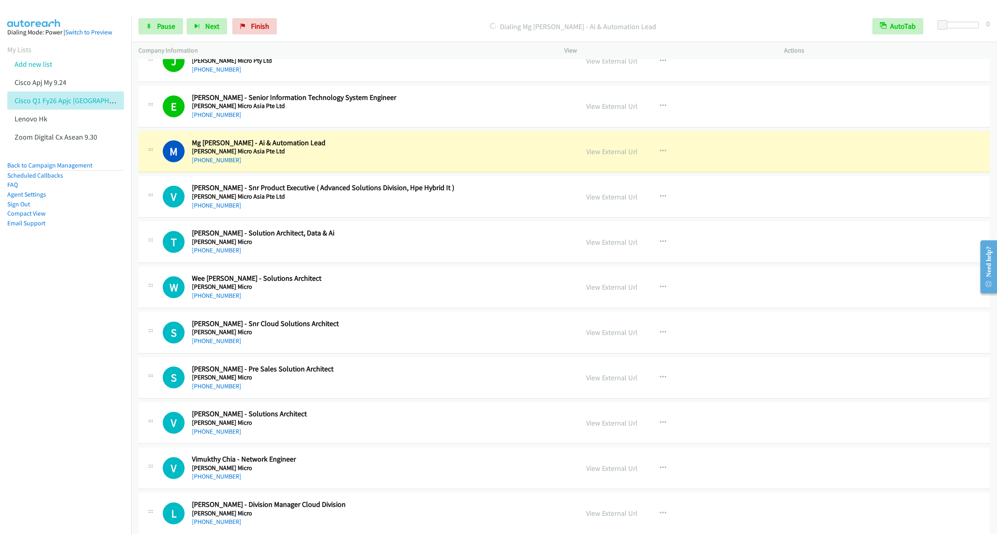
scroll to position [3581, 0]
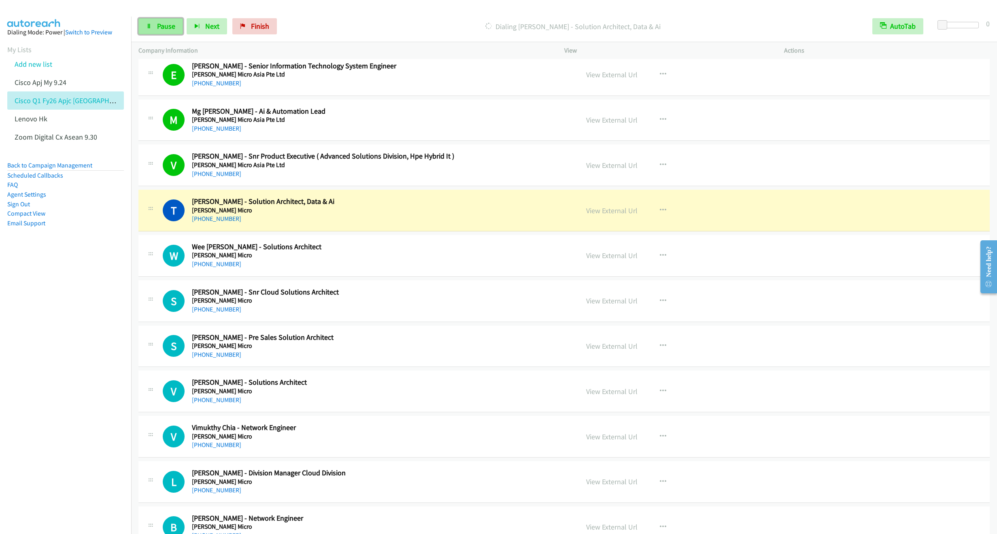
click at [156, 31] on link "Pause" at bounding box center [160, 26] width 45 height 16
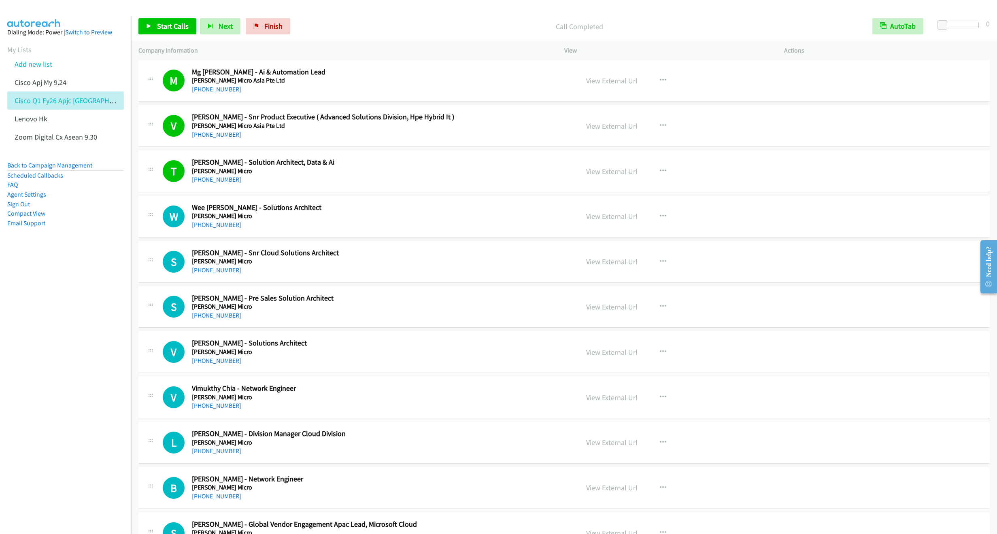
scroll to position [3641, 0]
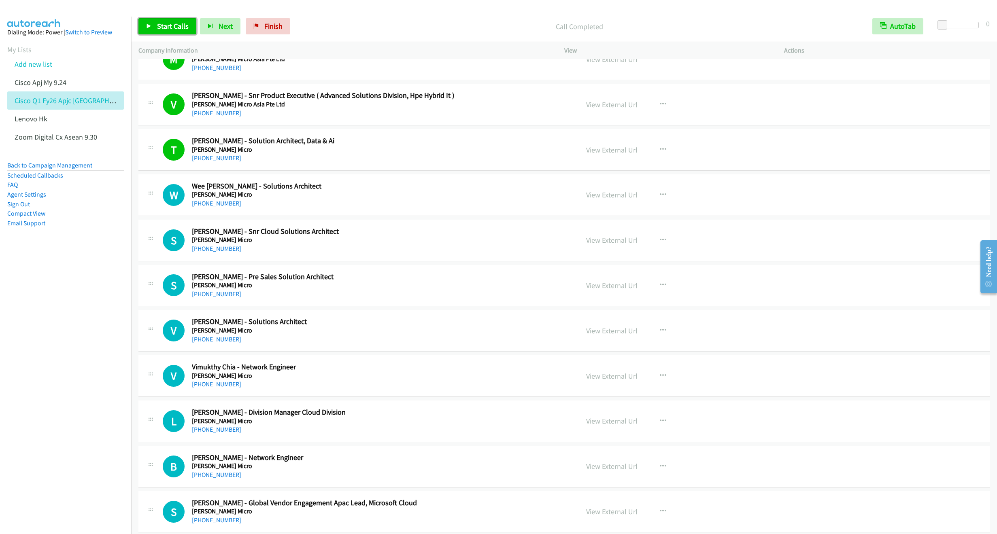
click at [153, 32] on link "Start Calls" at bounding box center [167, 26] width 58 height 16
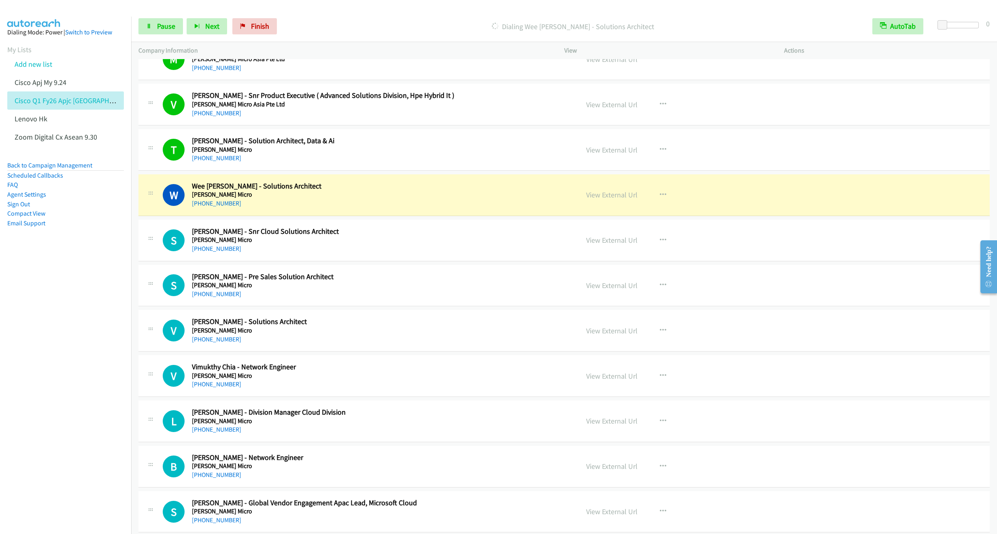
click at [158, 35] on div "Start Calls Pause Next Finish Dialing Wee [PERSON_NAME] - Solutions Architect A…" at bounding box center [563, 26] width 865 height 31
click at [163, 23] on span "Pause" at bounding box center [166, 25] width 18 height 9
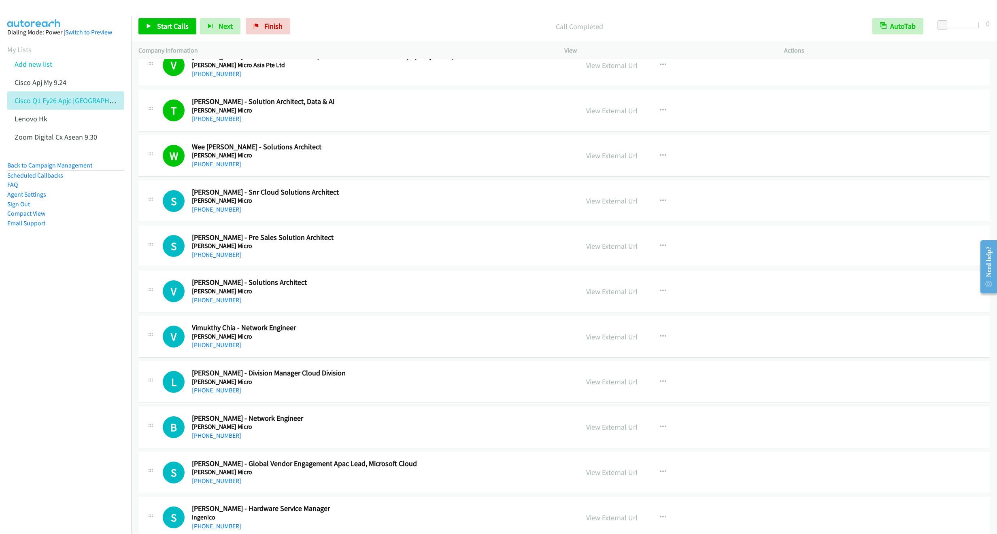
scroll to position [3702, 0]
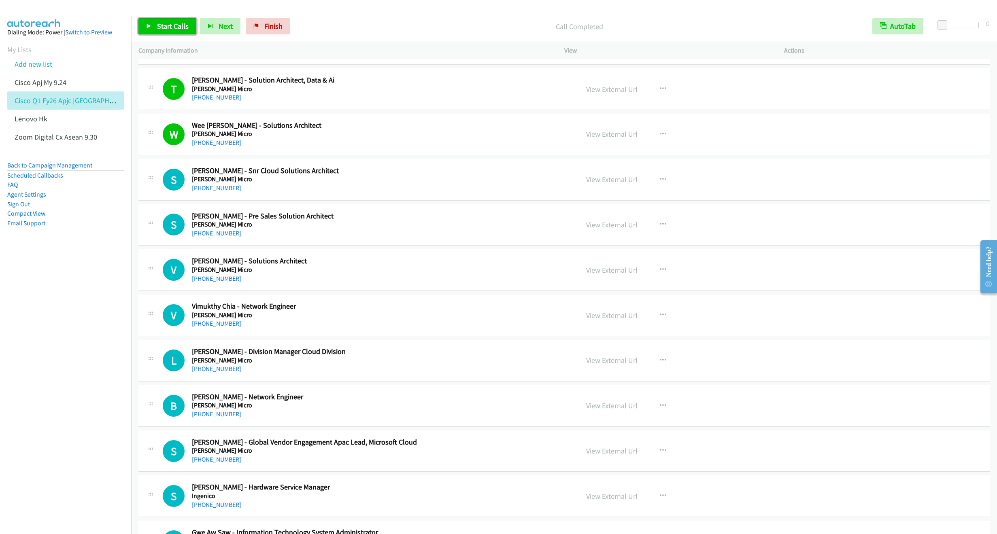
click at [165, 23] on span "Start Calls" at bounding box center [173, 25] width 32 height 9
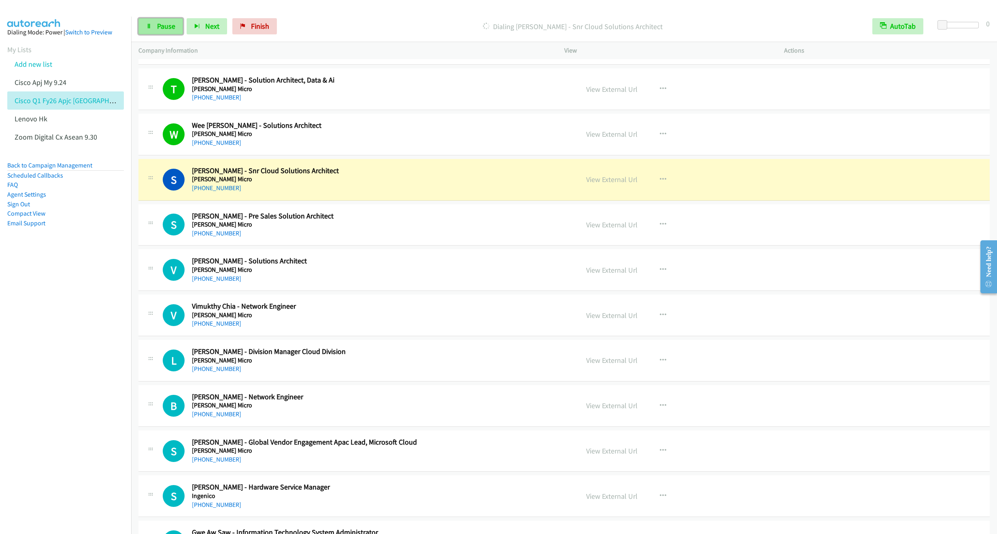
click at [161, 25] on span "Pause" at bounding box center [166, 25] width 18 height 9
click at [161, 25] on span "Start Calls" at bounding box center [173, 25] width 32 height 9
click at [160, 23] on span "Pause" at bounding box center [166, 25] width 18 height 9
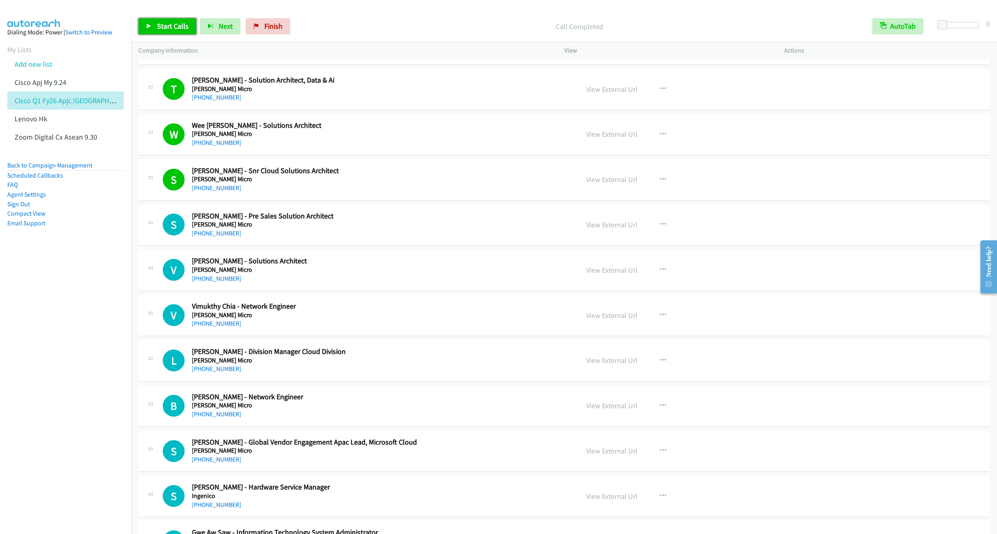
click at [175, 24] on span "Start Calls" at bounding box center [173, 25] width 32 height 9
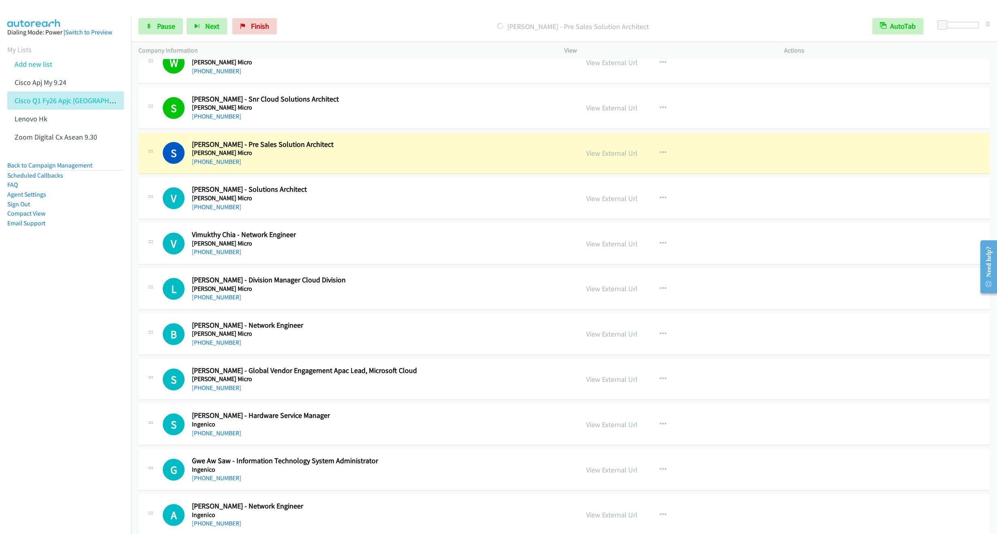
scroll to position [3823, 0]
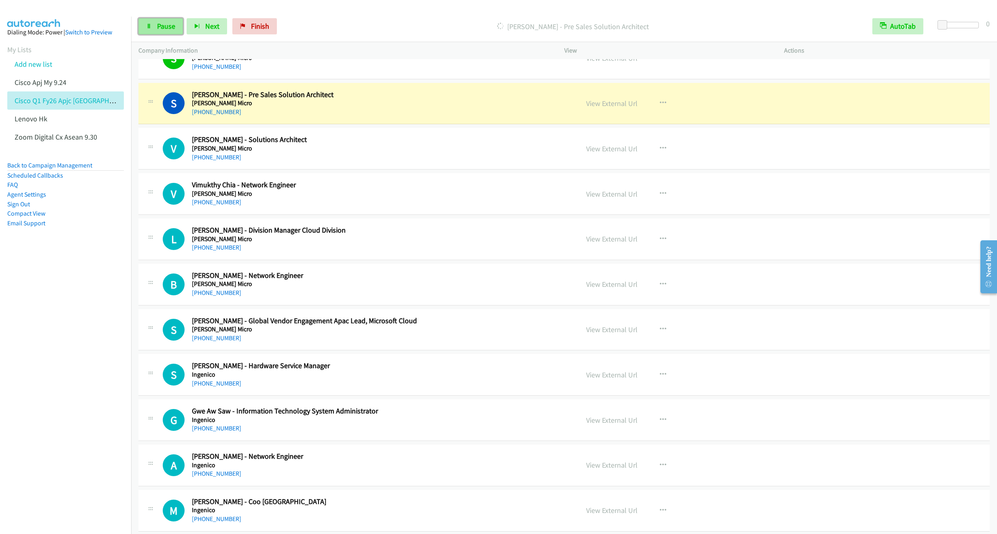
click at [150, 23] on link "Pause" at bounding box center [160, 26] width 45 height 16
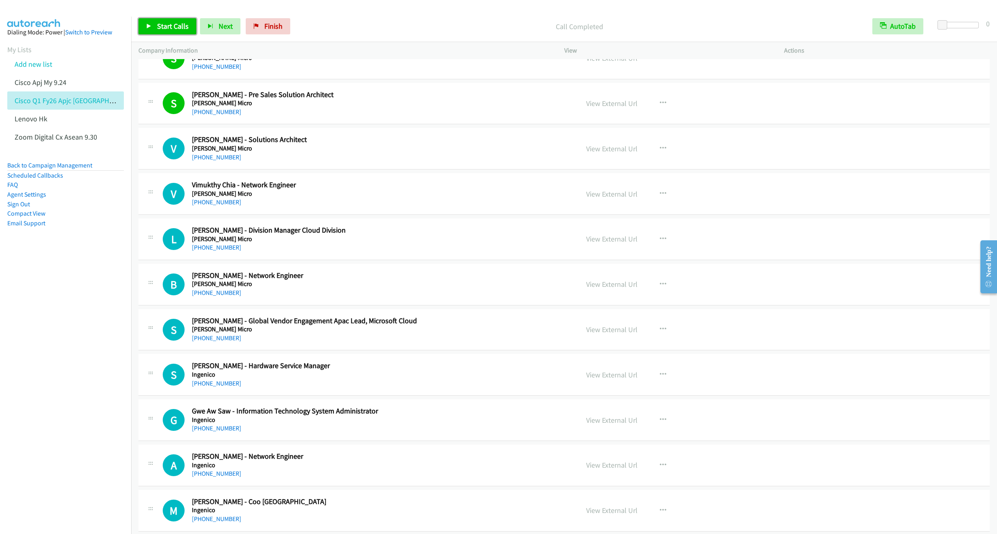
click at [162, 24] on span "Start Calls" at bounding box center [173, 25] width 32 height 9
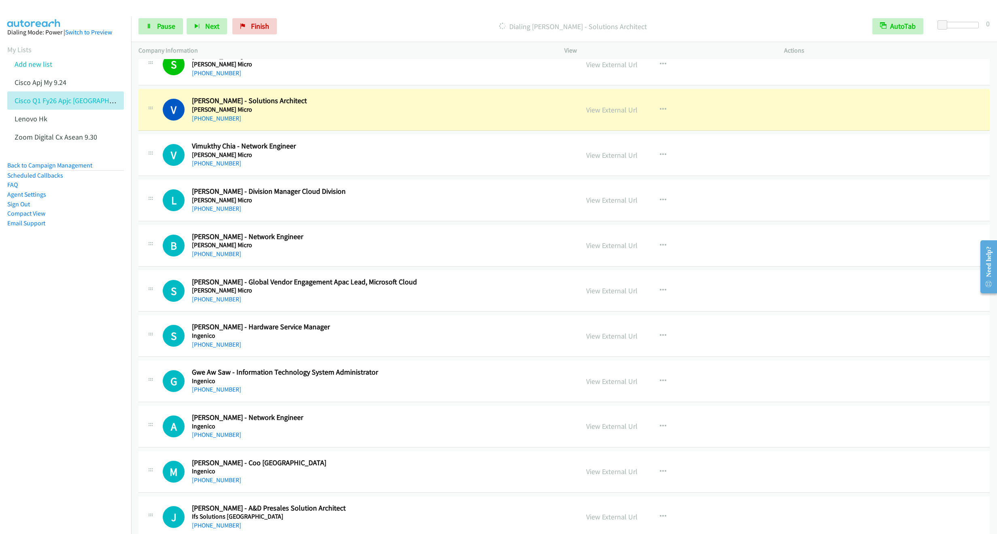
scroll to position [3884, 0]
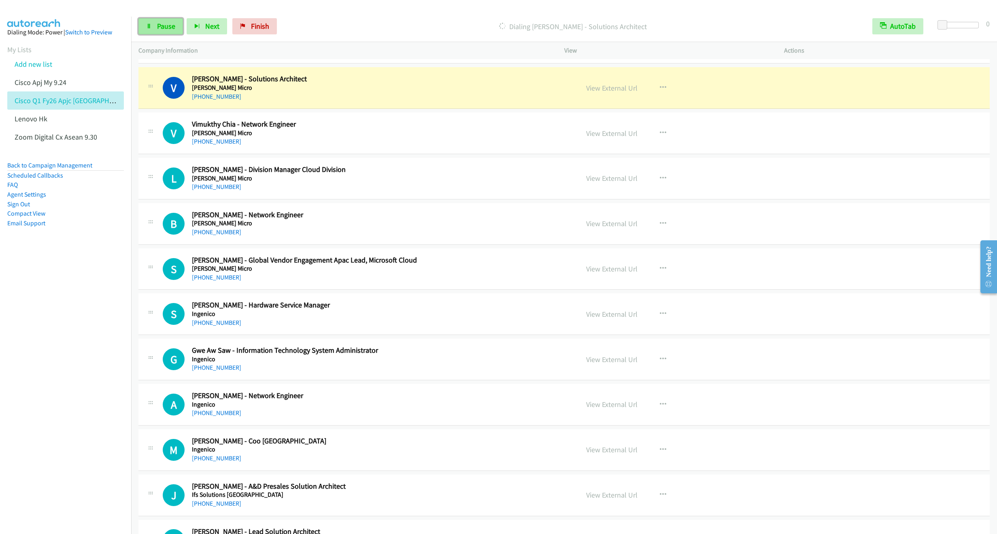
click at [163, 29] on span "Pause" at bounding box center [166, 25] width 18 height 9
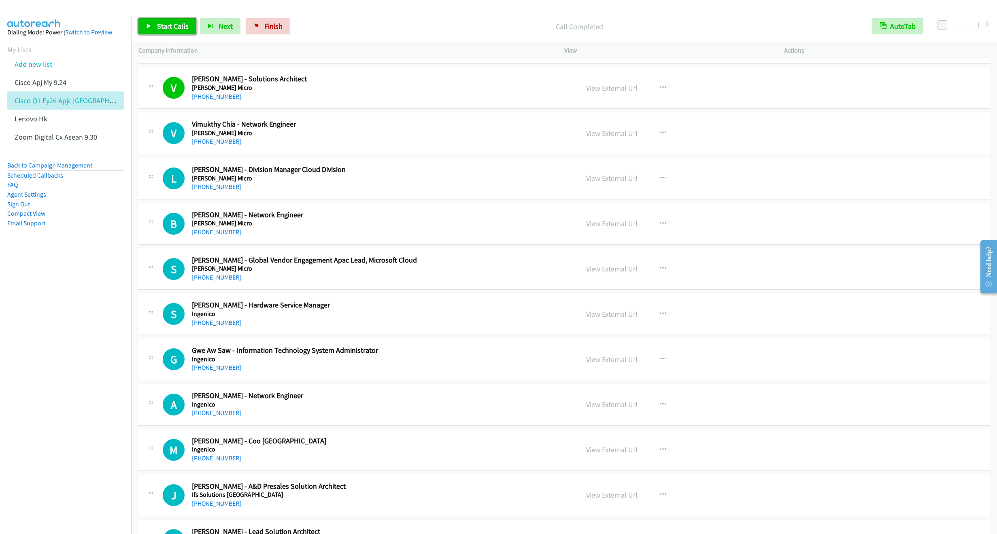
click at [160, 30] on span "Start Calls" at bounding box center [173, 25] width 32 height 9
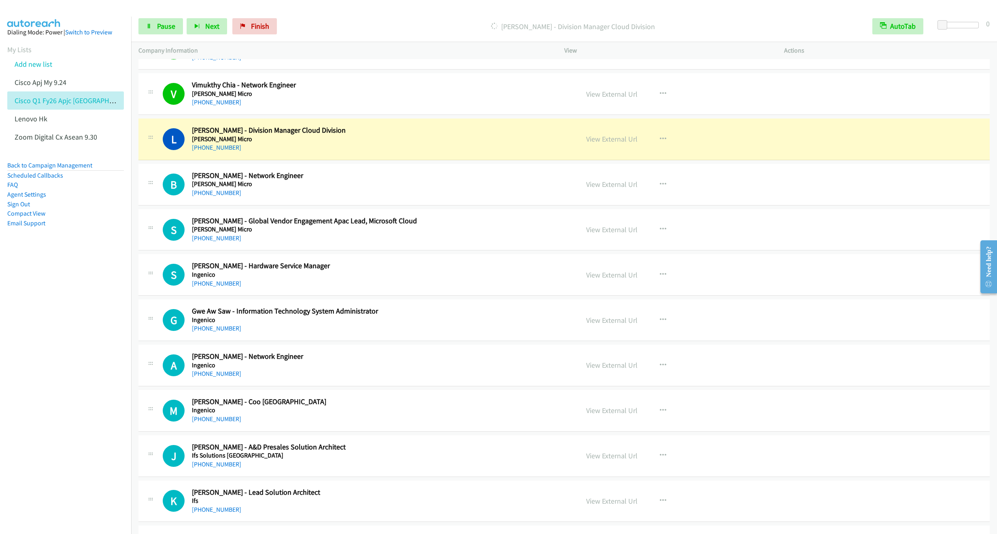
scroll to position [3945, 0]
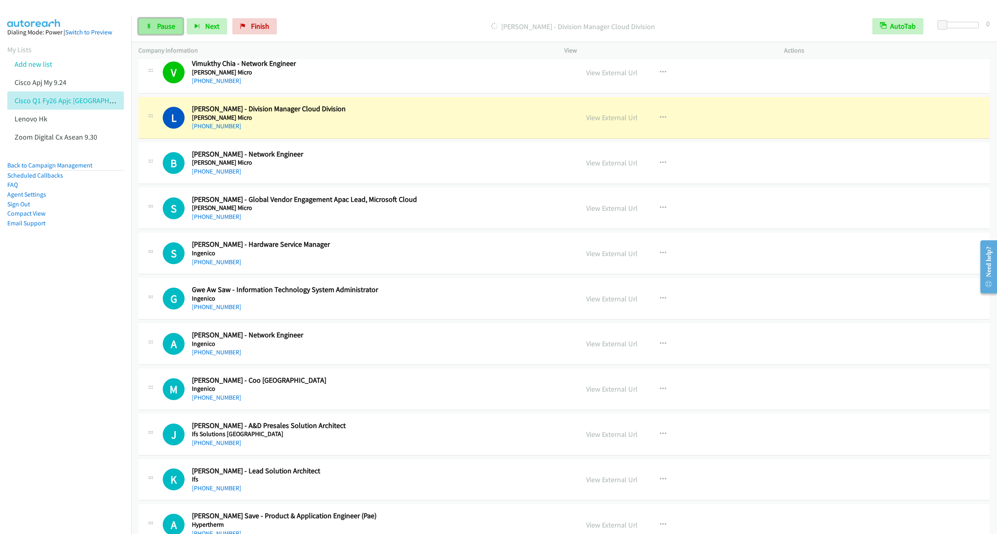
click at [163, 30] on link "Pause" at bounding box center [160, 26] width 45 height 16
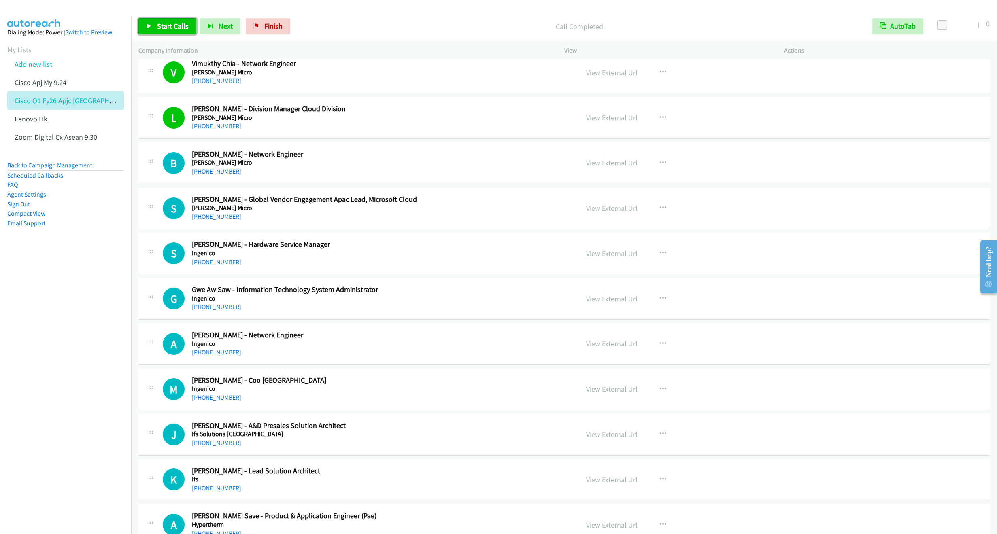
click at [165, 32] on link "Start Calls" at bounding box center [167, 26] width 58 height 16
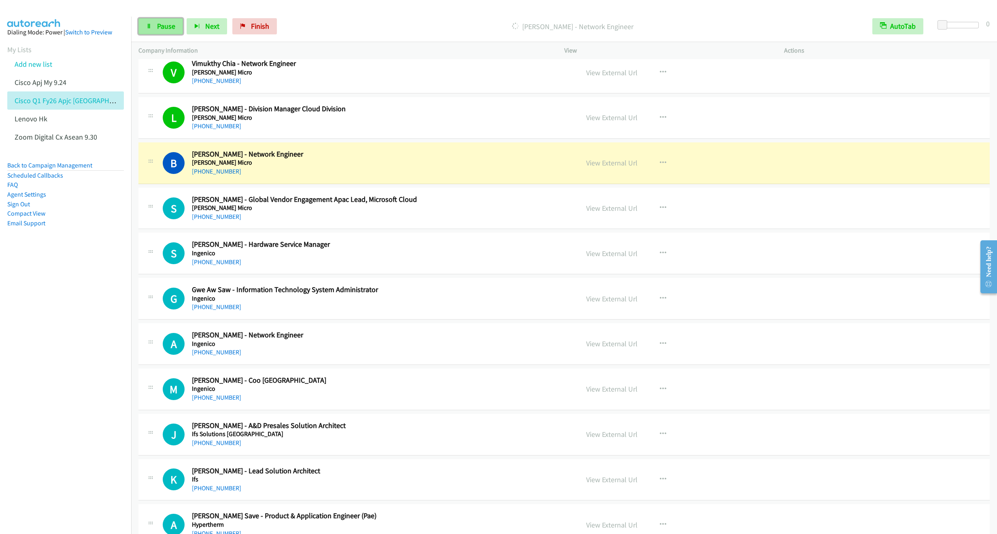
click at [161, 32] on link "Pause" at bounding box center [160, 26] width 45 height 16
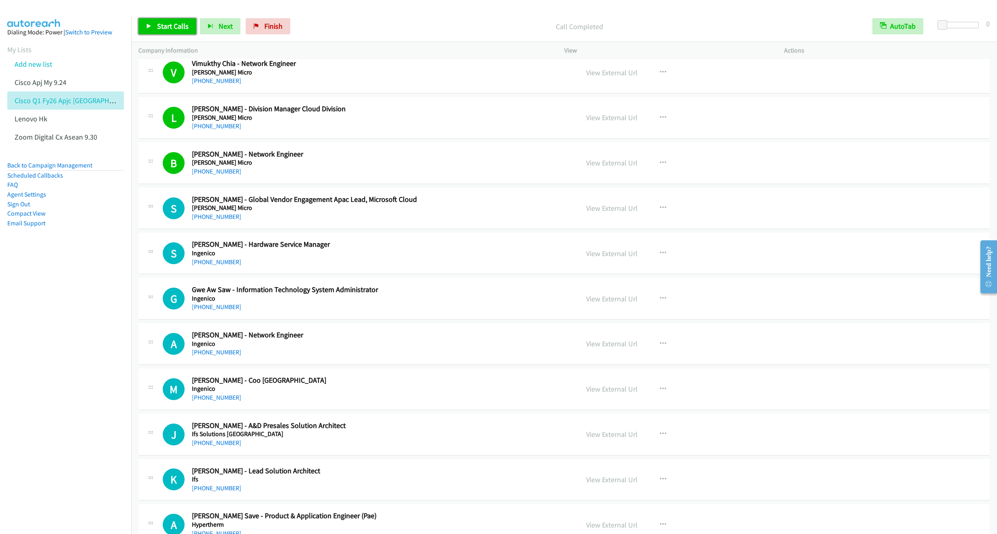
click at [169, 26] on span "Start Calls" at bounding box center [173, 25] width 32 height 9
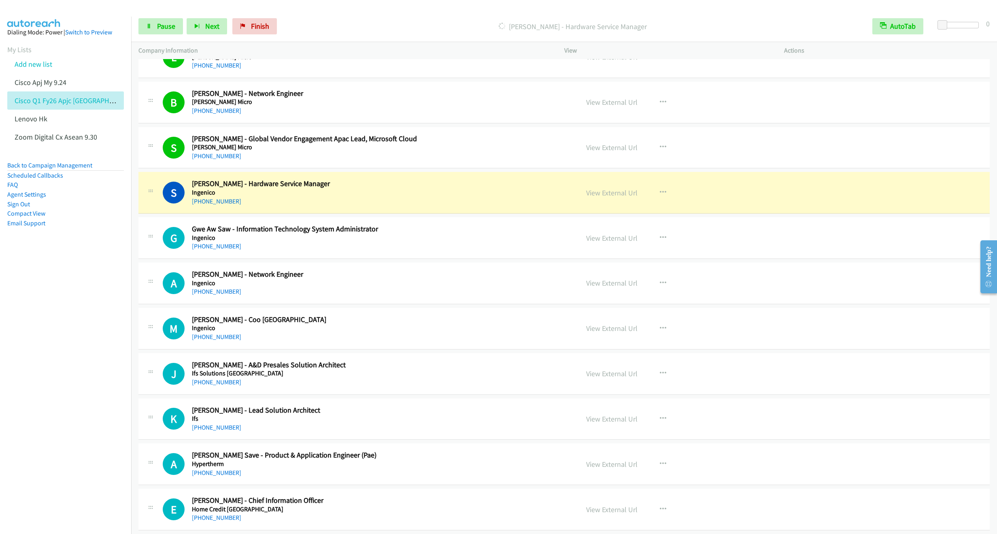
scroll to position [4066, 0]
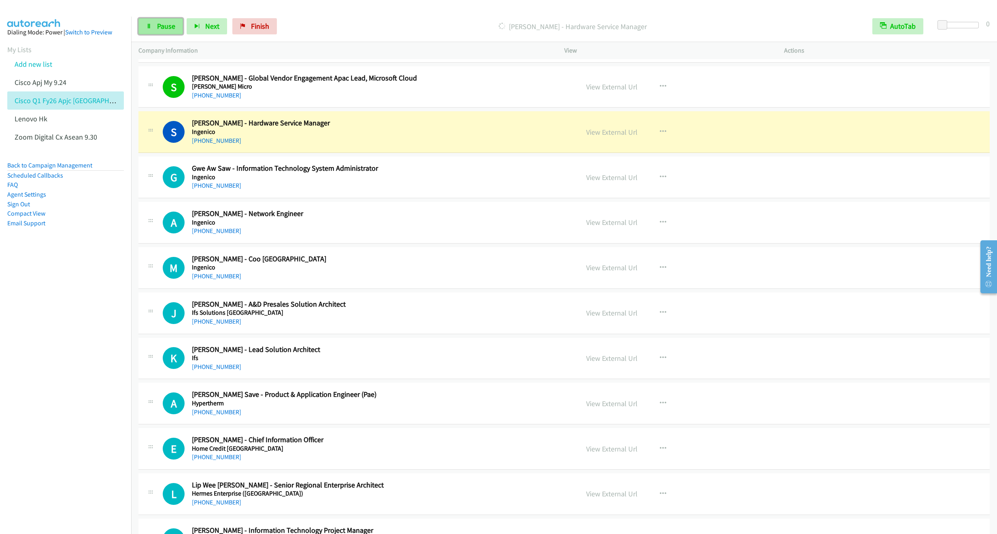
click at [148, 25] on icon at bounding box center [149, 27] width 6 height 6
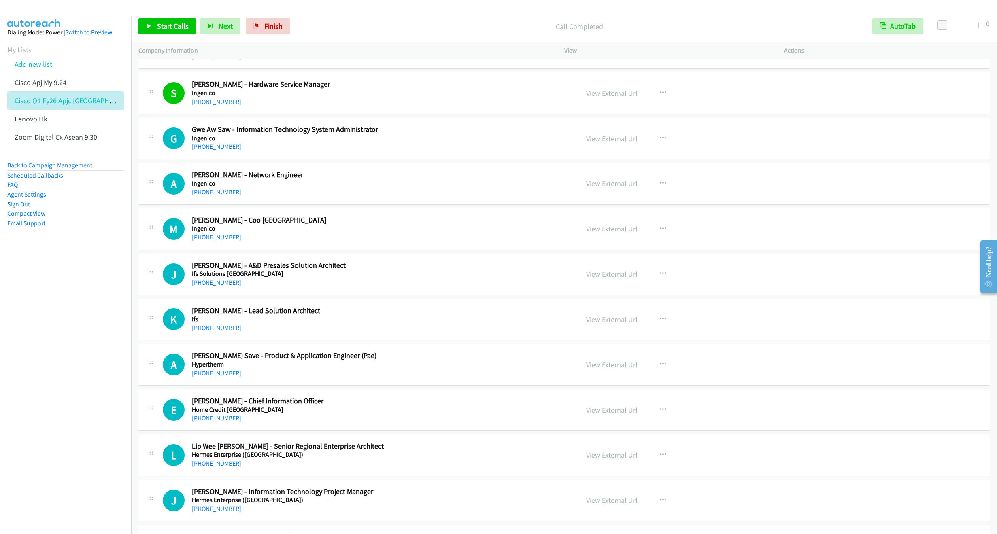
scroll to position [4127, 0]
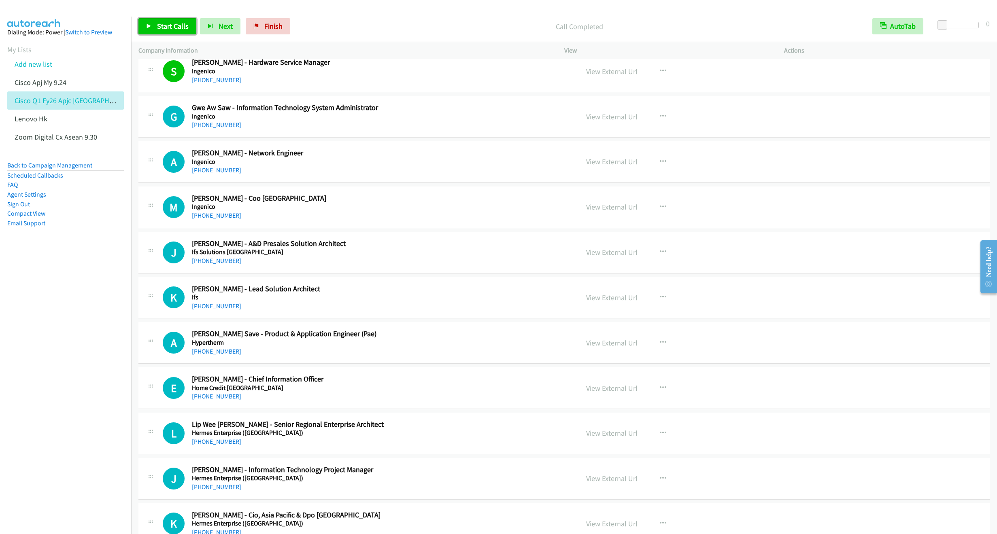
click at [159, 29] on span "Start Calls" at bounding box center [173, 25] width 32 height 9
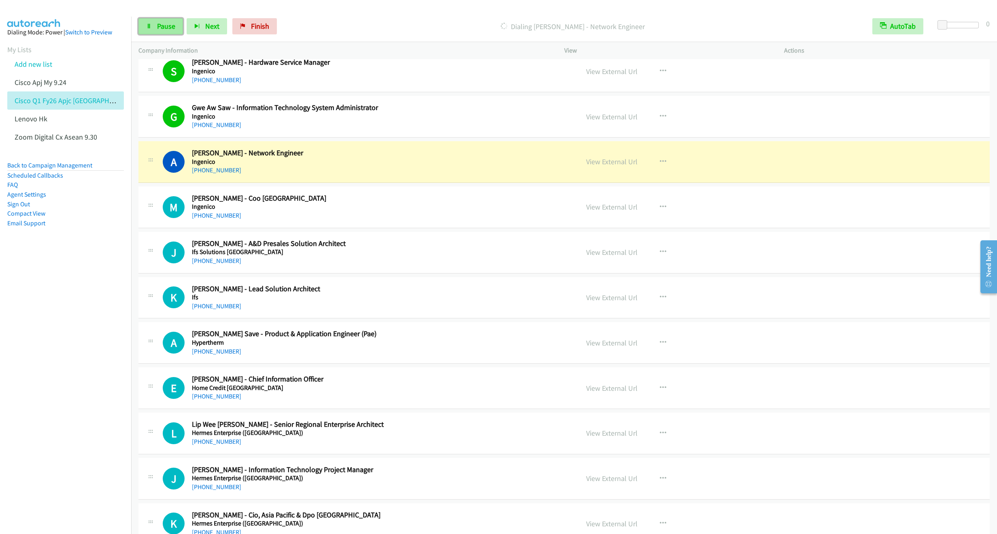
click at [151, 32] on link "Pause" at bounding box center [160, 26] width 45 height 16
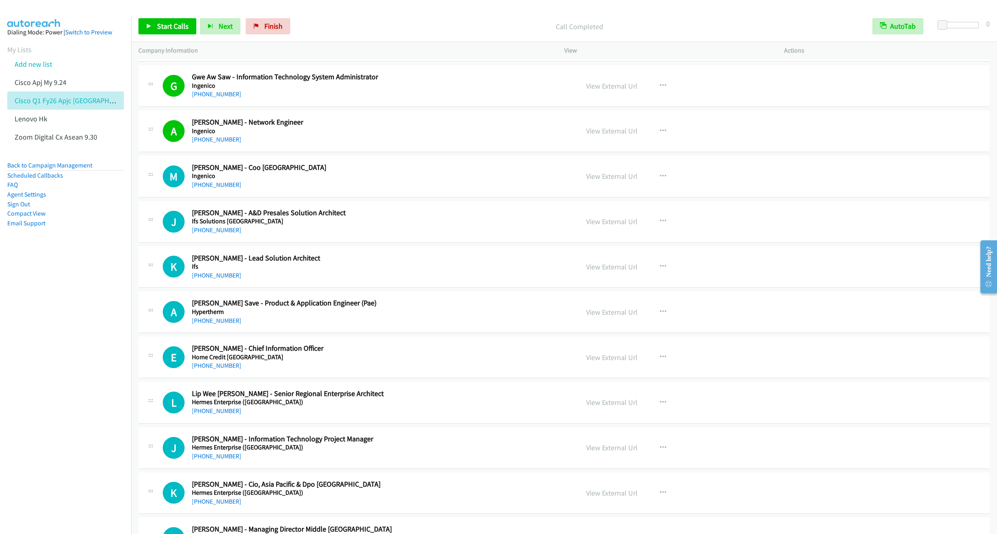
scroll to position [4188, 0]
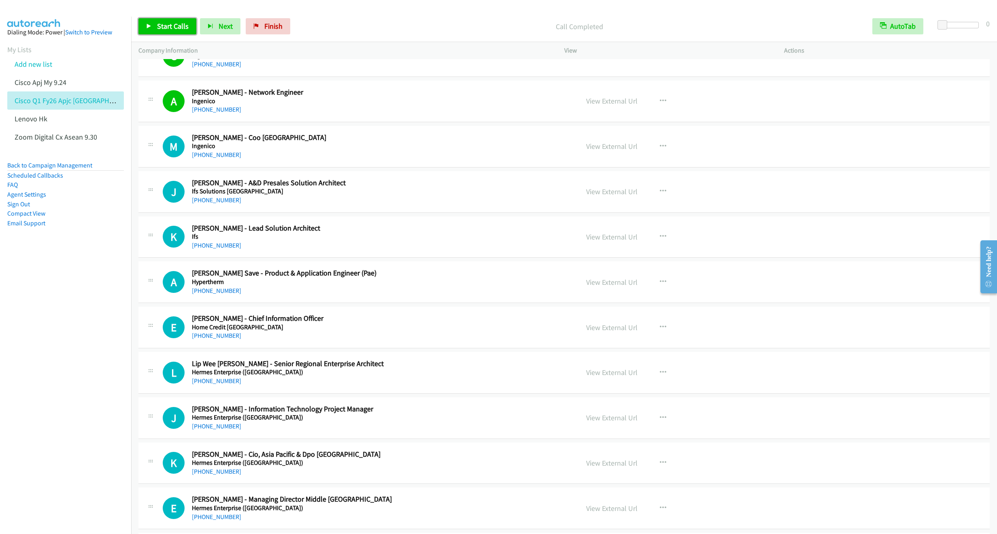
click at [159, 28] on span "Start Calls" at bounding box center [173, 25] width 32 height 9
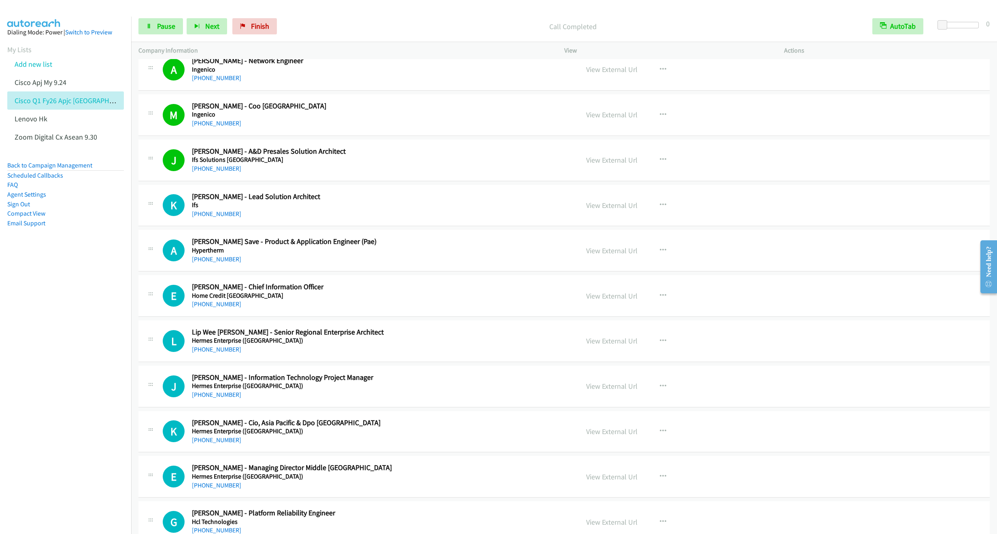
scroll to position [4248, 0]
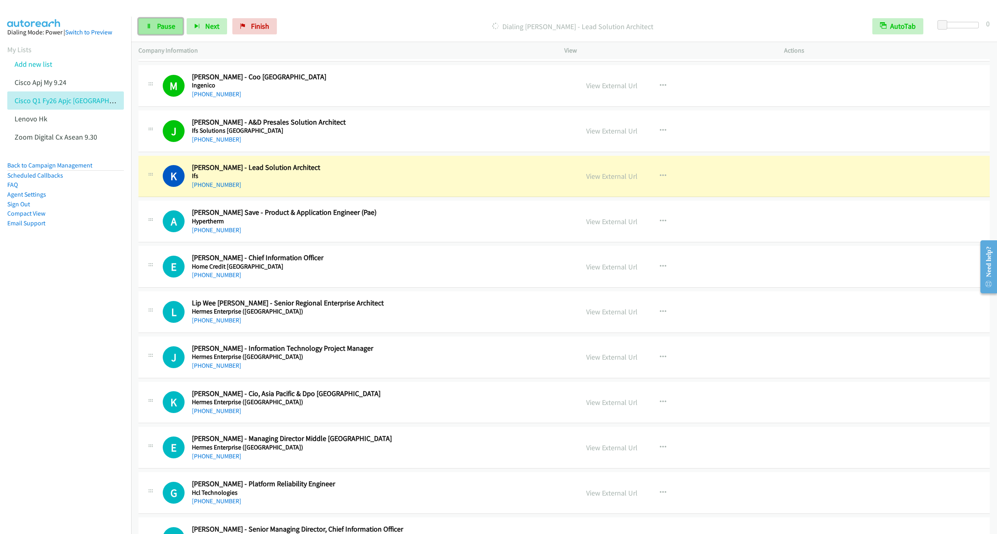
click at [160, 21] on link "Pause" at bounding box center [160, 26] width 45 height 16
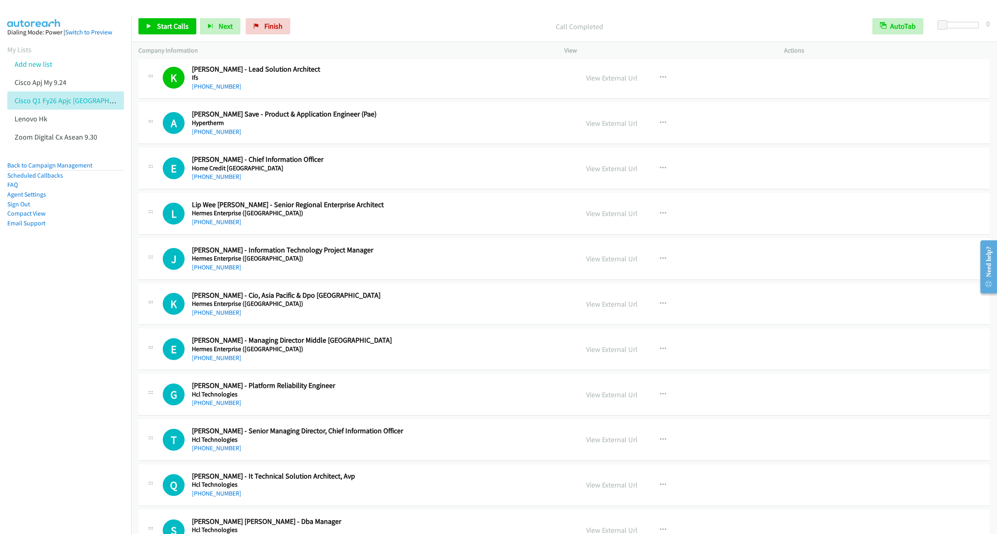
scroll to position [4309, 0]
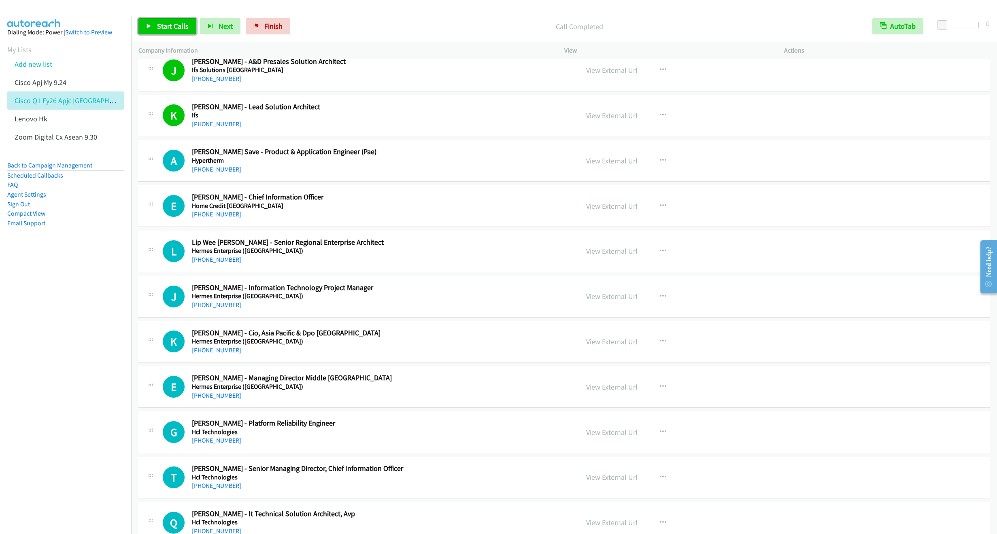
click at [170, 25] on span "Start Calls" at bounding box center [173, 25] width 32 height 9
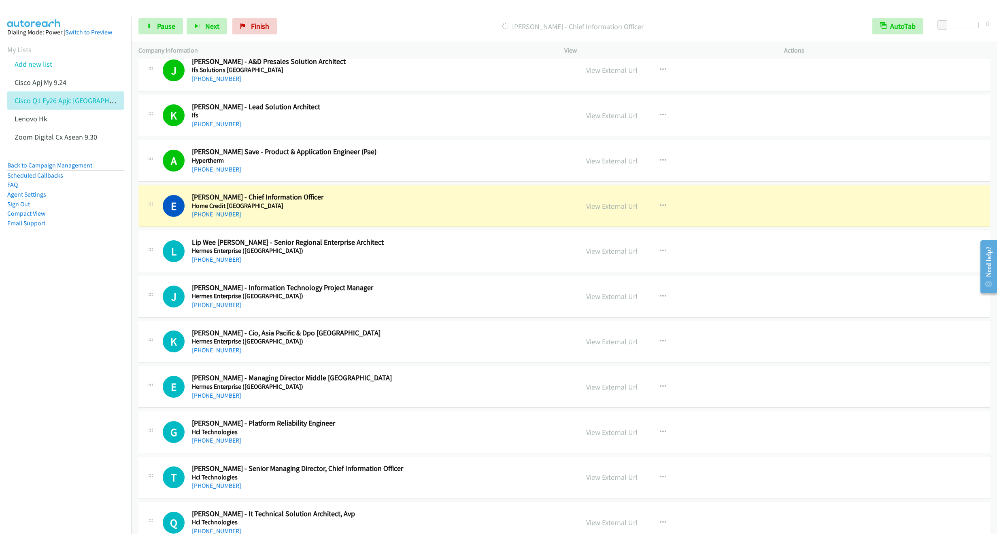
scroll to position [4370, 0]
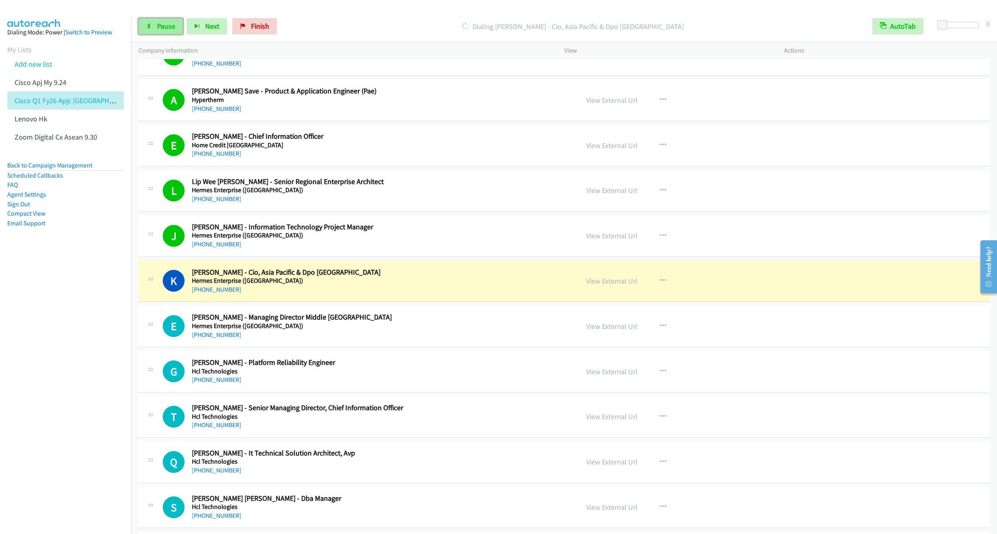
click at [155, 32] on link "Pause" at bounding box center [160, 26] width 45 height 16
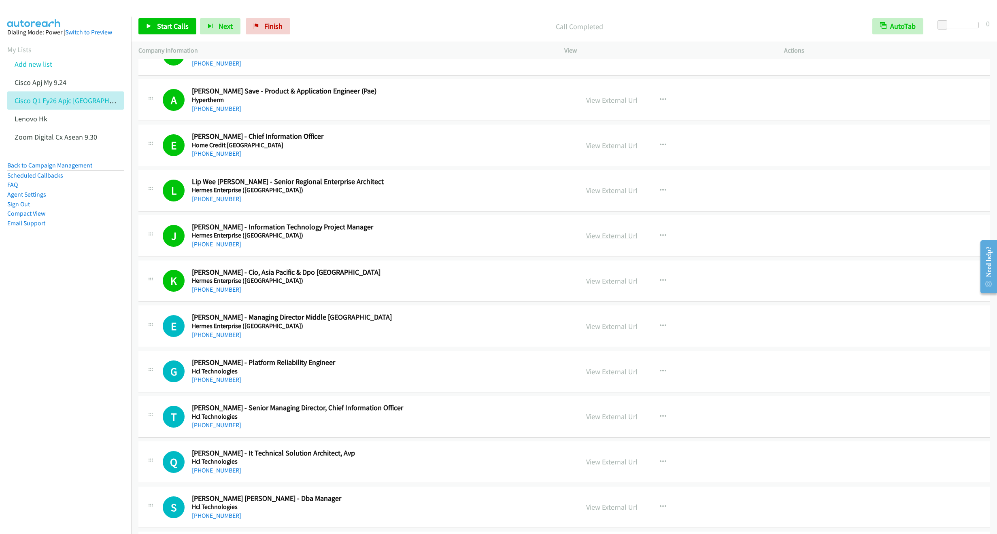
click at [611, 240] on link "View External Url" at bounding box center [611, 235] width 51 height 9
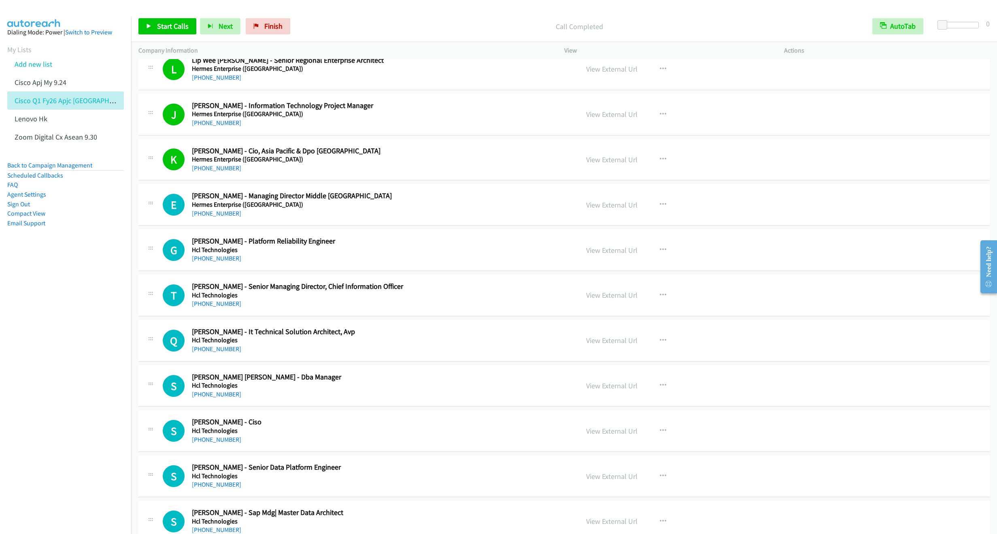
scroll to position [4552, 0]
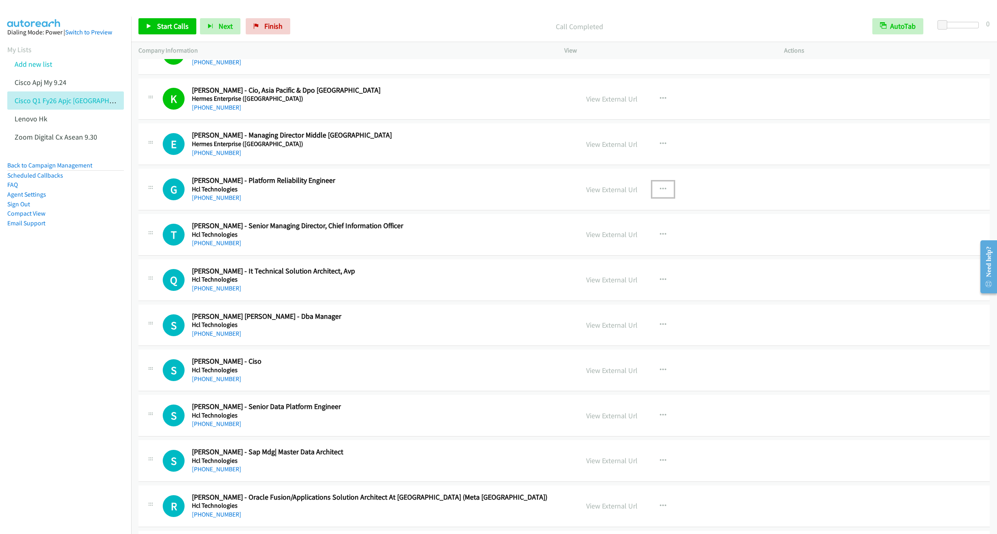
click at [659, 193] on icon "button" at bounding box center [662, 189] width 6 height 6
click at [596, 250] on link "Start Calls Here" at bounding box center [620, 242] width 108 height 16
click at [167, 22] on span "Start Calls" at bounding box center [173, 25] width 32 height 9
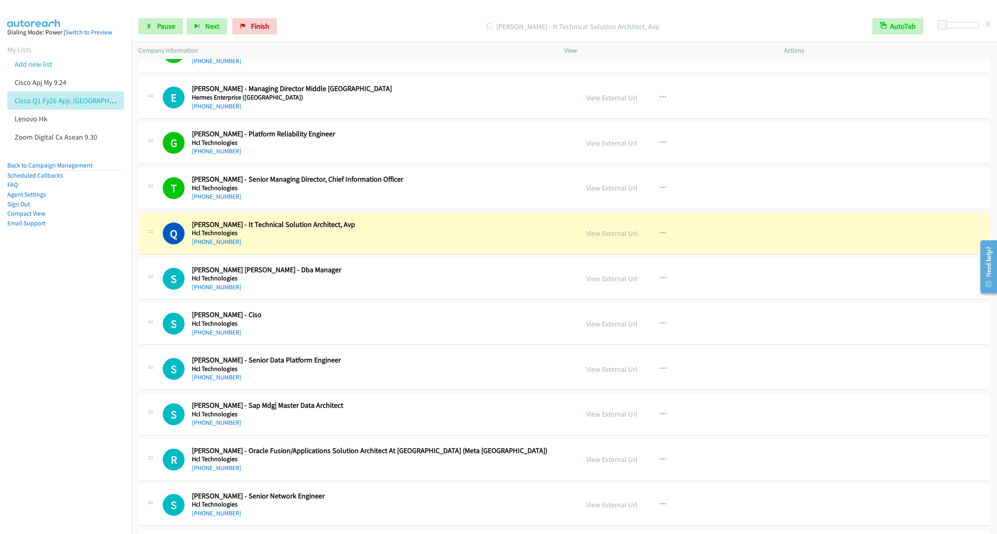
scroll to position [4612, 0]
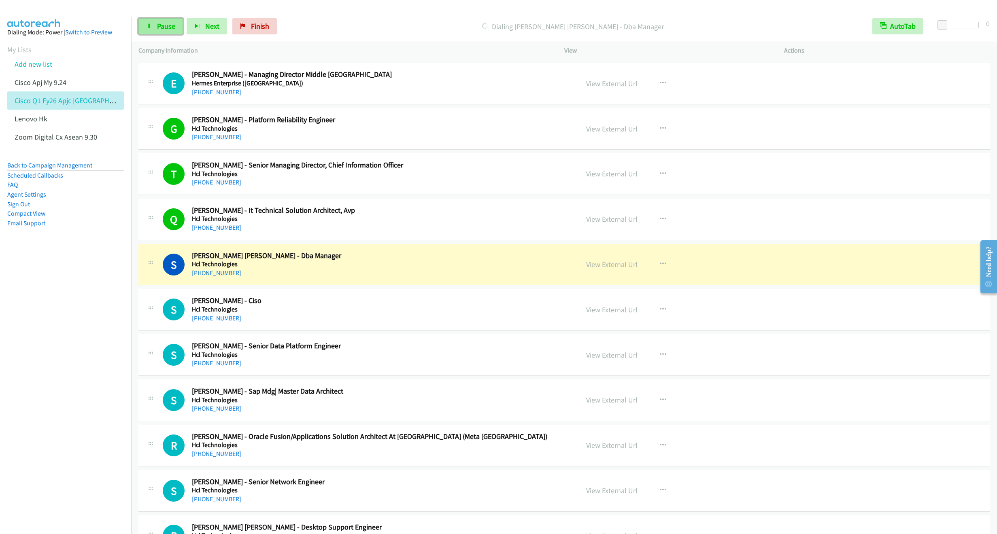
click at [160, 32] on link "Pause" at bounding box center [160, 26] width 45 height 16
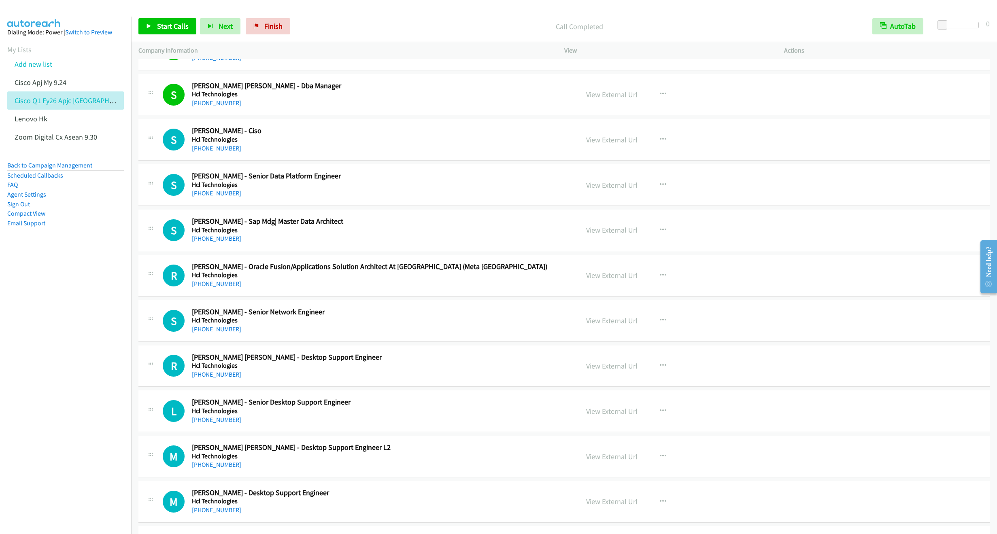
scroll to position [4794, 0]
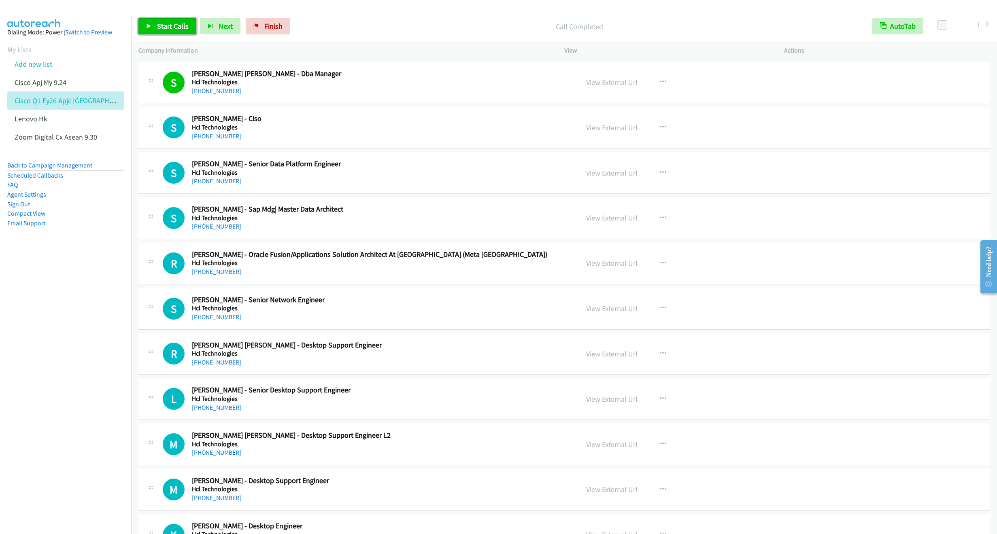
click at [170, 19] on link "Start Calls" at bounding box center [167, 26] width 58 height 16
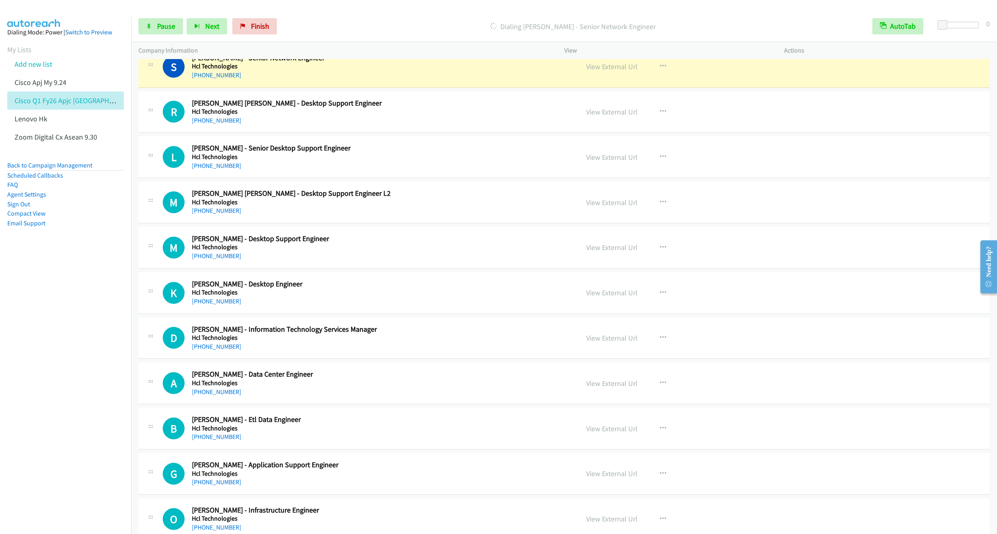
scroll to position [5037, 0]
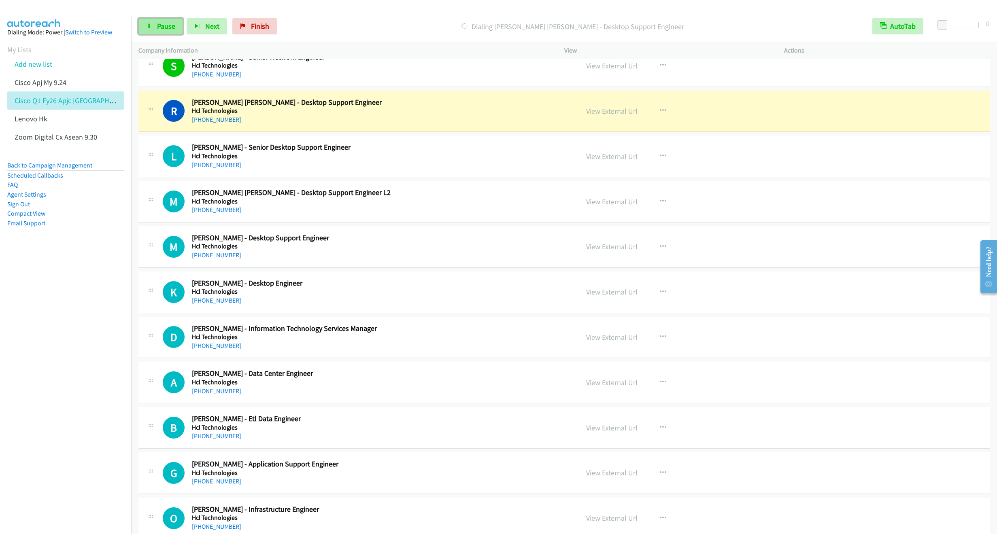
click at [162, 30] on span "Pause" at bounding box center [166, 25] width 18 height 9
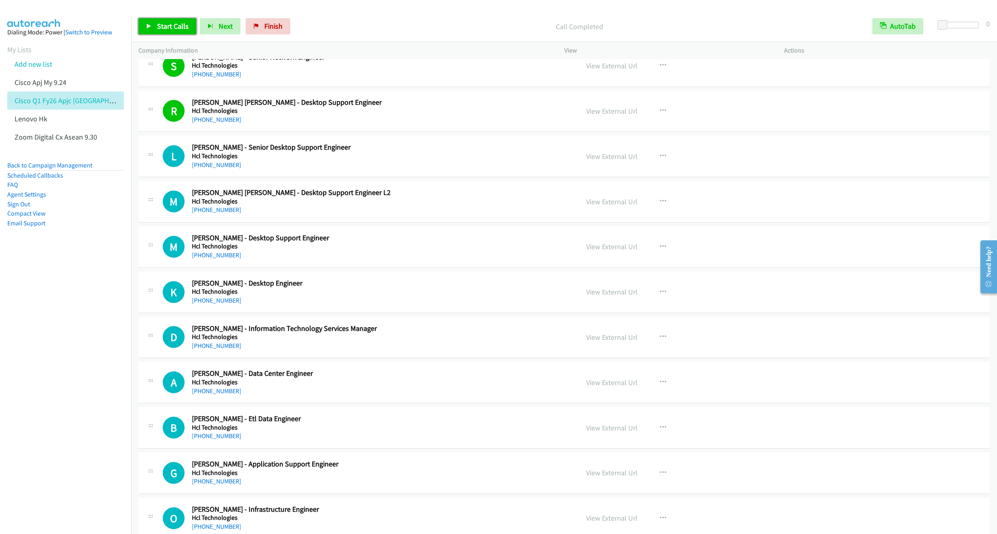
click at [163, 28] on span "Start Calls" at bounding box center [173, 25] width 32 height 9
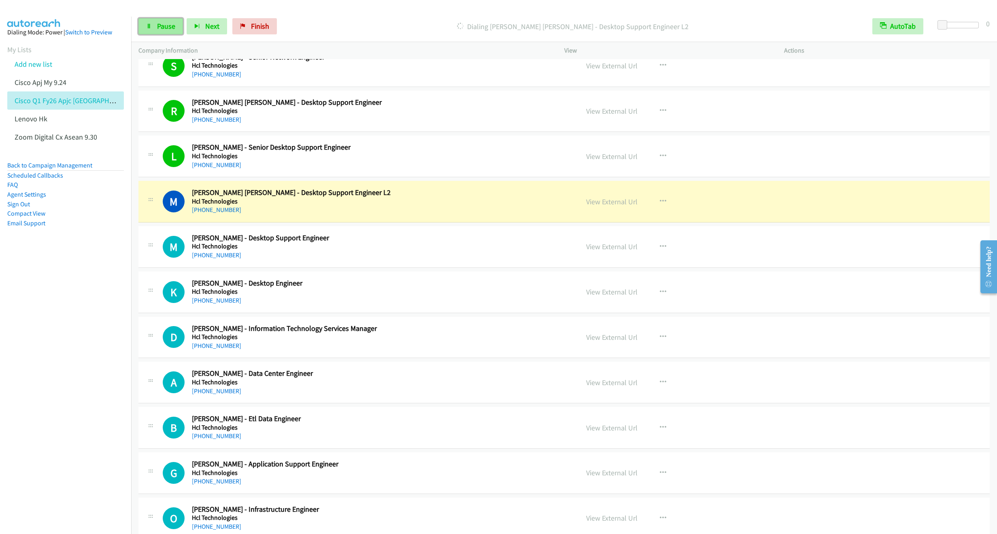
click at [162, 25] on span "Pause" at bounding box center [166, 25] width 18 height 9
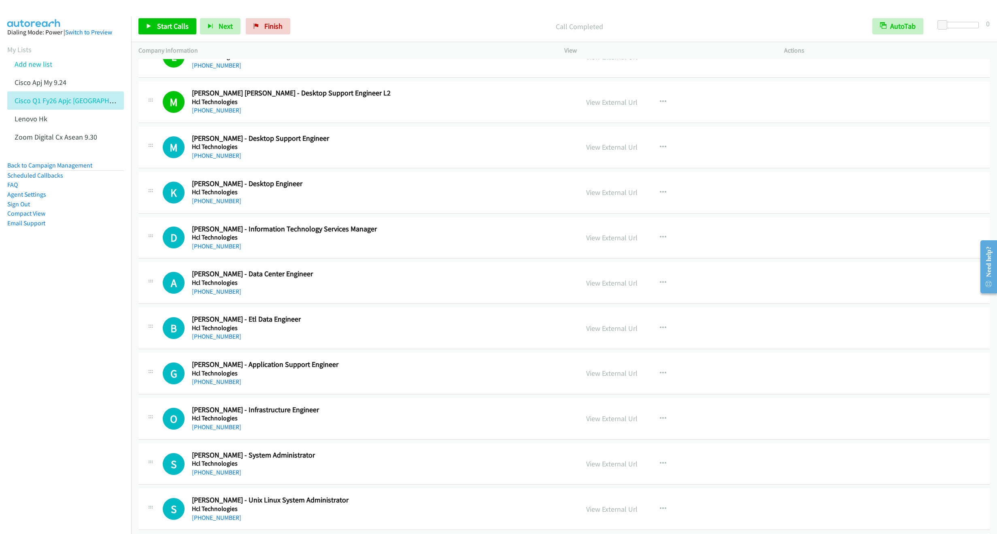
scroll to position [5159, 0]
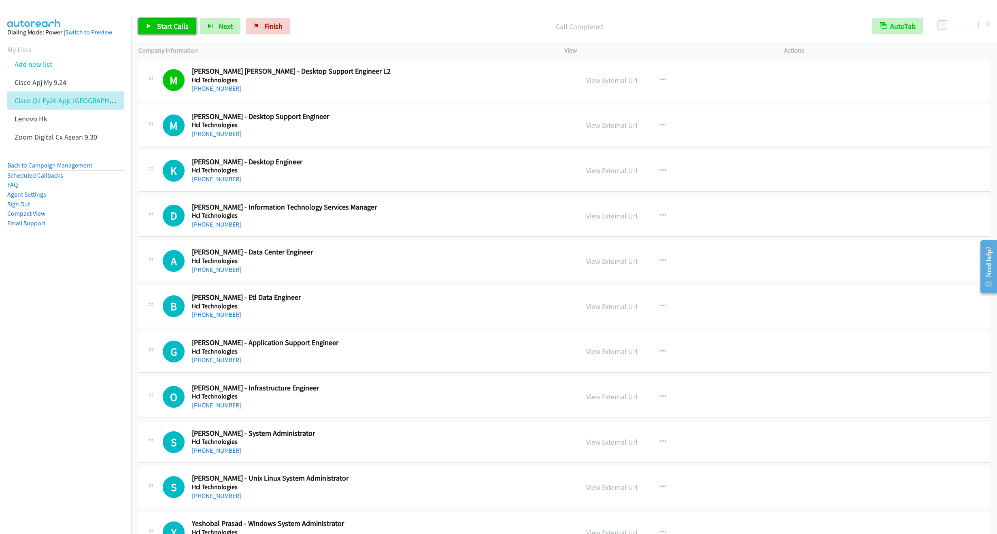
click at [161, 28] on span "Start Calls" at bounding box center [173, 25] width 32 height 9
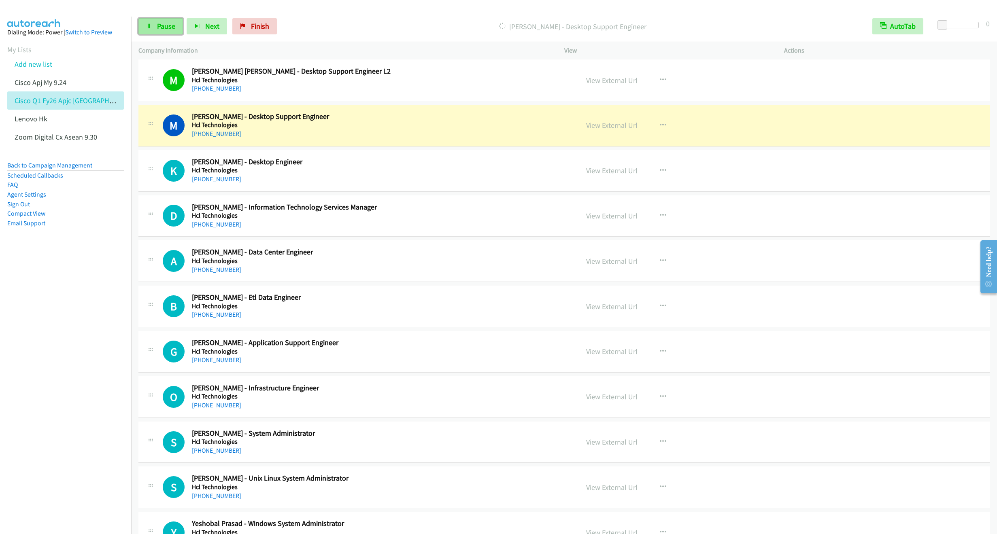
drag, startPoint x: 159, startPoint y: 22, endPoint x: 161, endPoint y: 27, distance: 5.4
click at [160, 22] on span "Pause" at bounding box center [166, 25] width 18 height 9
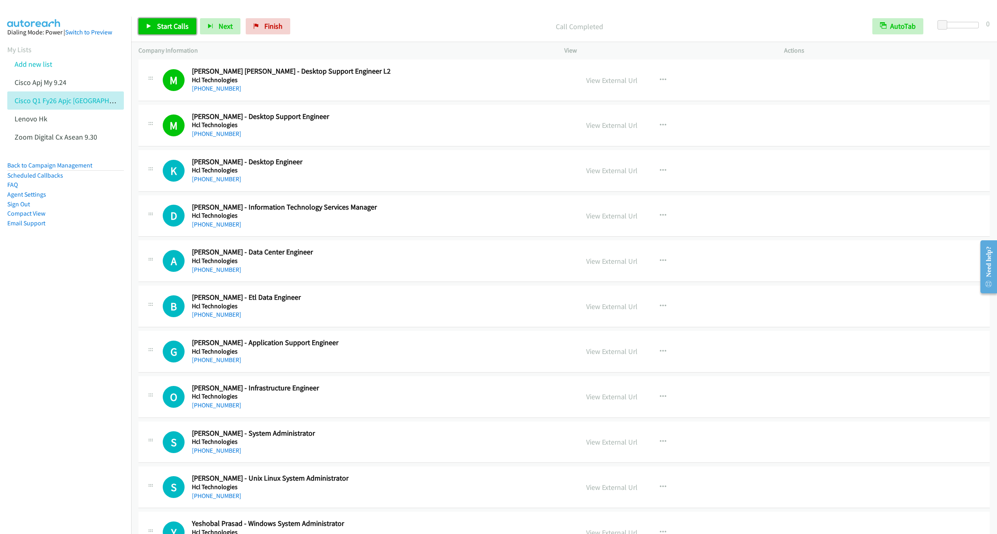
click at [159, 28] on span "Start Calls" at bounding box center [173, 25] width 32 height 9
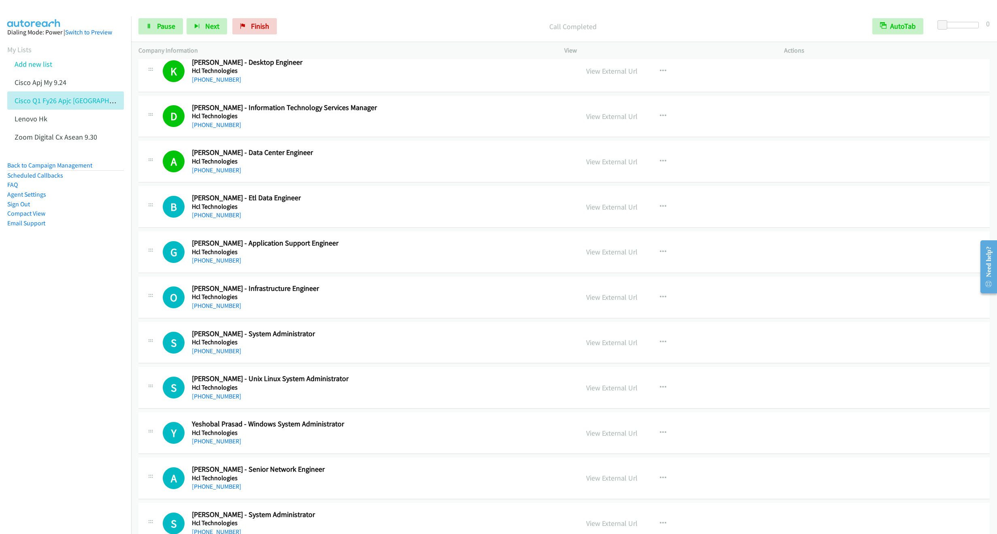
scroll to position [5280, 0]
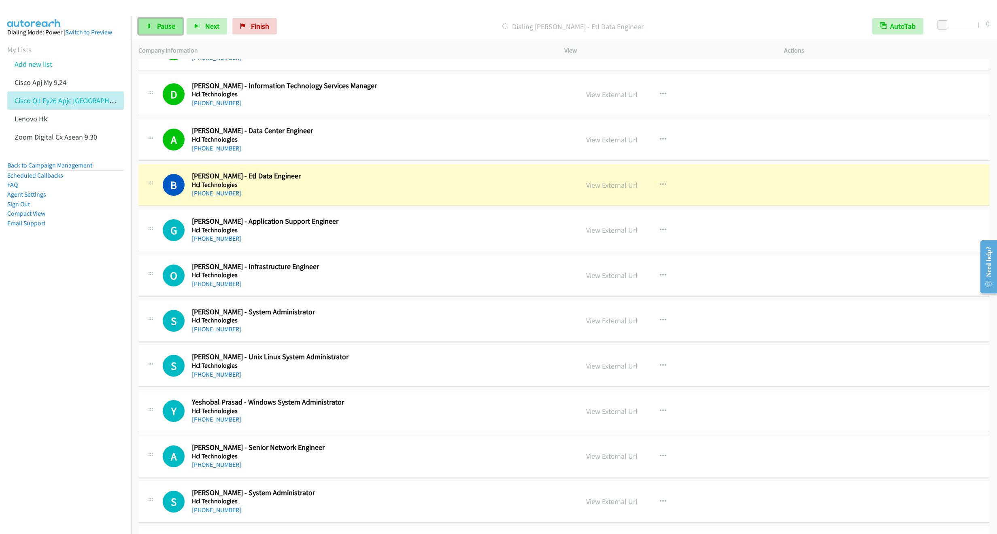
click at [159, 22] on span "Pause" at bounding box center [166, 25] width 18 height 9
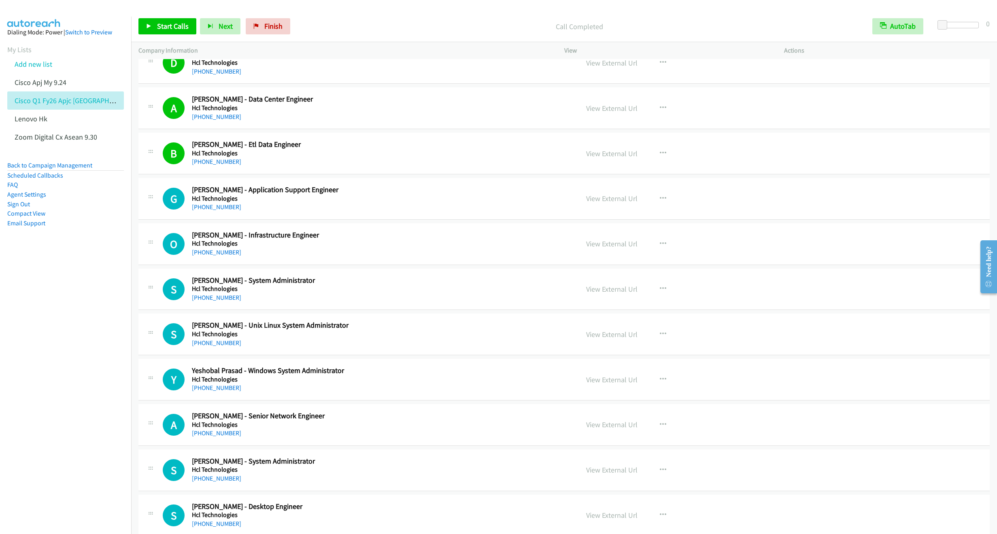
scroll to position [5341, 0]
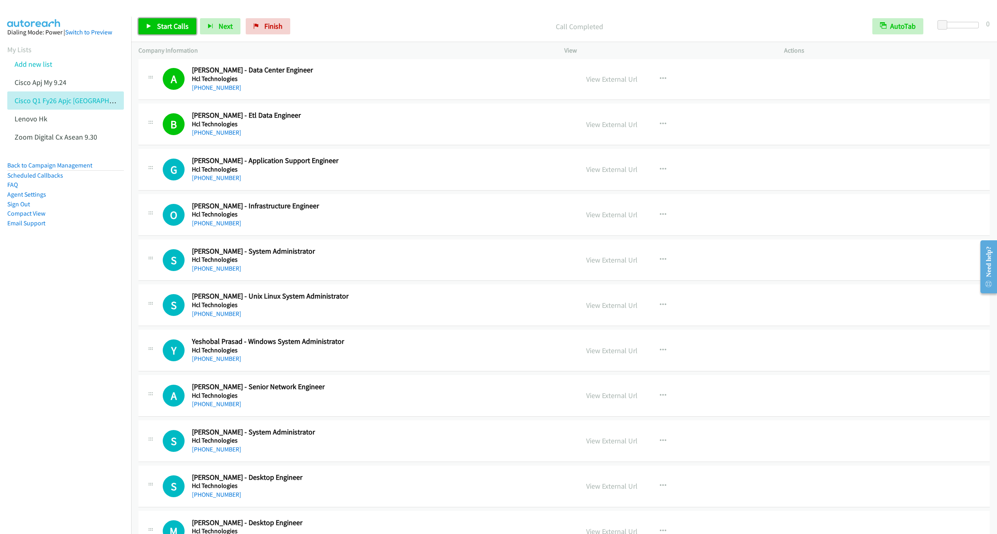
click at [158, 27] on span "Start Calls" at bounding box center [173, 25] width 32 height 9
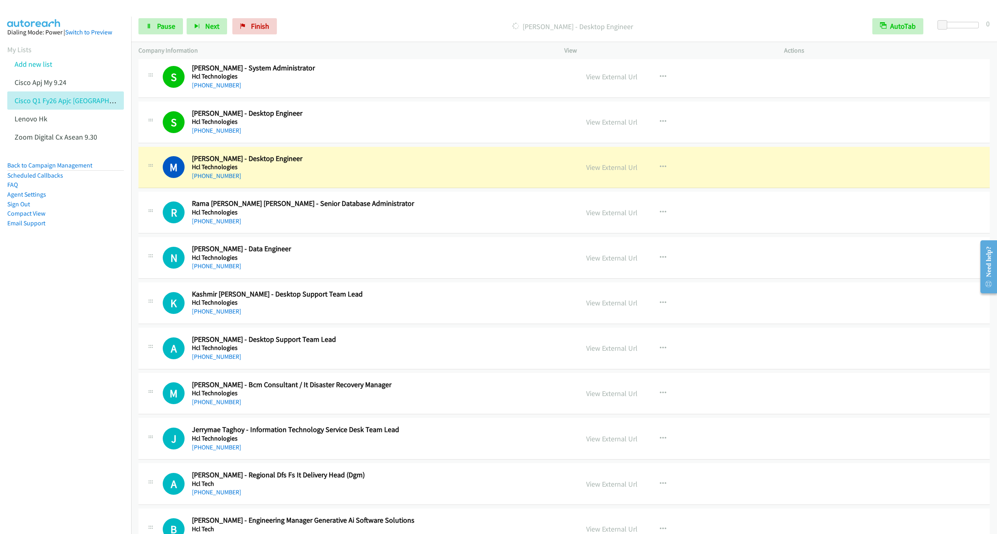
scroll to position [5765, 0]
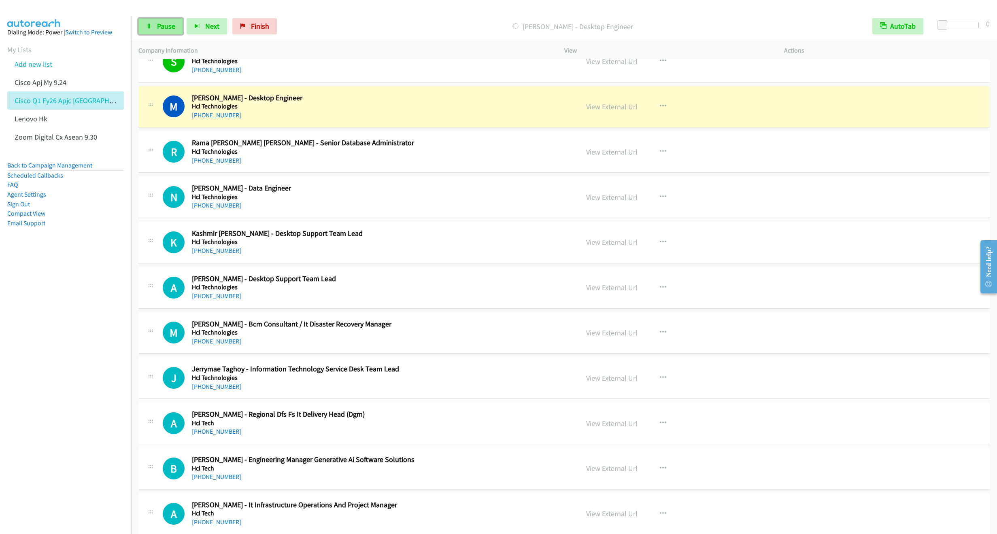
click at [160, 32] on link "Pause" at bounding box center [160, 26] width 45 height 16
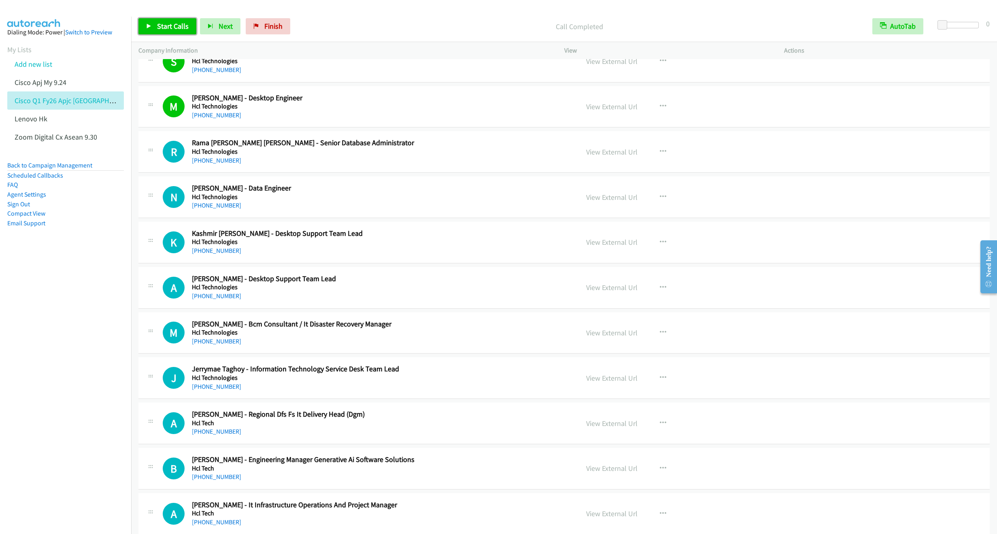
click at [170, 25] on span "Start Calls" at bounding box center [173, 25] width 32 height 9
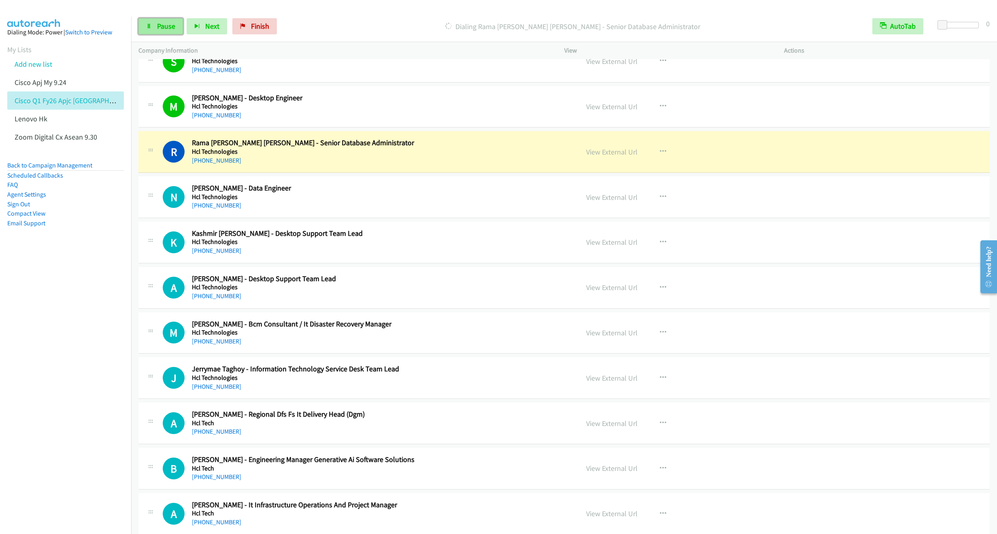
click at [163, 28] on span "Pause" at bounding box center [166, 25] width 18 height 9
